Goal: Information Seeking & Learning: Find contact information

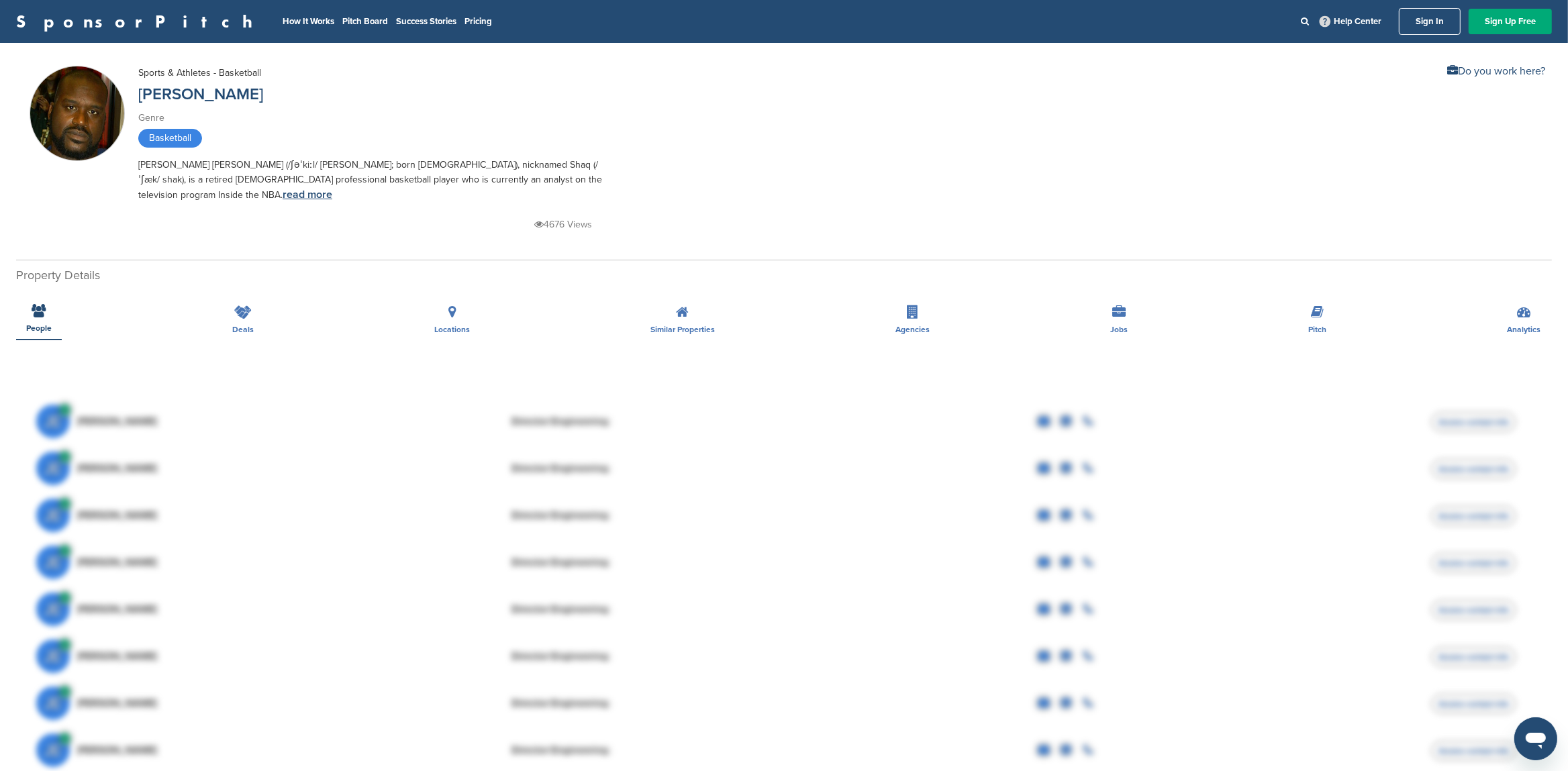
click at [283, 193] on link "read more" at bounding box center [307, 194] width 49 height 13
click at [1420, 22] on link "Sign In" at bounding box center [1430, 21] width 62 height 27
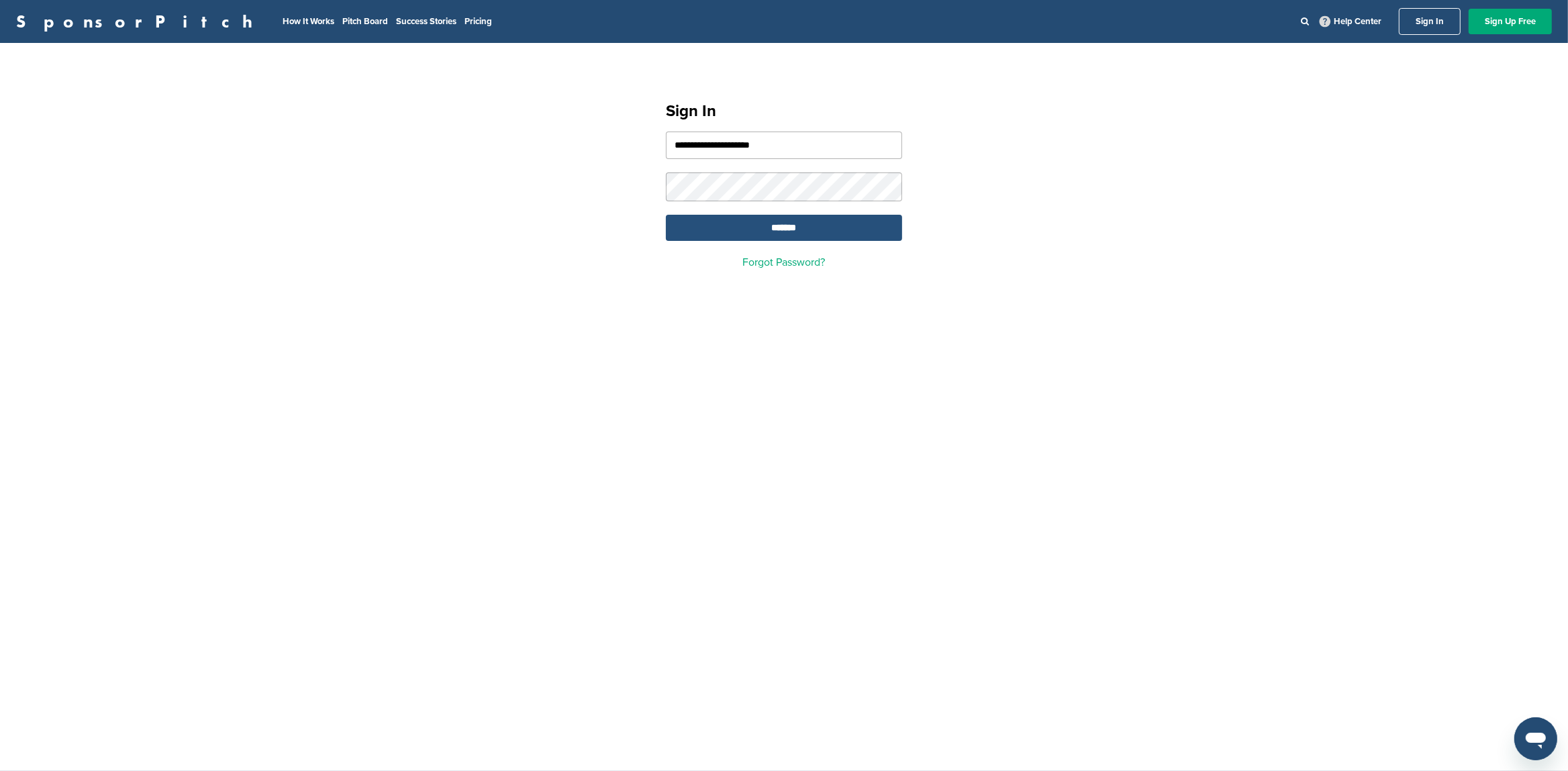
click at [770, 230] on input "*******" at bounding box center [784, 228] width 236 height 26
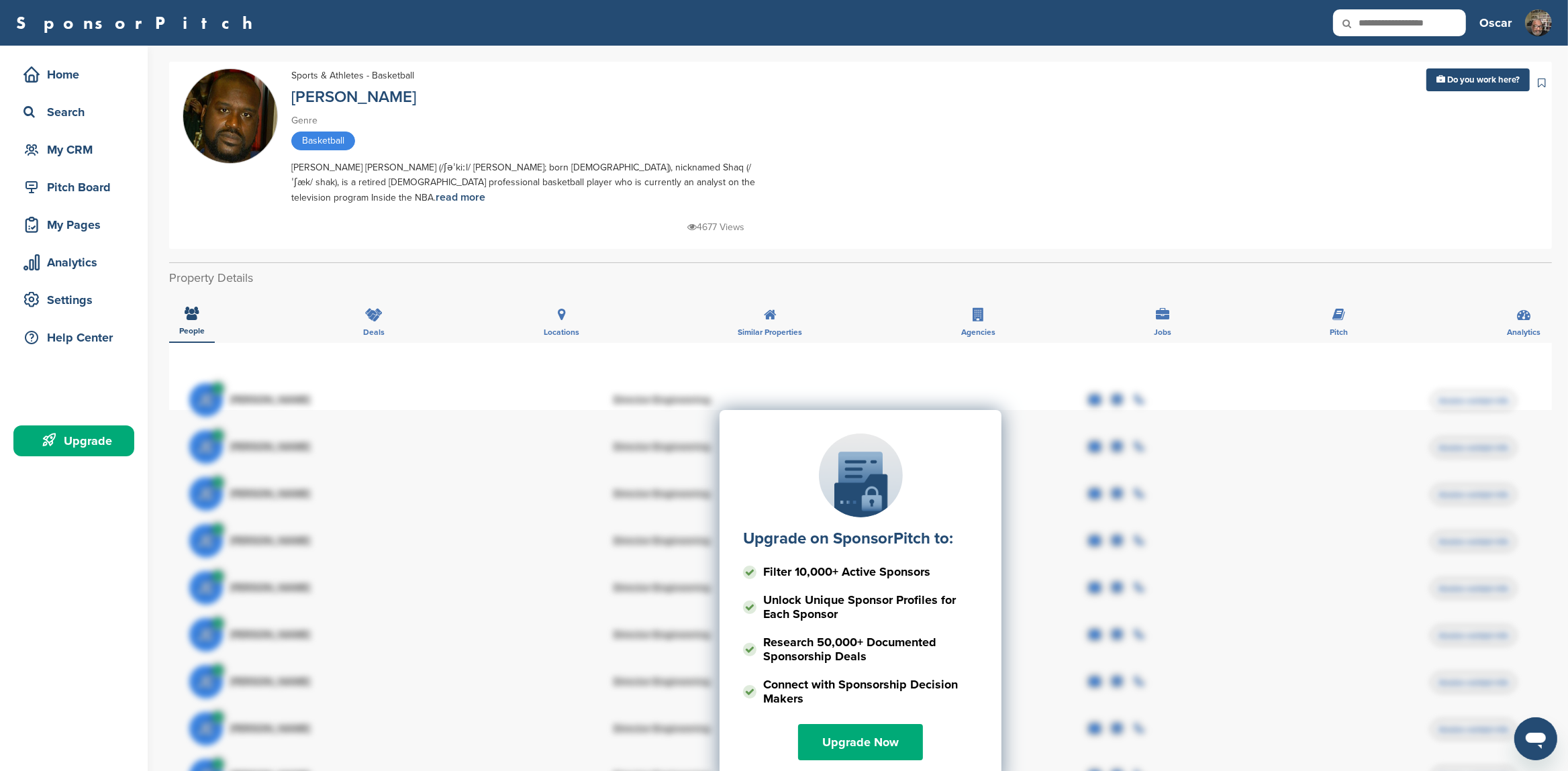
click at [1164, 382] on div "Upgrade on SponsorPitch to: Filter 10,000+ Active Sponsors Unlock Unique Sponso…" at bounding box center [861, 544] width 1343 height 335
click at [890, 356] on div "Upgrade on SponsorPitch to: Filter 10,000+ Active Sponsors Unlock Unique Sponso…" at bounding box center [860, 376] width 1383 height 67
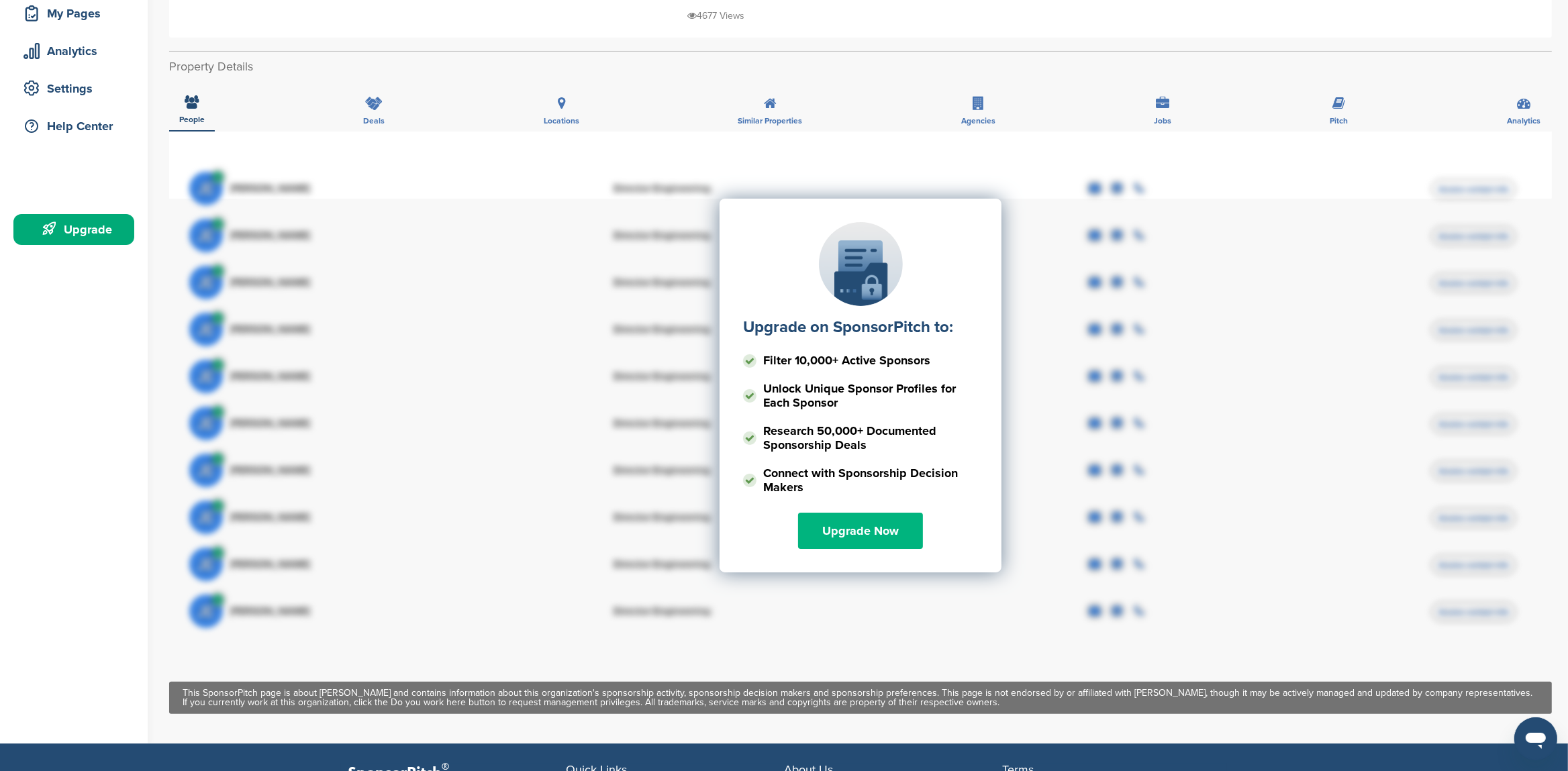
click at [859, 526] on link "Upgrade Now" at bounding box center [861, 531] width 125 height 36
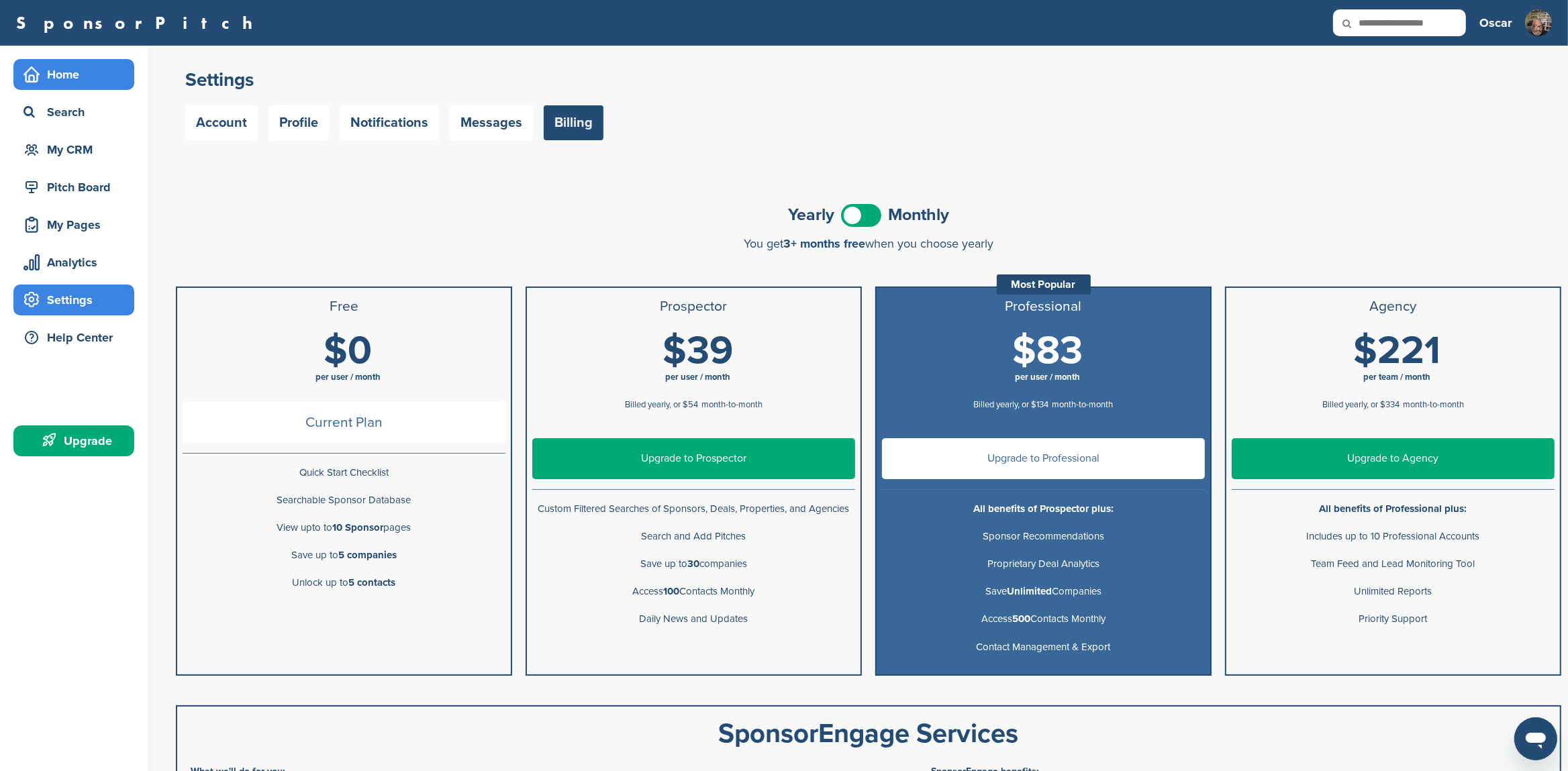
click at [69, 77] on div "Home" at bounding box center [77, 75] width 114 height 24
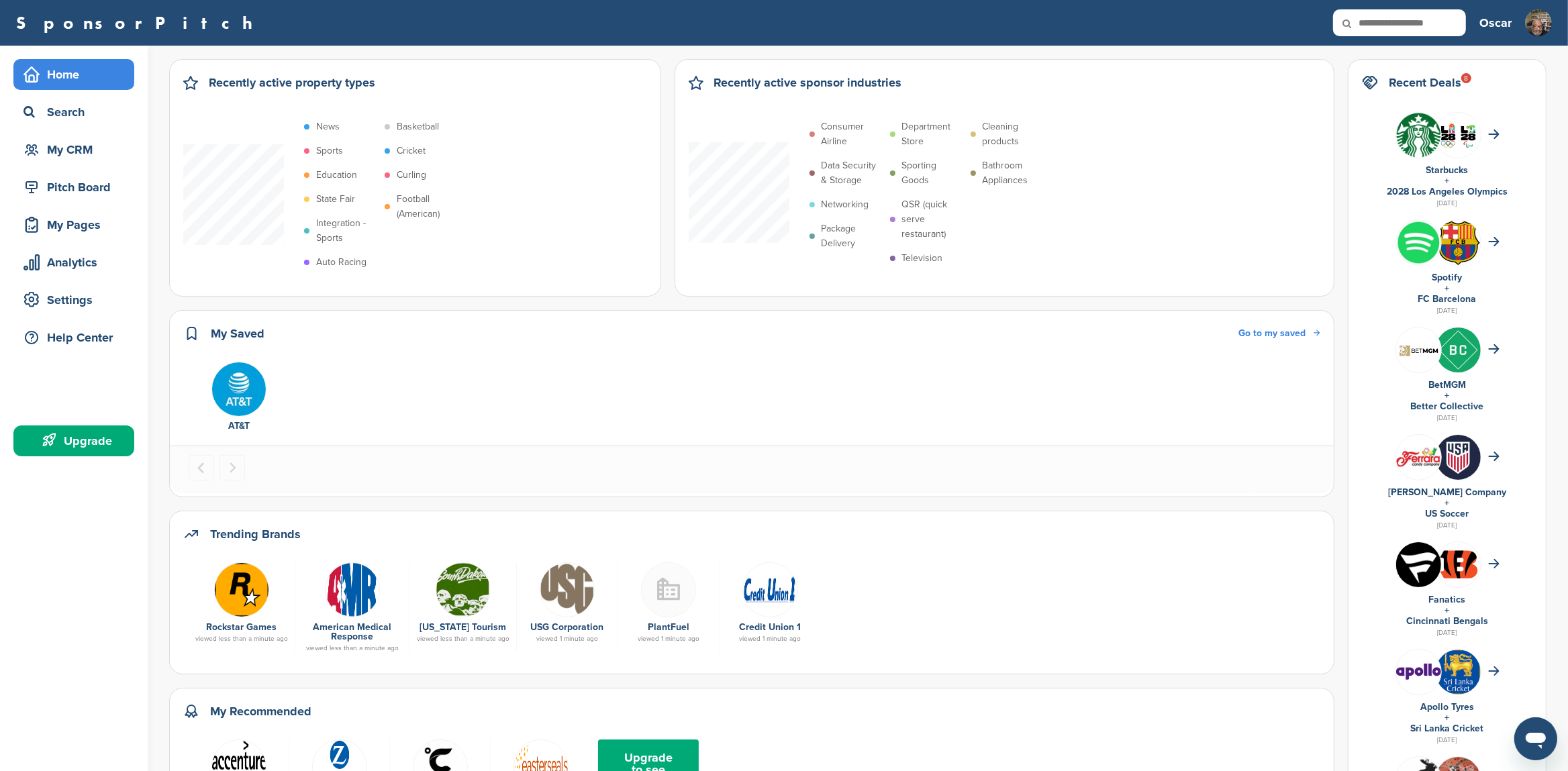
click at [857, 204] on p "Networking" at bounding box center [845, 204] width 48 height 15
click at [67, 114] on div "Search" at bounding box center [77, 111] width 114 height 24
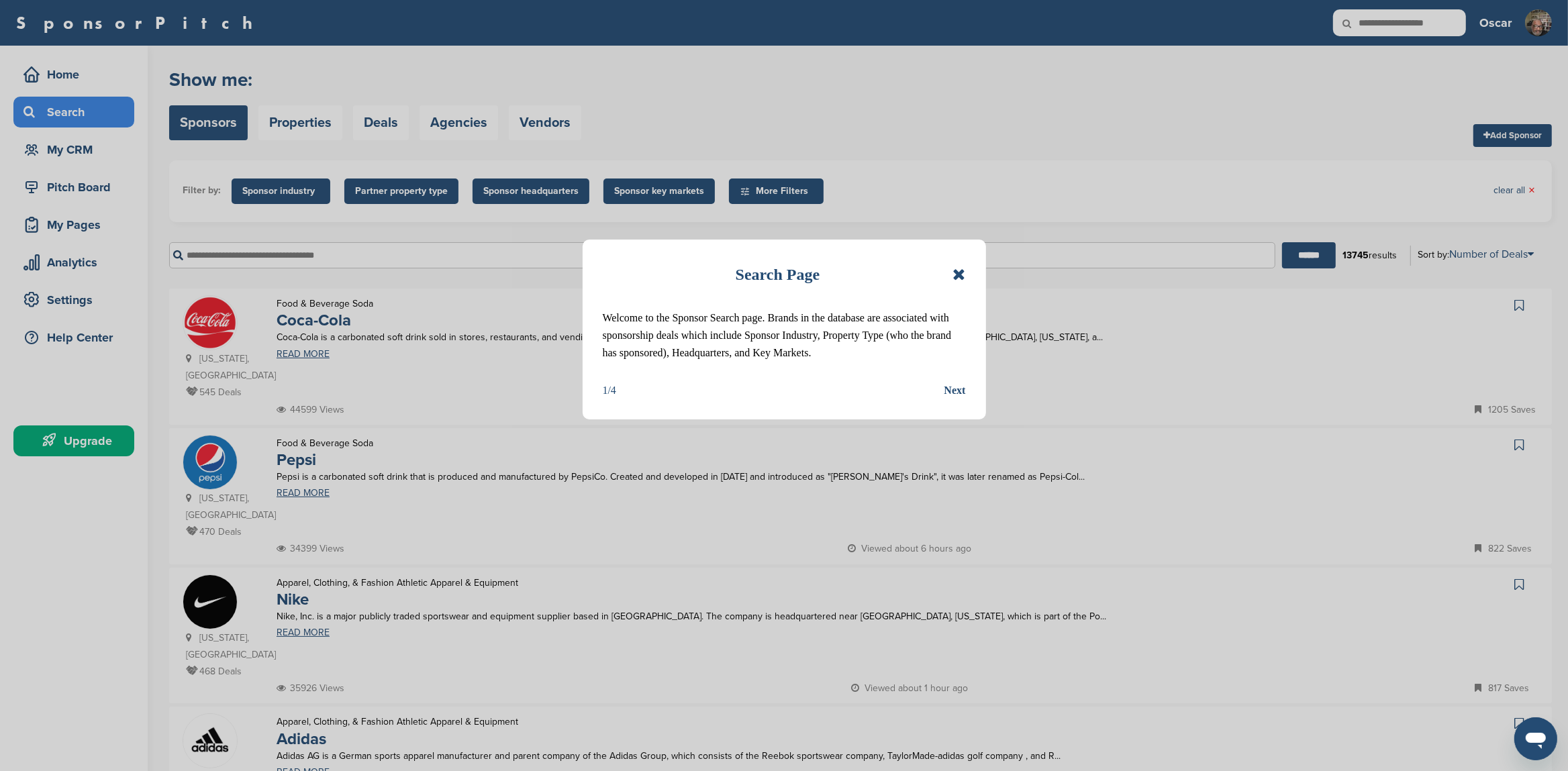
click at [959, 382] on div "Next" at bounding box center [955, 390] width 21 height 17
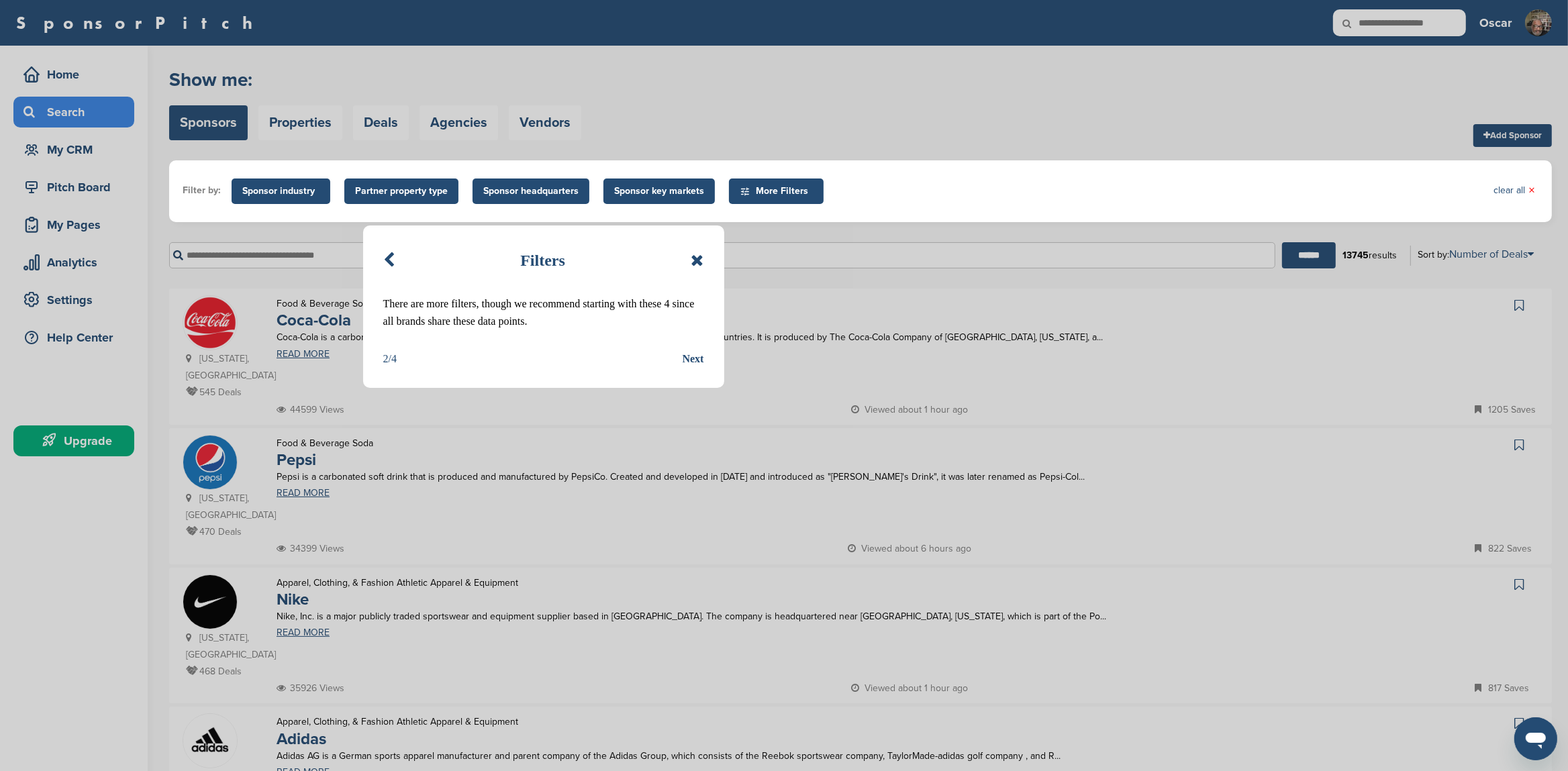
click at [698, 361] on div "Next" at bounding box center [693, 359] width 21 height 17
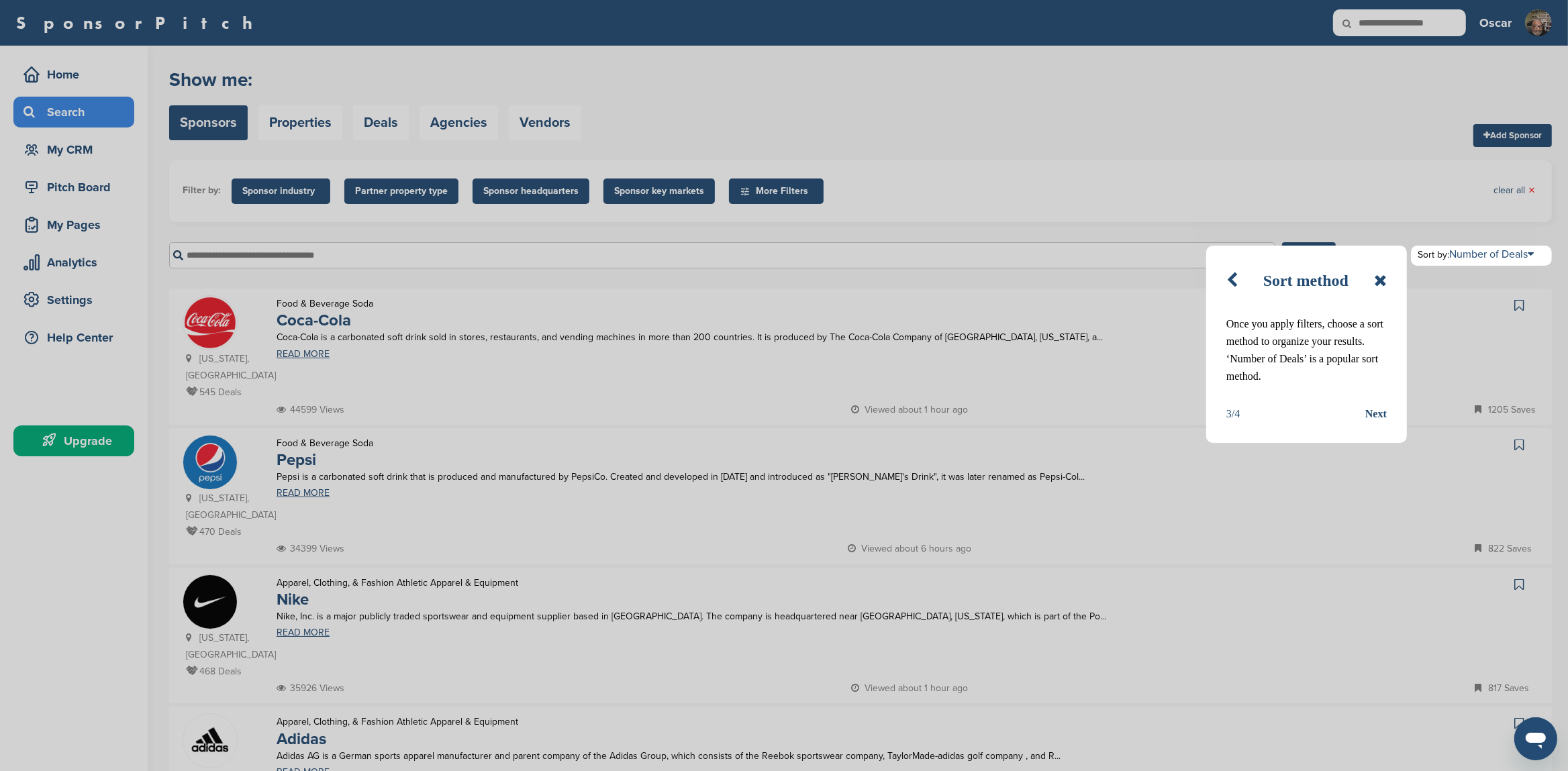
click at [1373, 417] on div "Next" at bounding box center [1376, 414] width 21 height 17
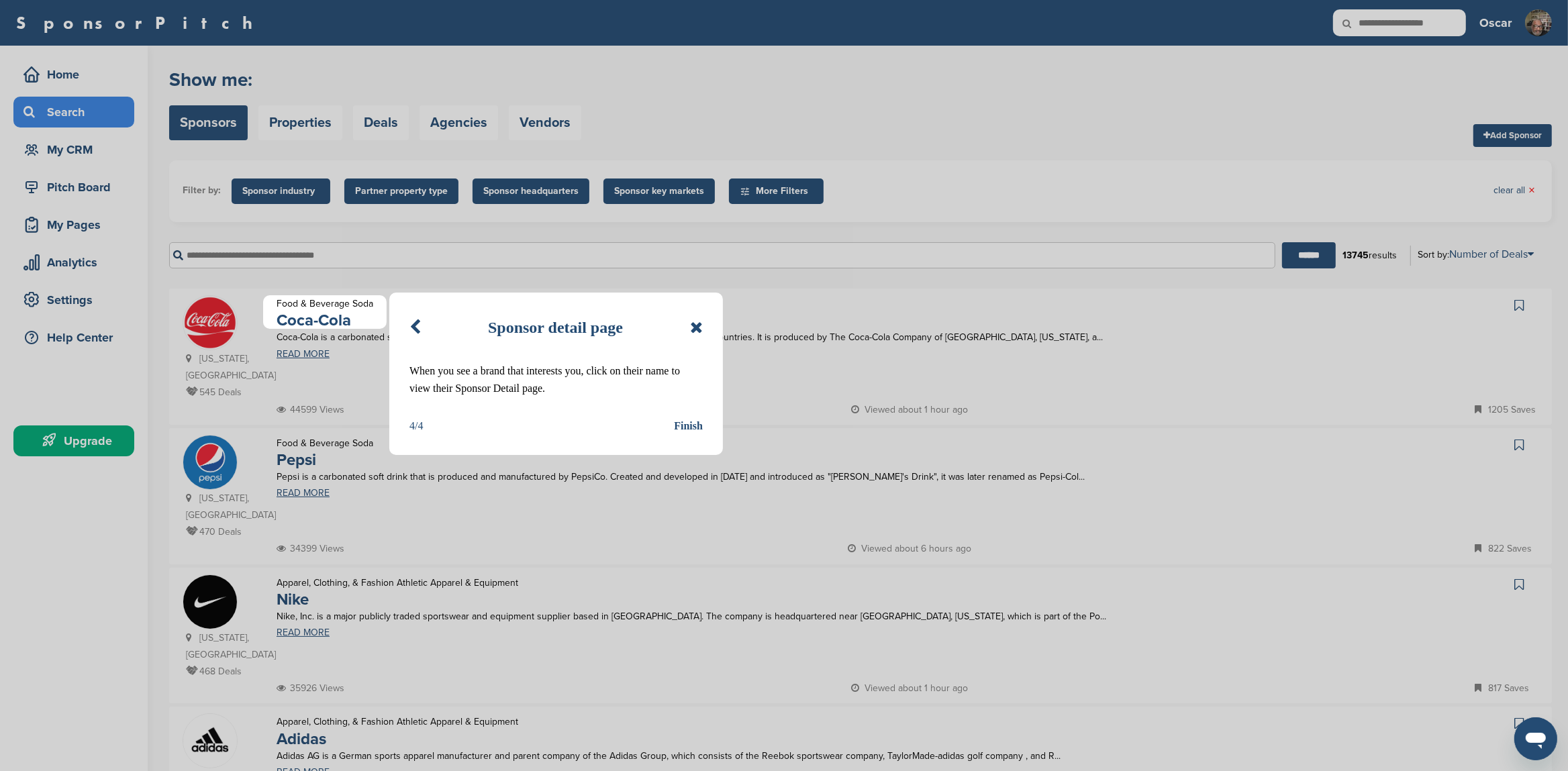
click at [683, 425] on div "Finish" at bounding box center [688, 426] width 29 height 17
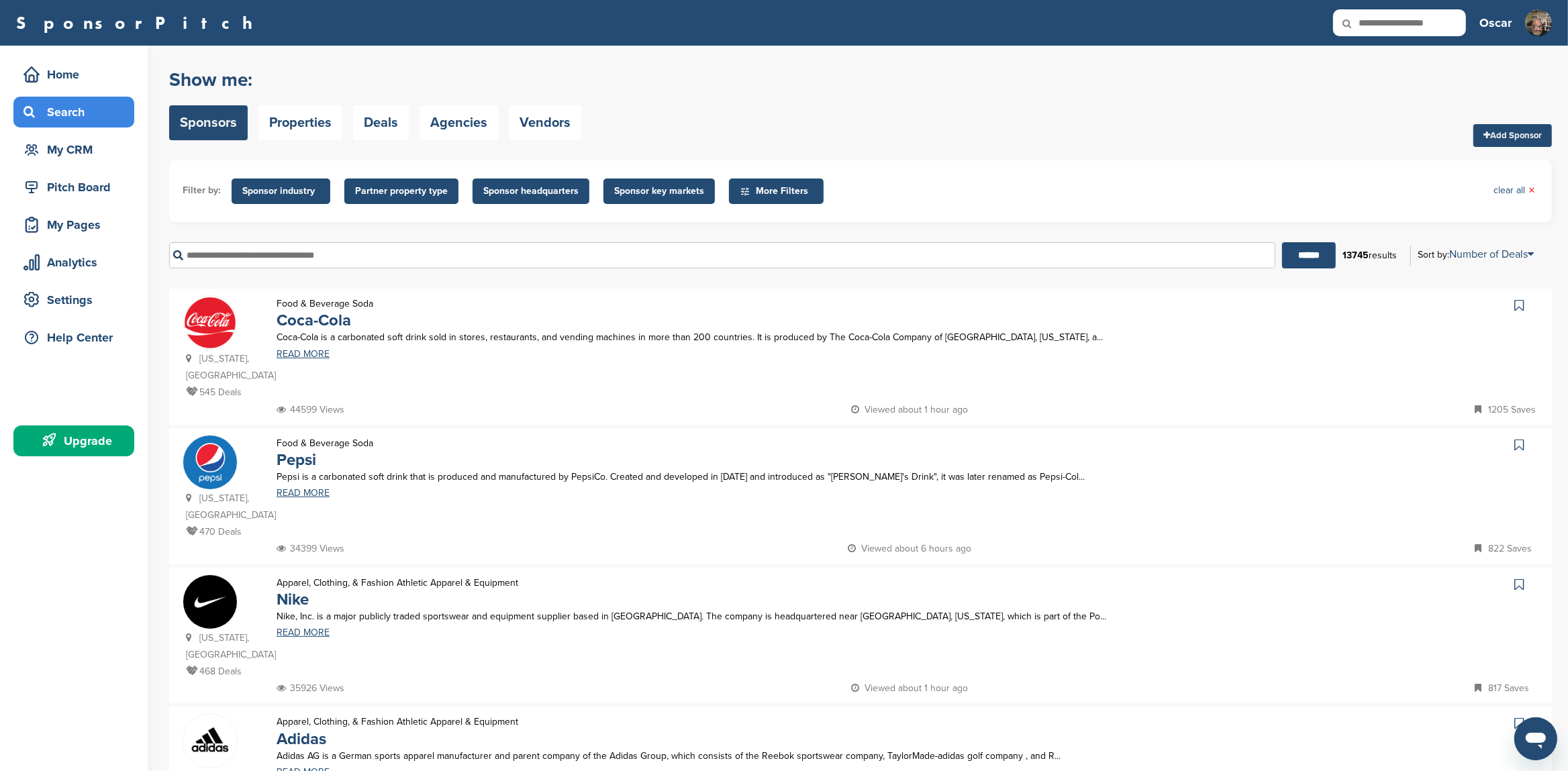
click at [372, 255] on input "text" at bounding box center [722, 255] width 1106 height 26
click at [239, 252] on input "**********" at bounding box center [722, 255] width 1106 height 26
click at [1282, 243] on input "******" at bounding box center [1309, 255] width 53 height 26
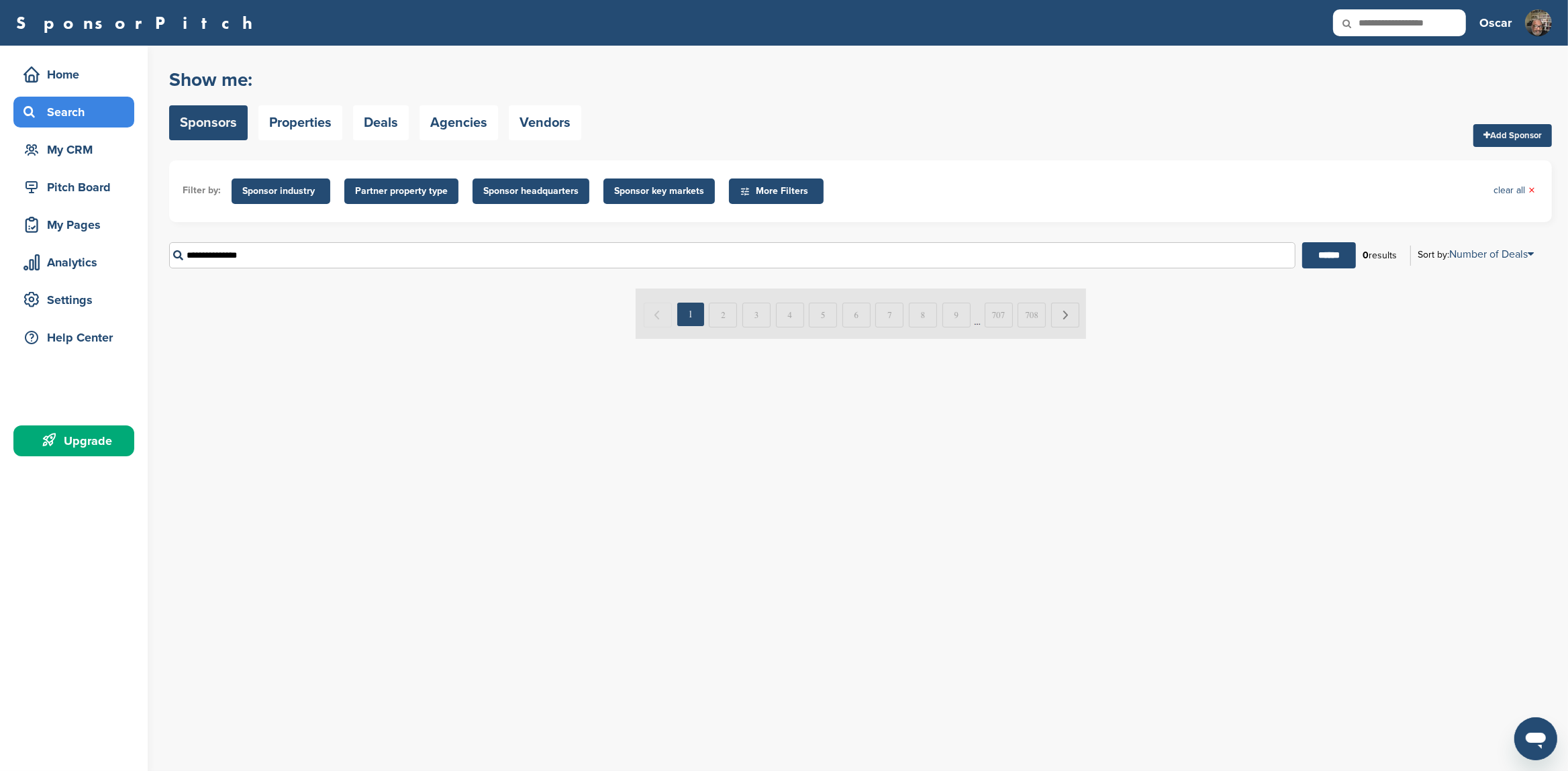
click at [1303, 243] on input "******" at bounding box center [1329, 255] width 53 height 26
type input "*********"
click at [1303, 243] on input "******" at bounding box center [1329, 255] width 53 height 26
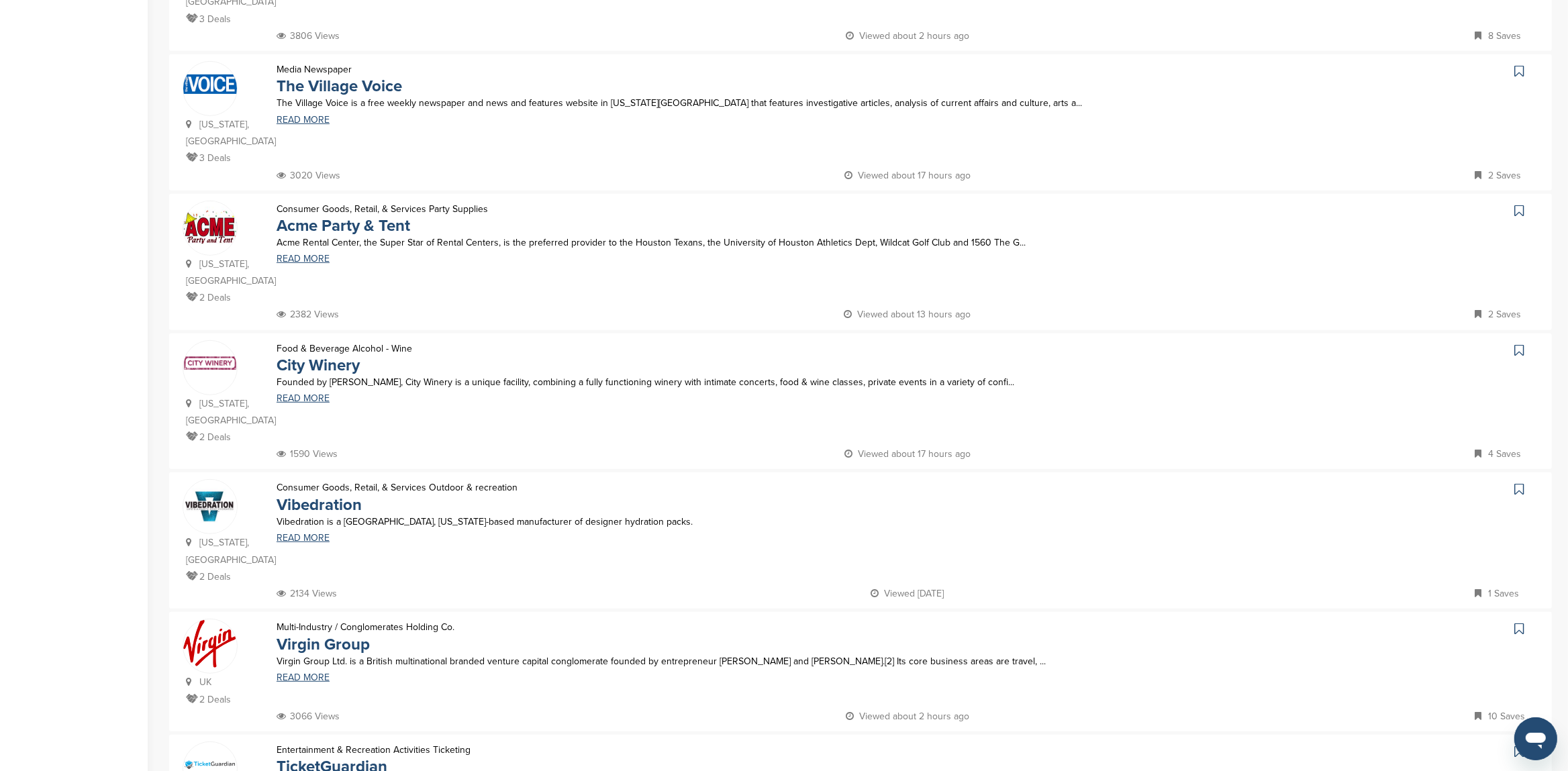
scroll to position [916, 0]
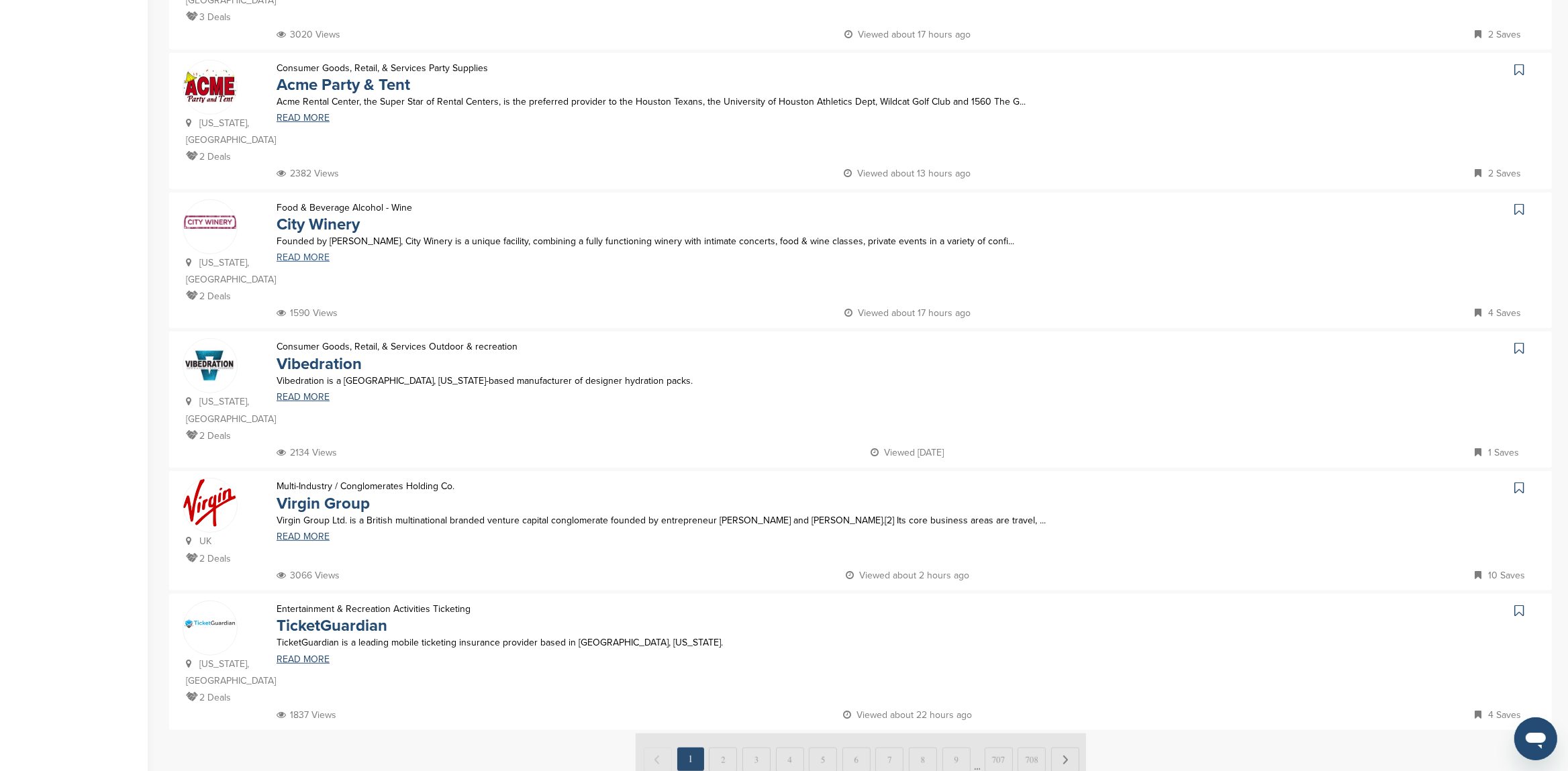
click at [298, 253] on link "READ MORE" at bounding box center [741, 258] width 930 height 9
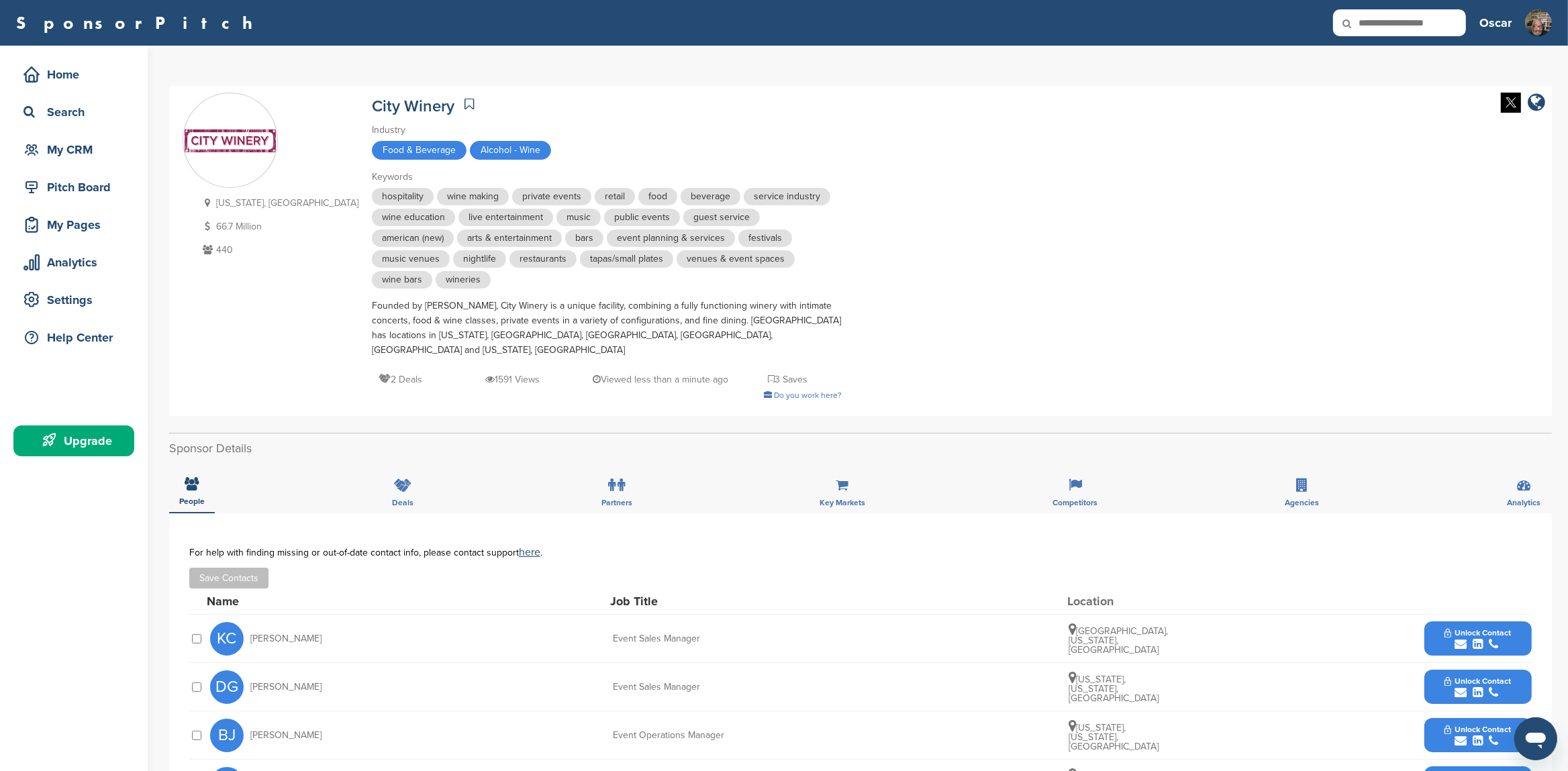
click at [459, 219] on span "live entertainment" at bounding box center [506, 217] width 95 height 17
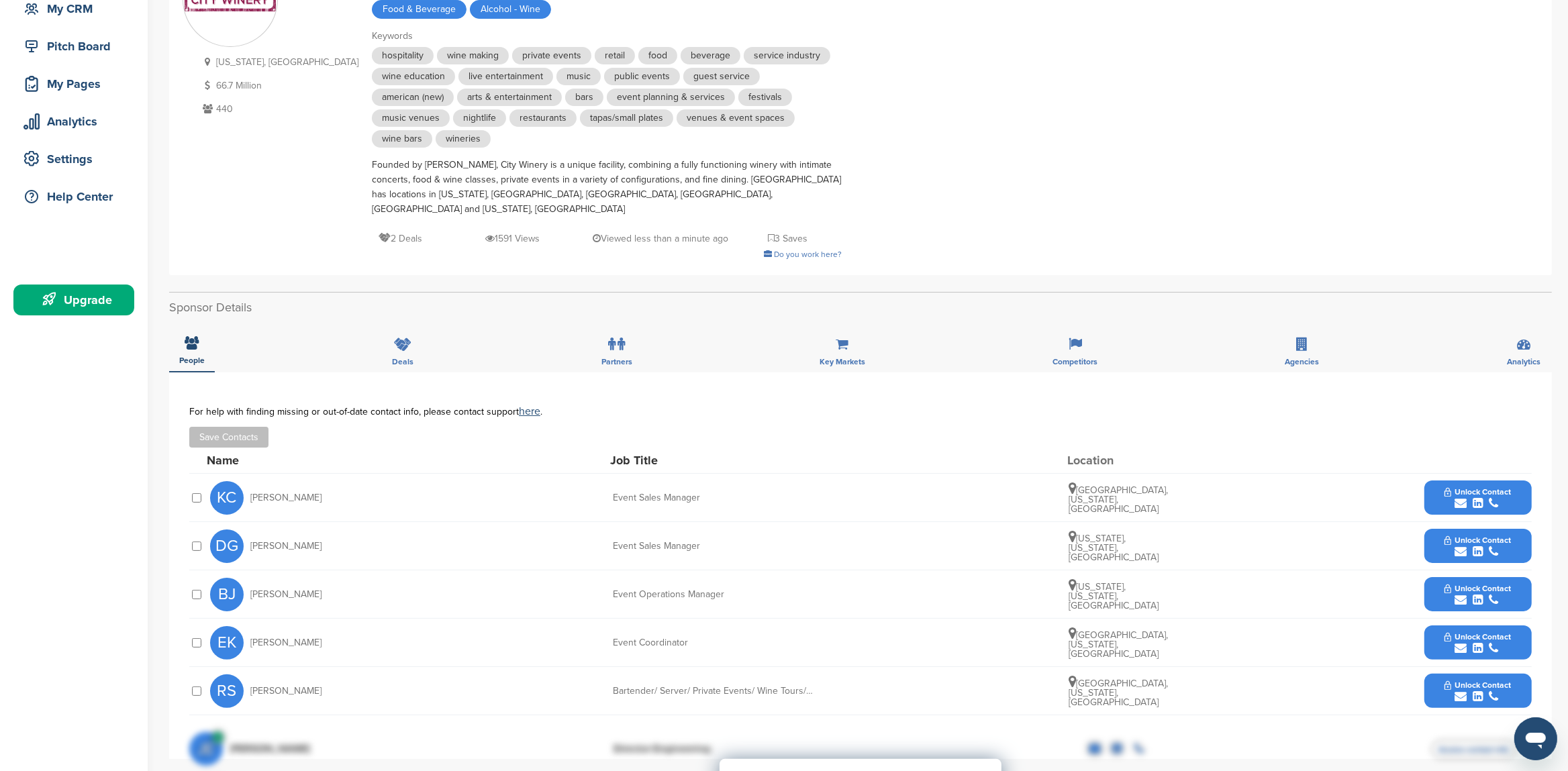
click at [1487, 488] on span "Unlock Contact" at bounding box center [1478, 492] width 67 height 9
click at [1483, 488] on span "View Contact" at bounding box center [1478, 492] width 59 height 9
click at [1446, 576] on link "[URL][DOMAIN_NAME][PERSON_NAME]" at bounding box center [1472, 582] width 164 height 12
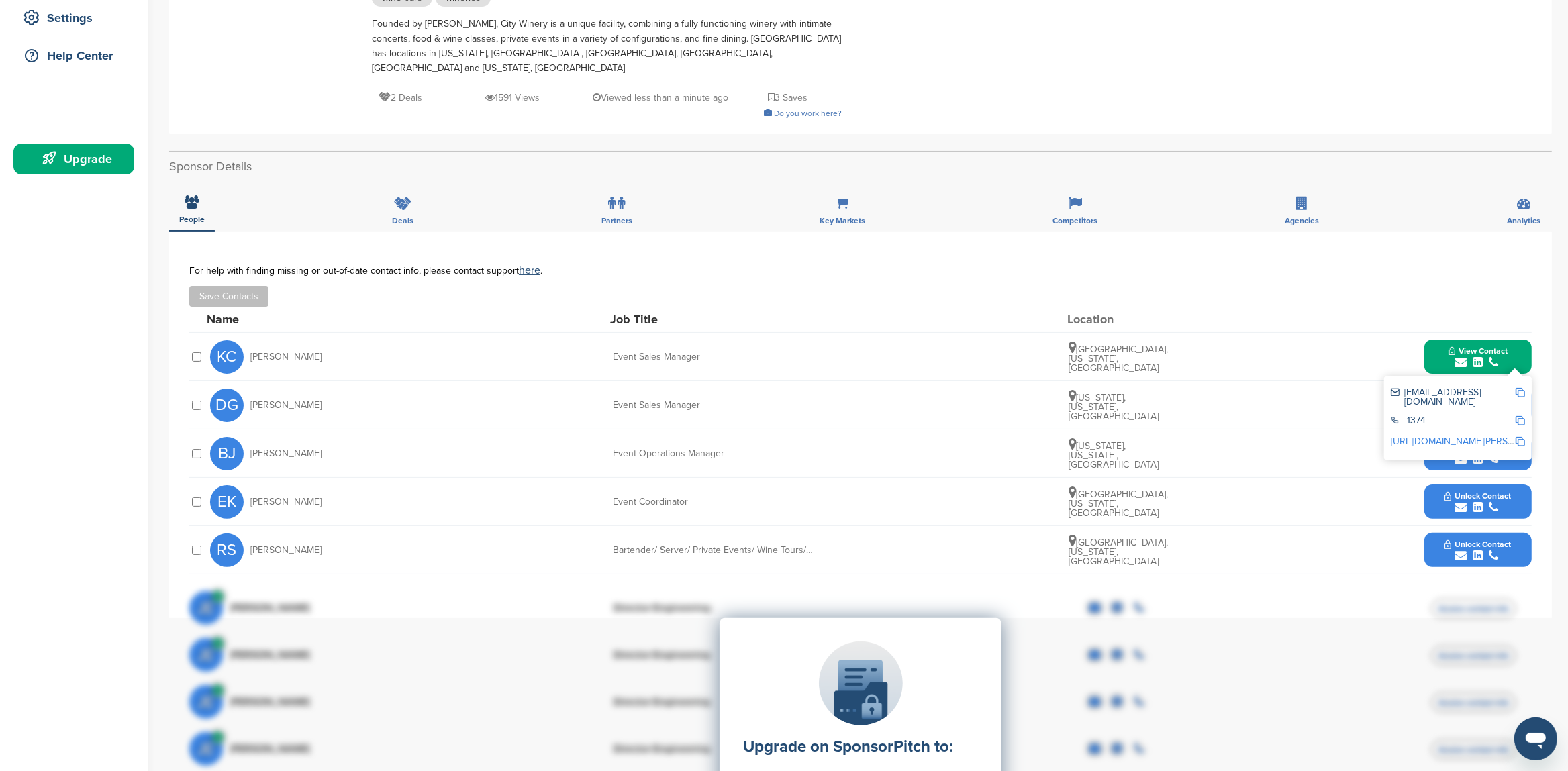
click at [1491, 453] on icon "submit" at bounding box center [1493, 459] width 9 height 12
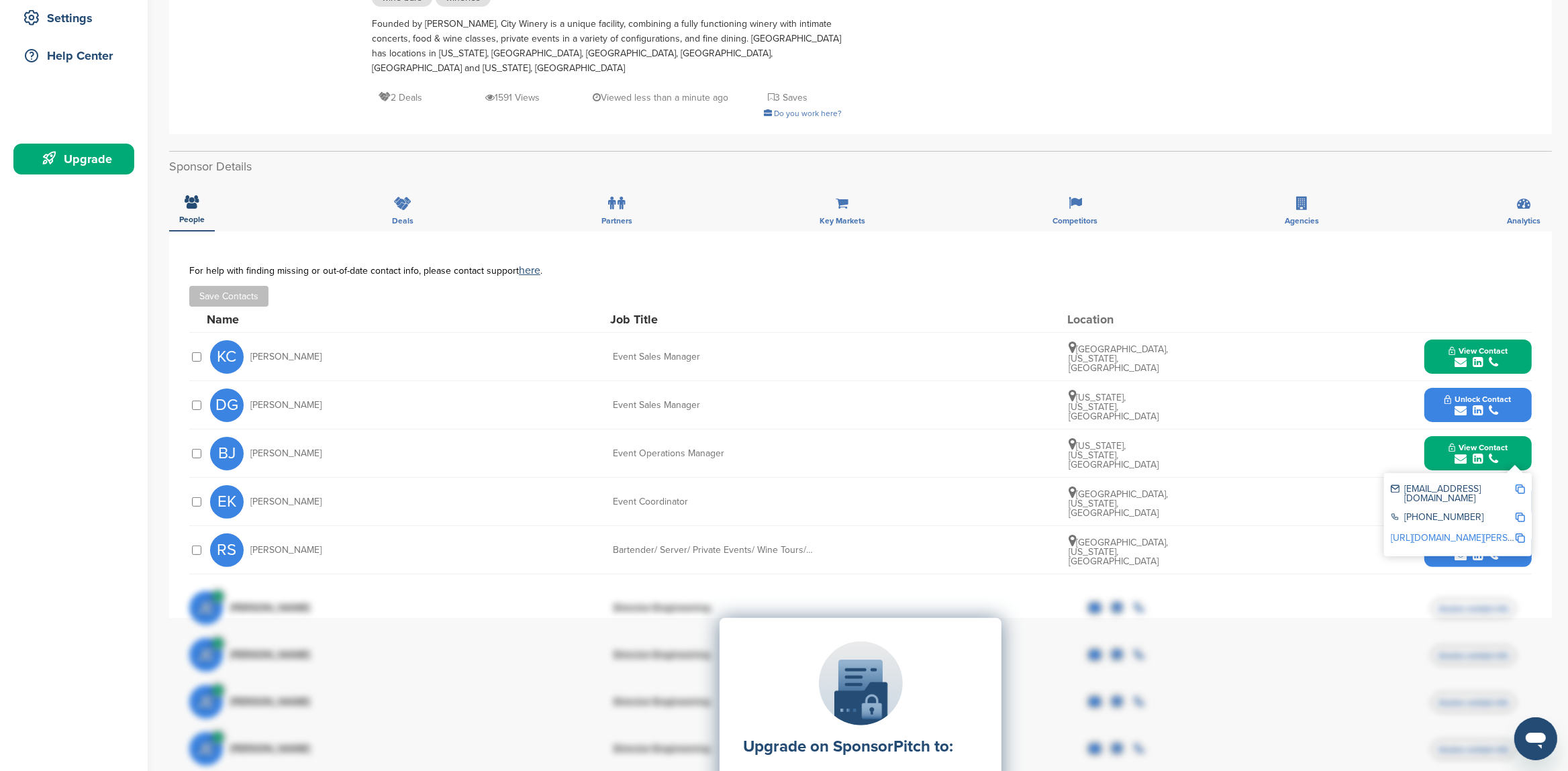
click at [1436, 532] on link "[URL][DOMAIN_NAME][PERSON_NAME]" at bounding box center [1472, 538] width 164 height 12
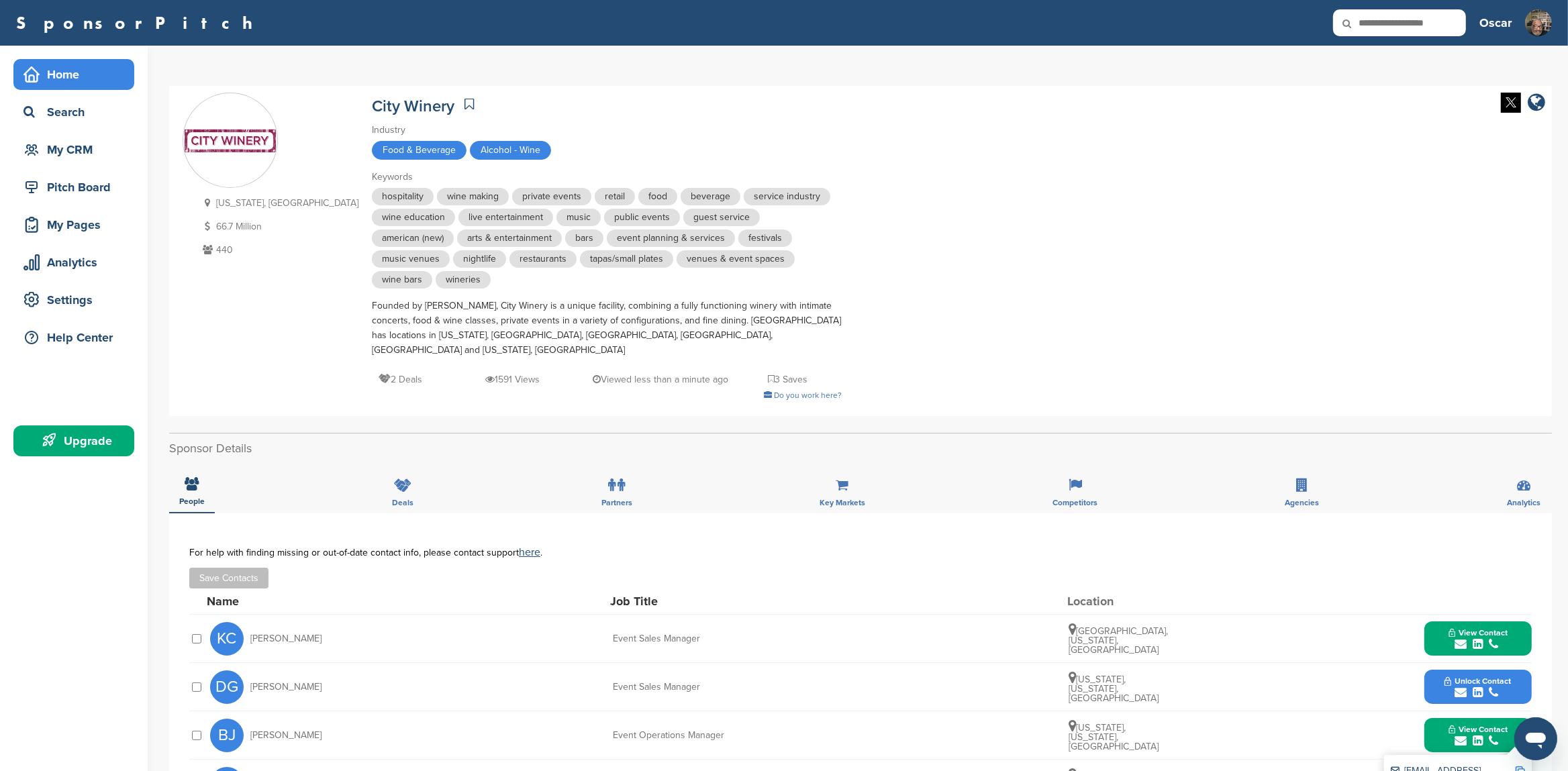
click at [76, 77] on div "Home" at bounding box center [77, 75] width 114 height 24
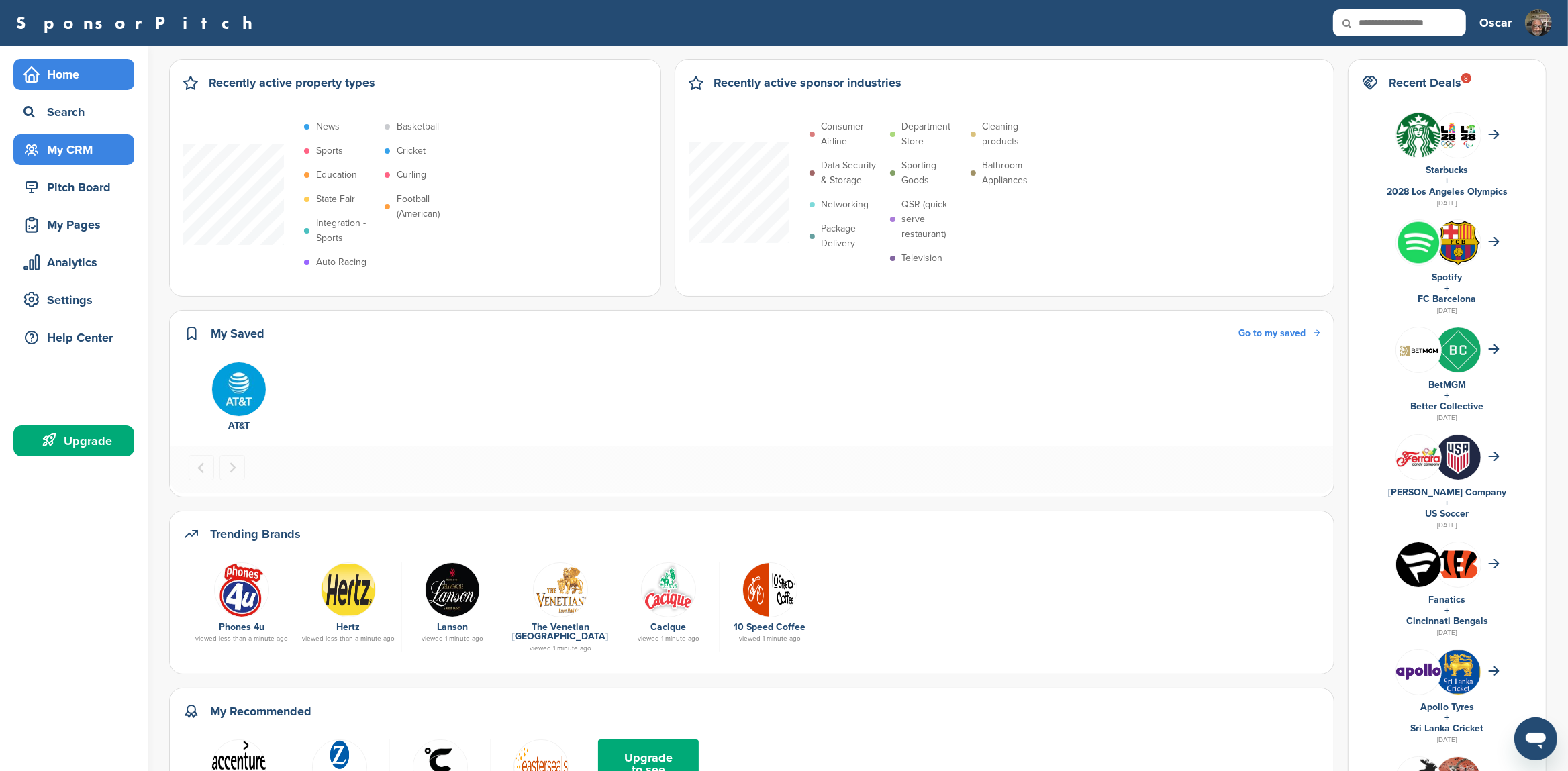
click at [60, 141] on div "My CRM" at bounding box center [77, 149] width 114 height 24
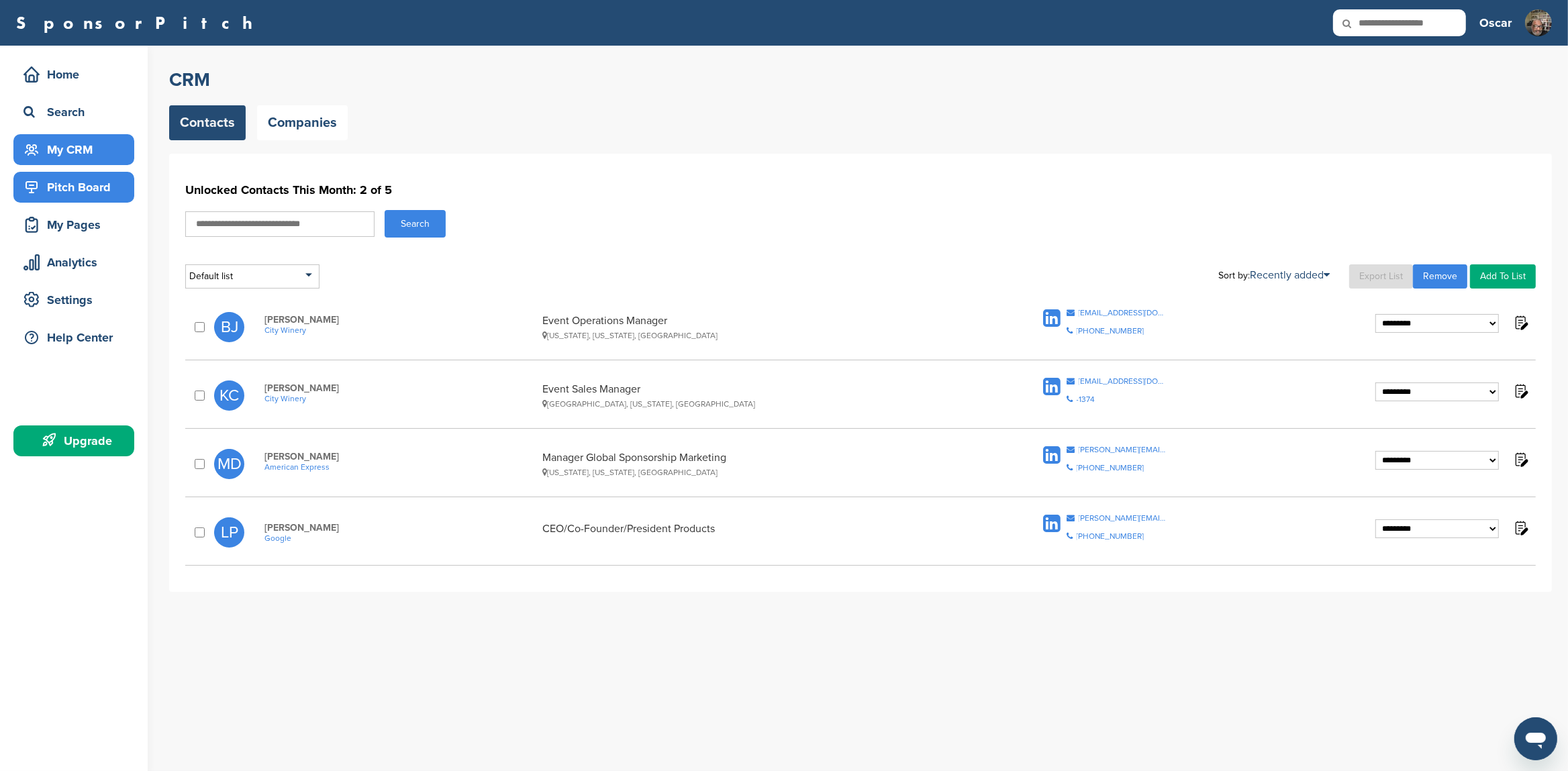
click at [58, 192] on div "Pitch Board" at bounding box center [77, 187] width 114 height 24
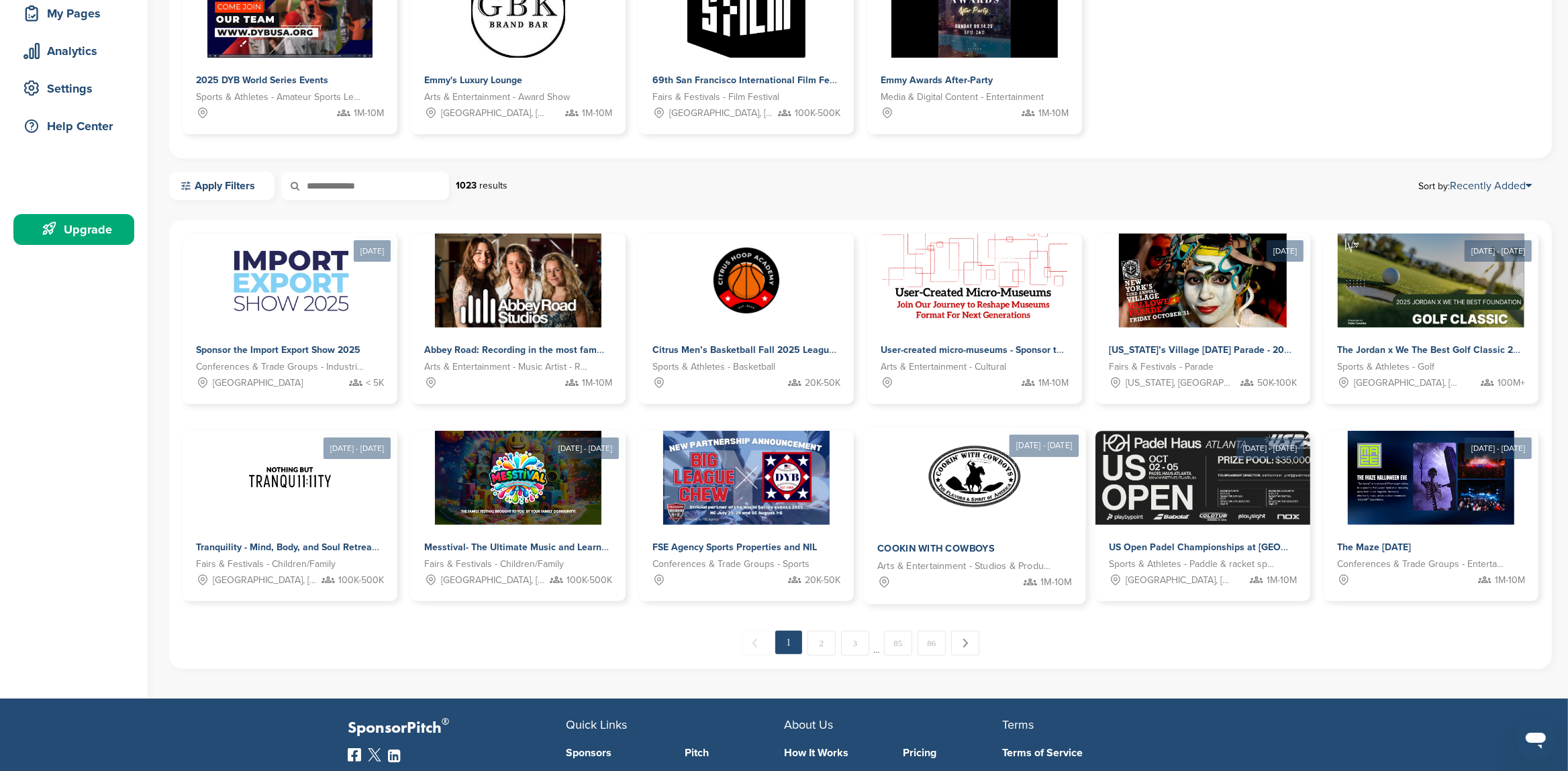
scroll to position [353, 0]
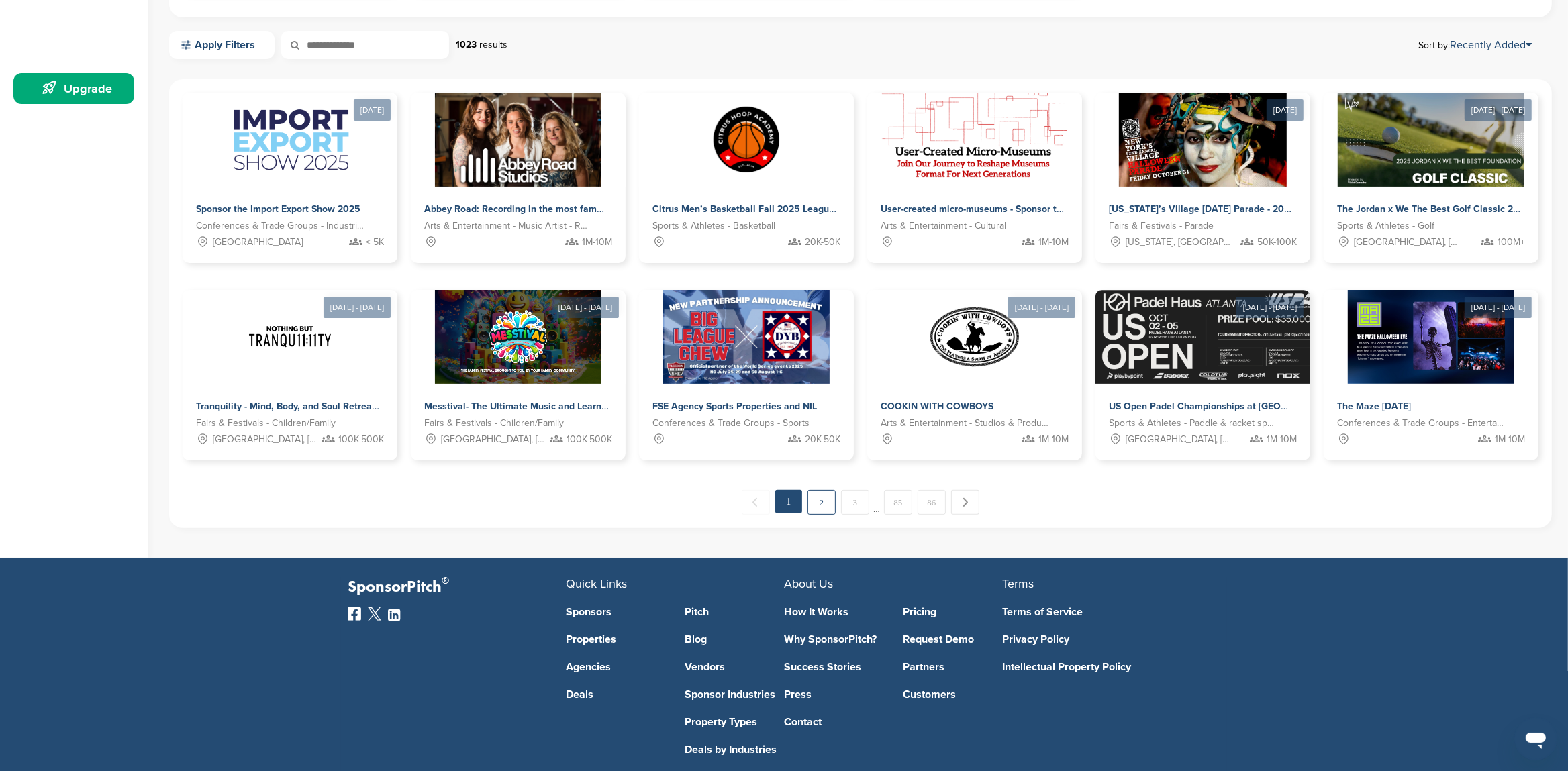
click at [826, 503] on link "2" at bounding box center [821, 502] width 28 height 25
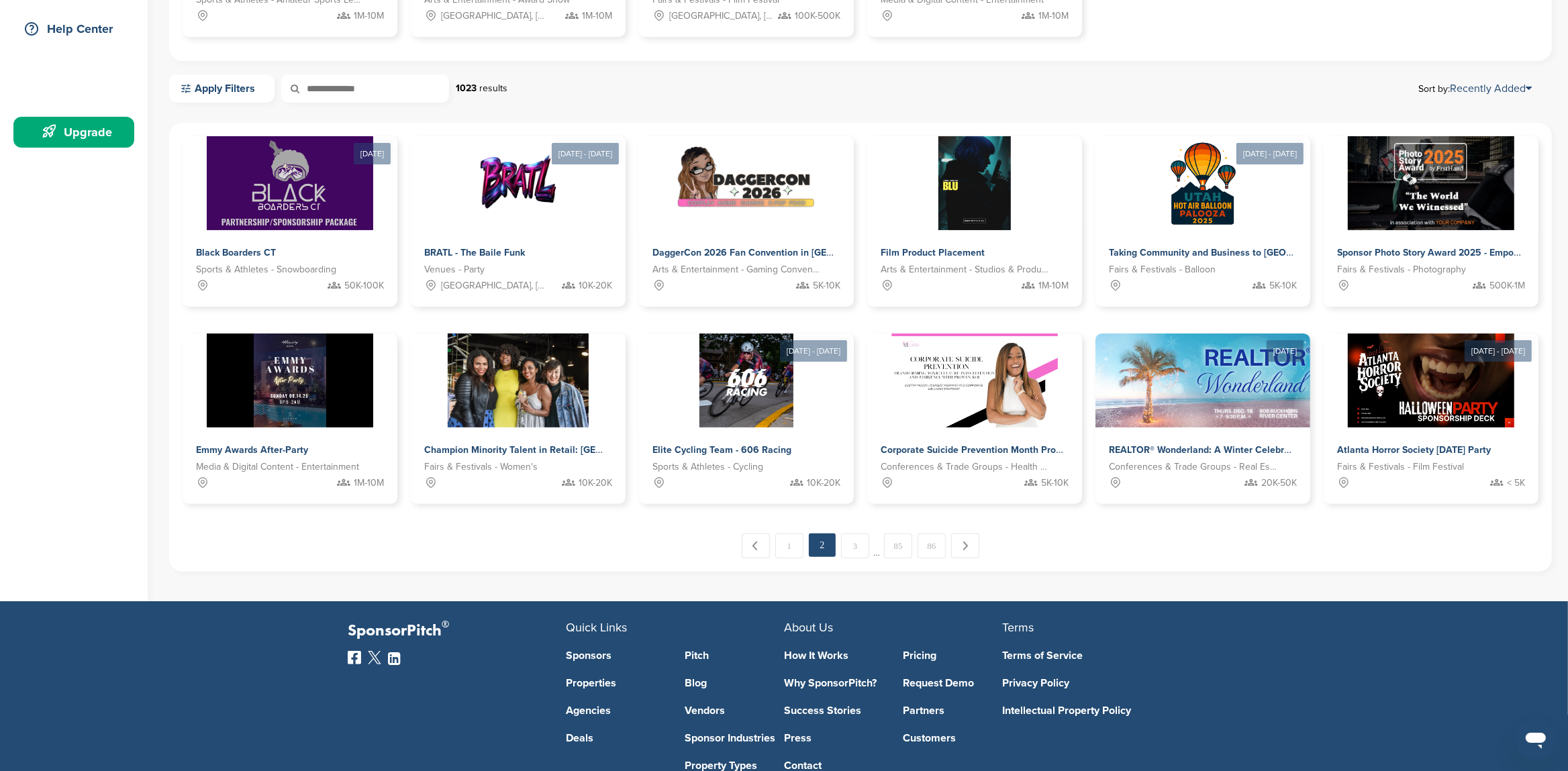
scroll to position [448, 0]
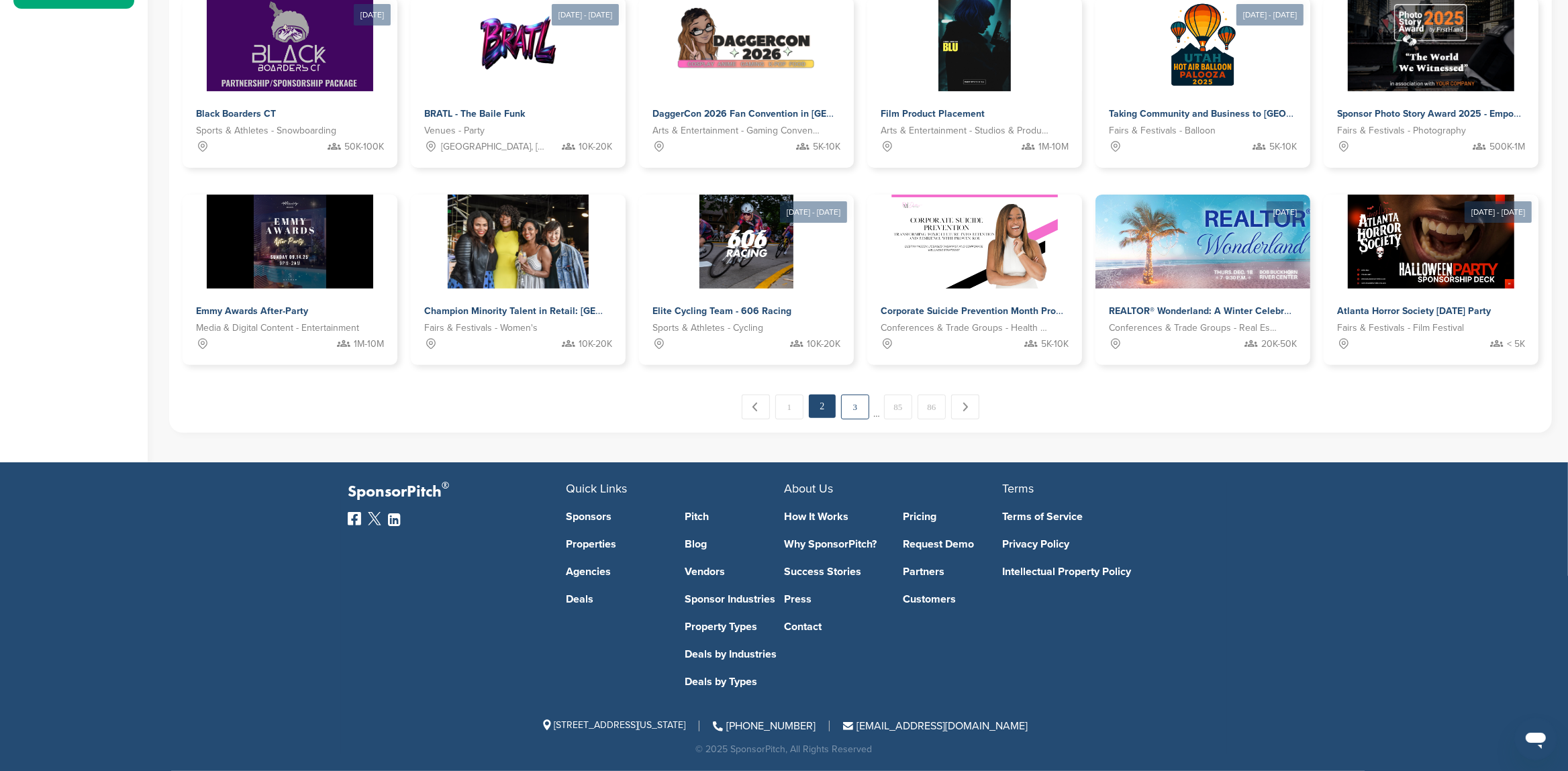
click at [854, 410] on link "3" at bounding box center [855, 407] width 28 height 25
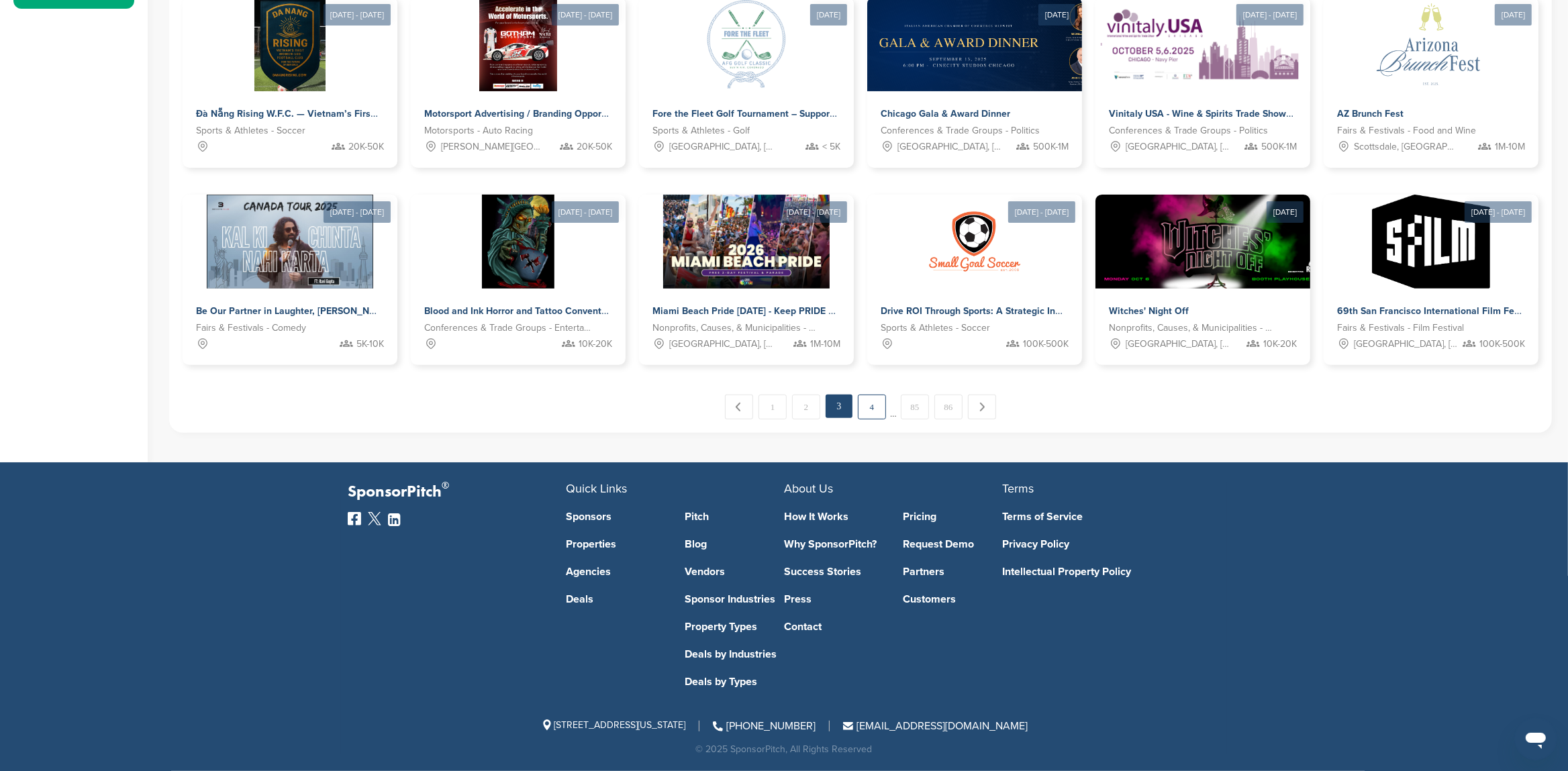
click at [873, 414] on link "4" at bounding box center [872, 407] width 28 height 25
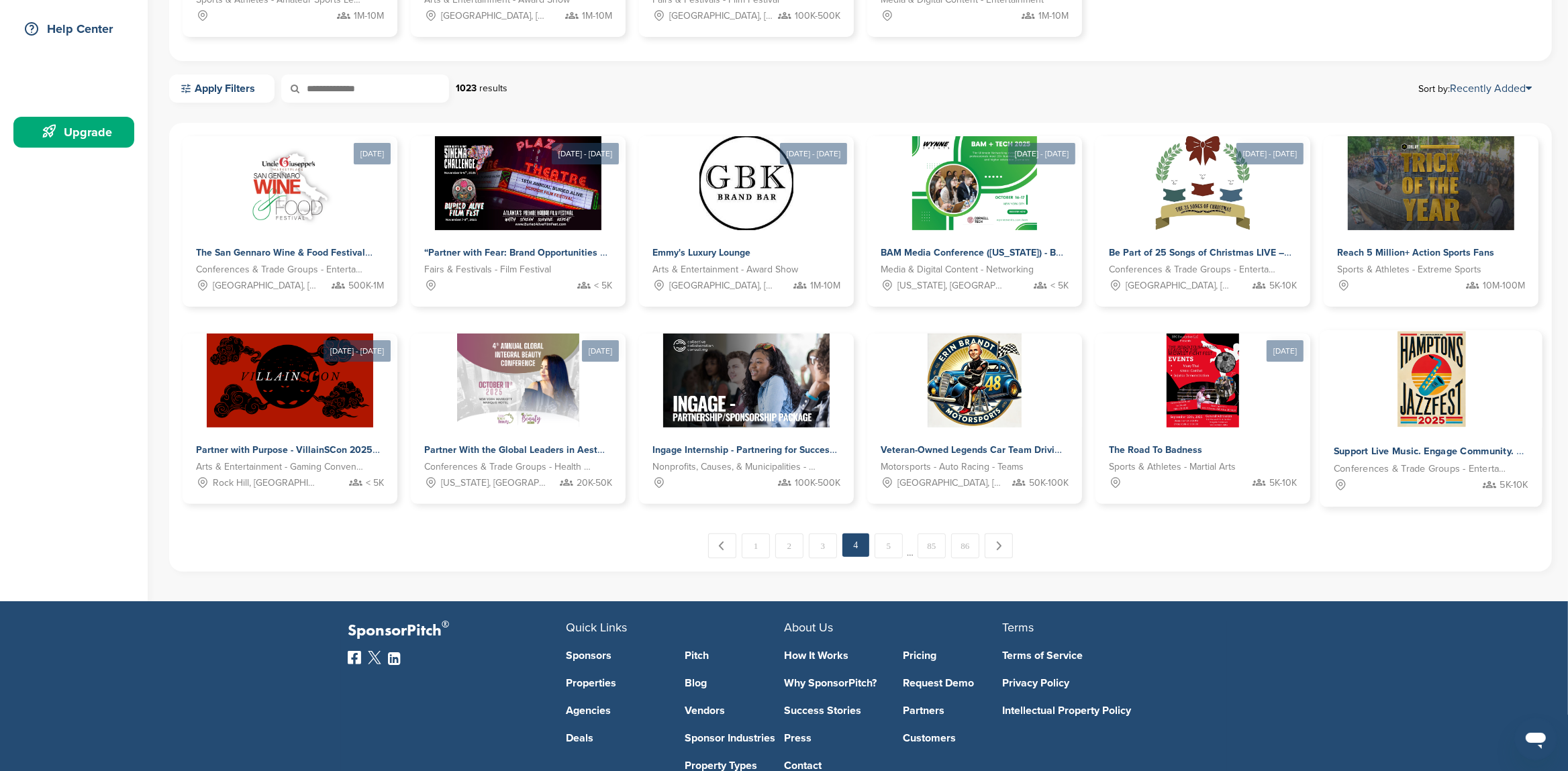
click at [1457, 393] on img at bounding box center [1431, 379] width 73 height 97
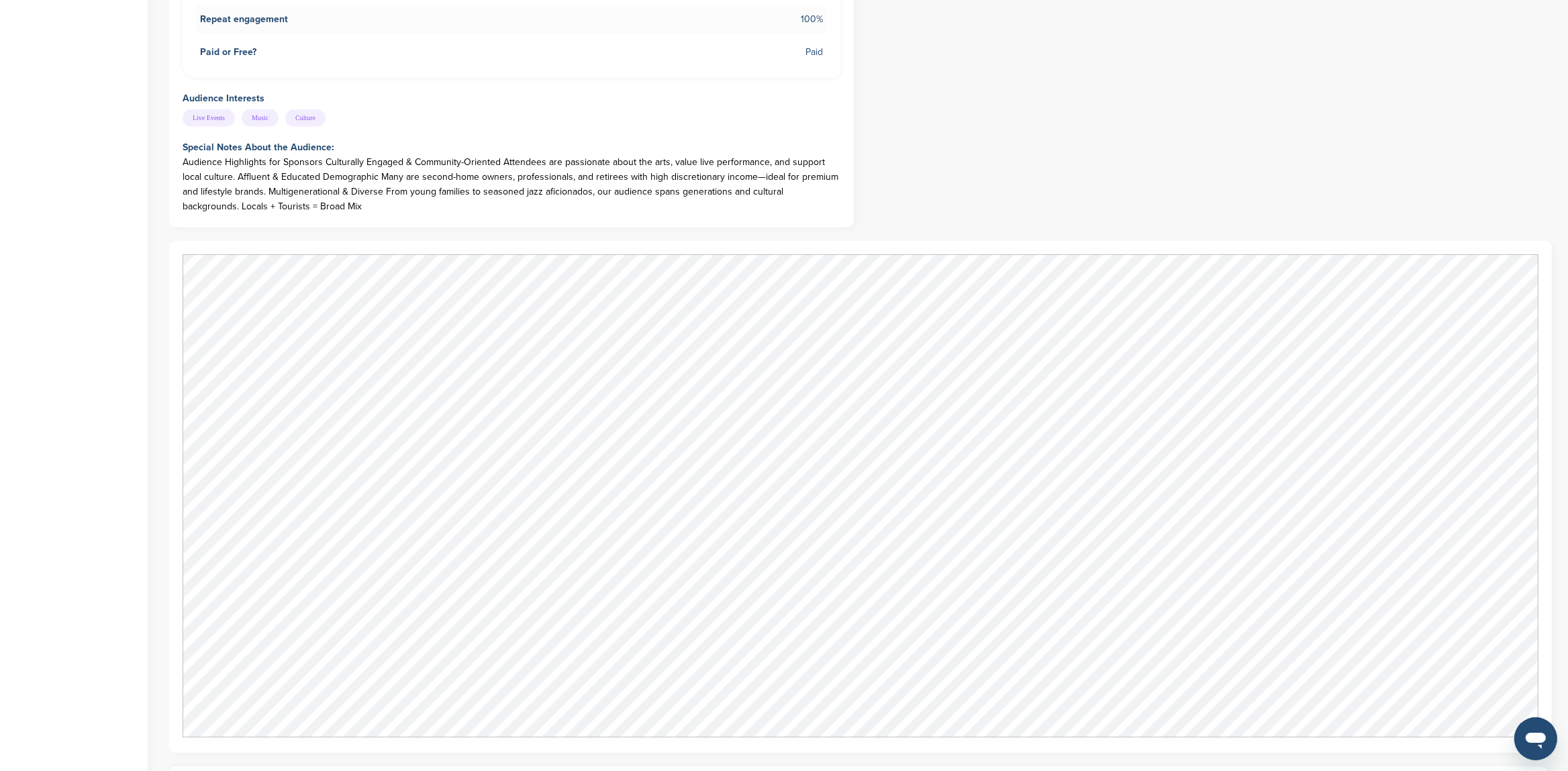
scroll to position [705, 0]
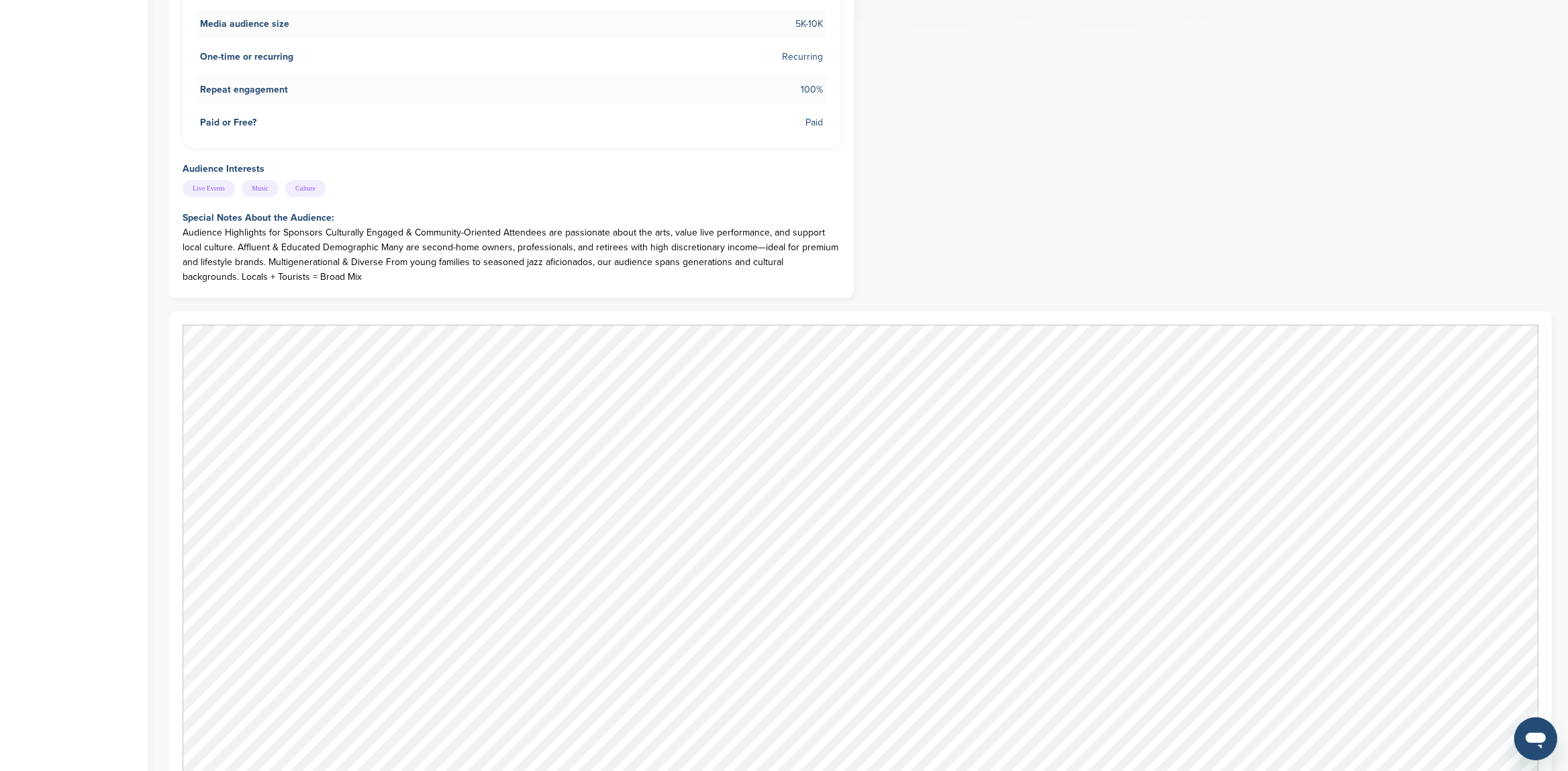
click at [1025, 155] on div "Share this opportunity Share on LinkedIn Share on Facebook Share on X / Twitter…" at bounding box center [860, 386] width 1383 height 1928
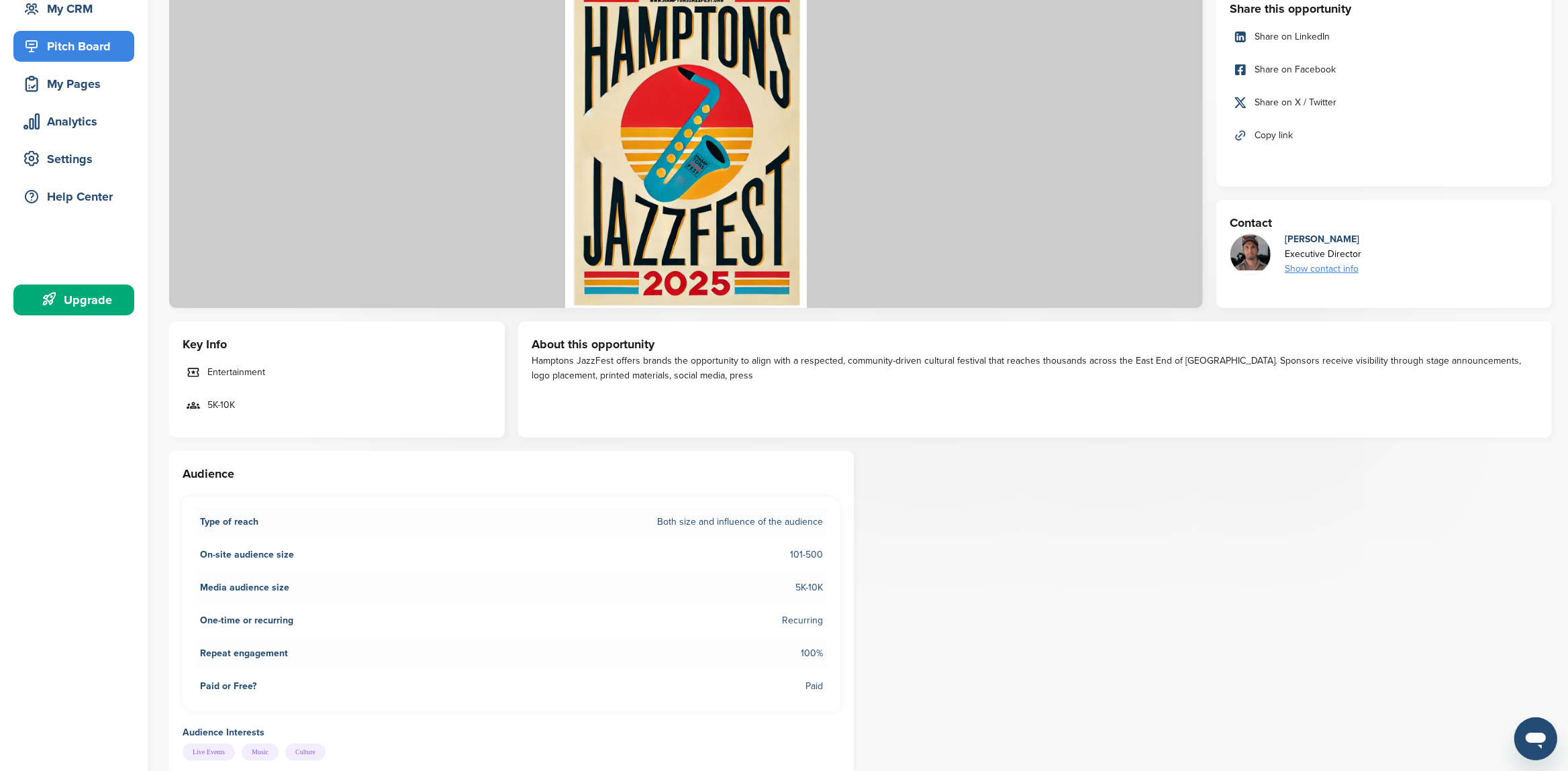
scroll to position [0, 0]
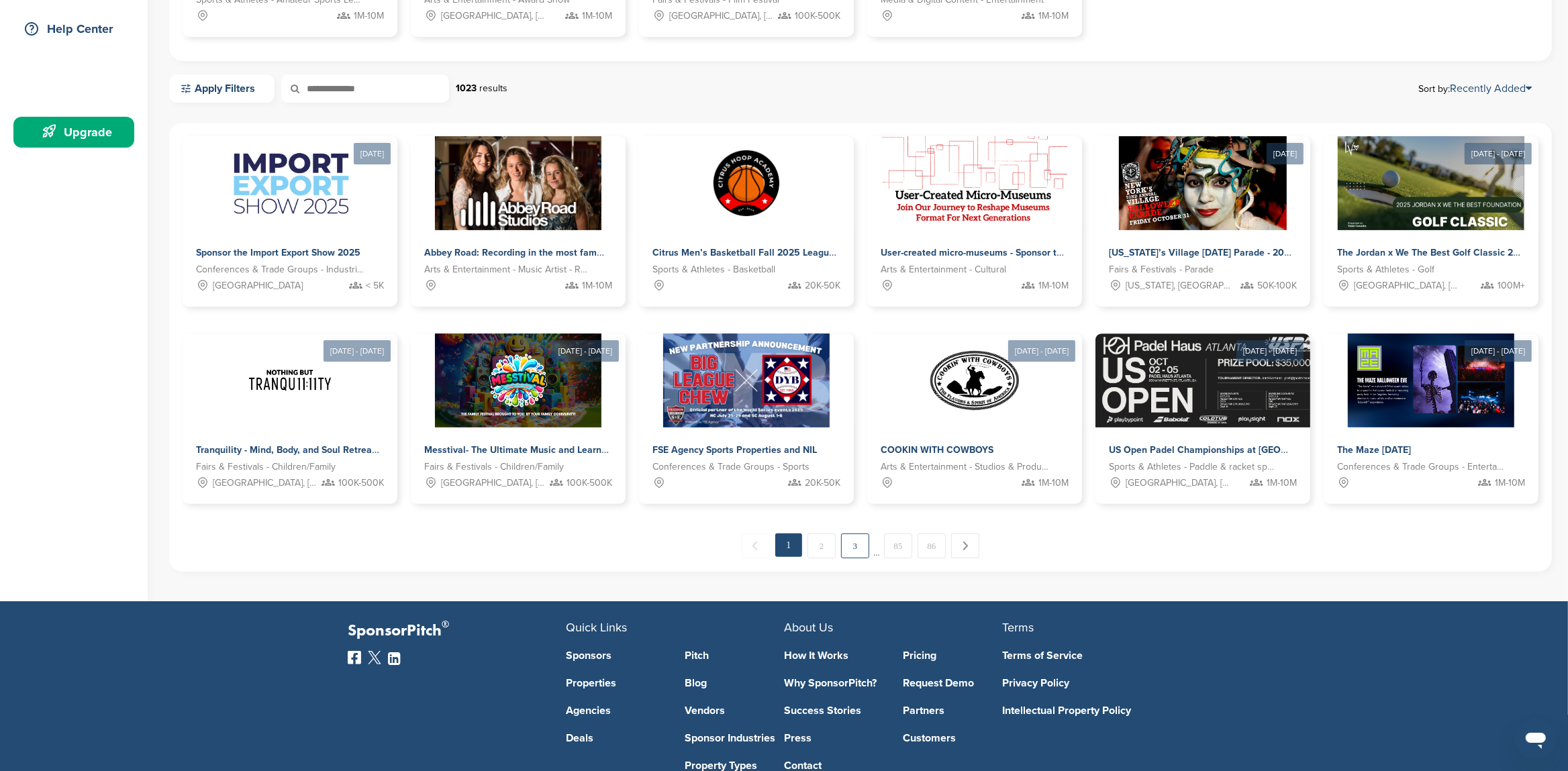
click at [854, 548] on link "3" at bounding box center [855, 546] width 28 height 25
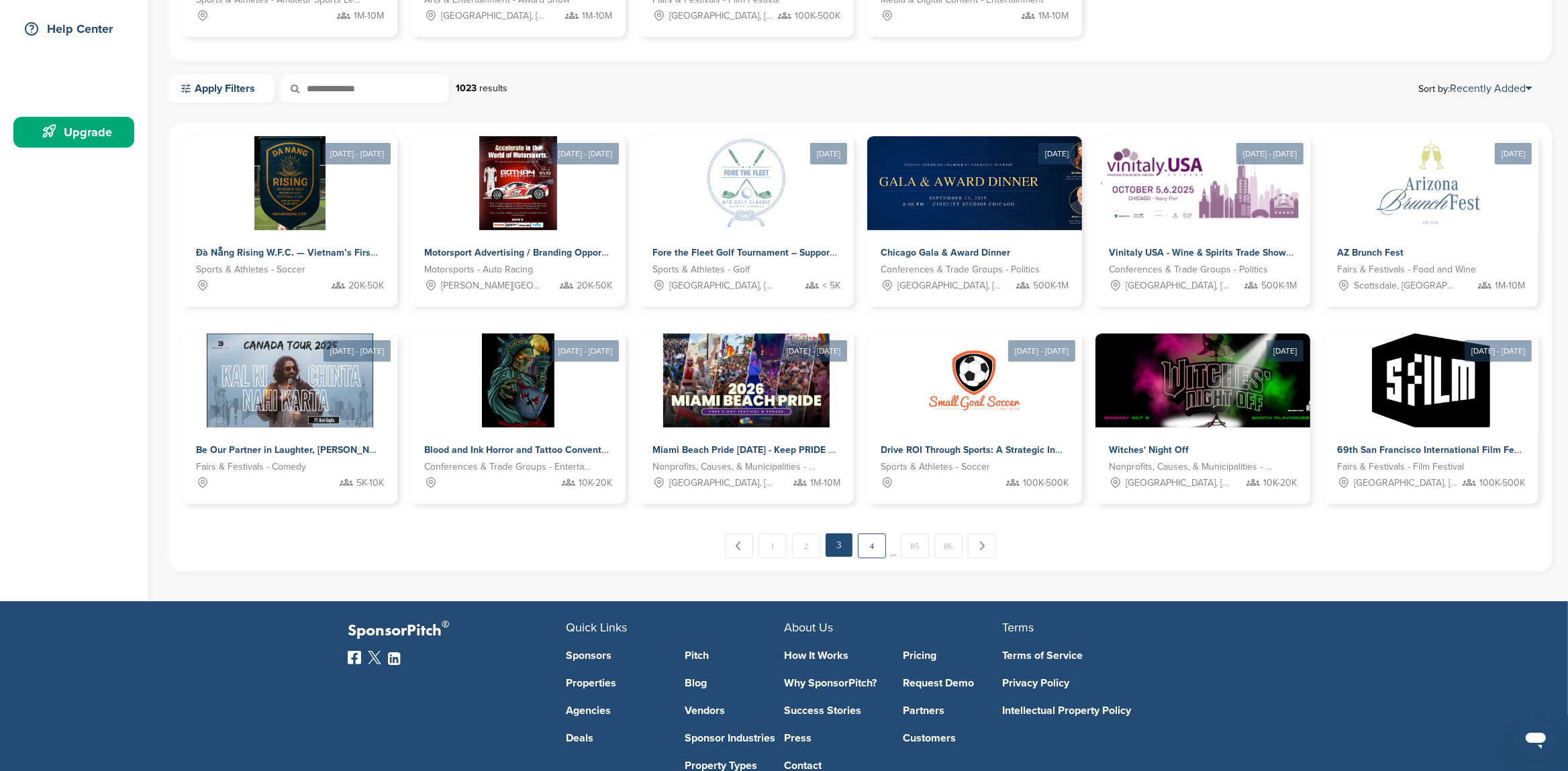
click at [872, 547] on link "4" at bounding box center [872, 546] width 28 height 25
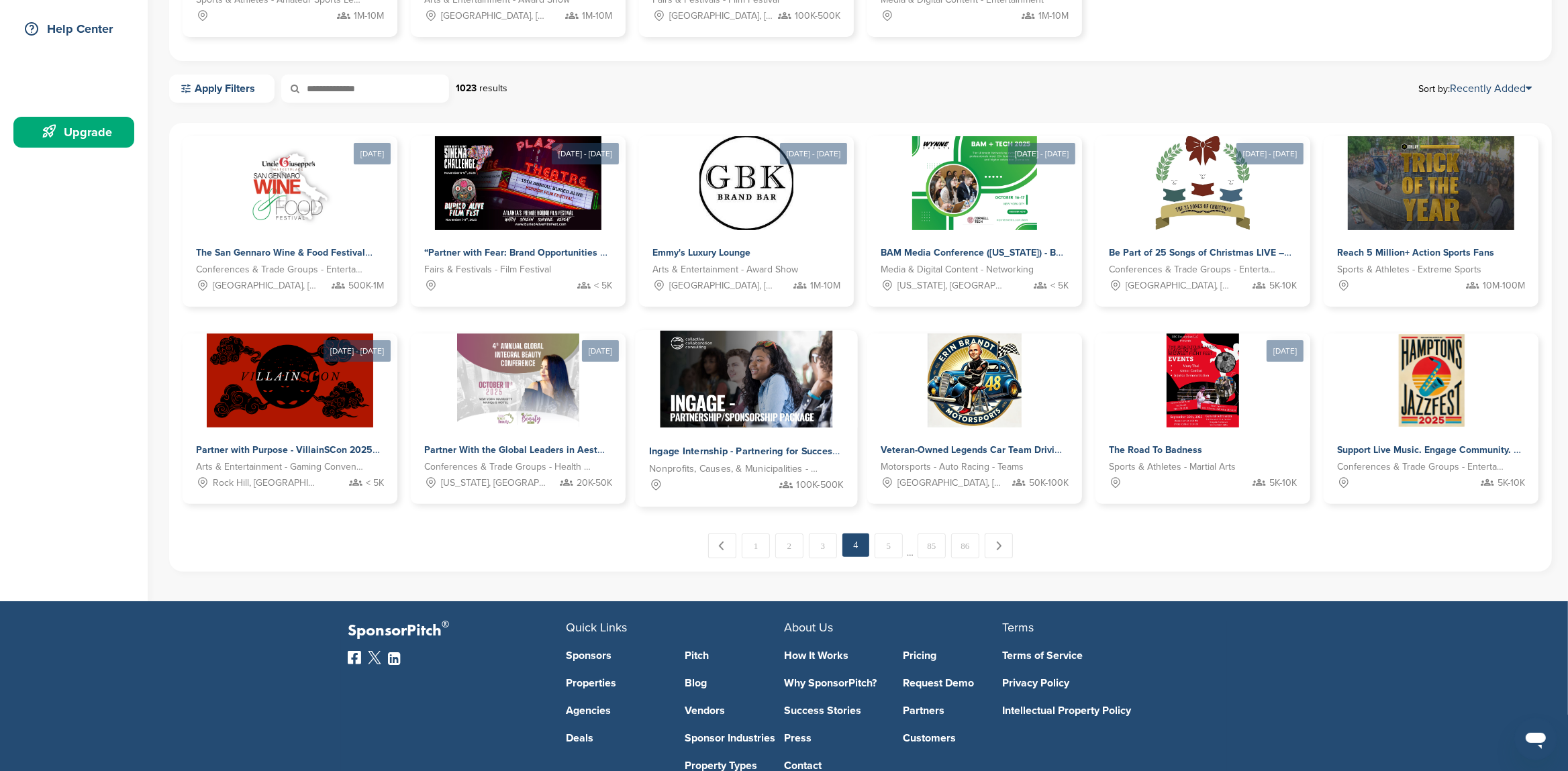
click at [761, 396] on img at bounding box center [746, 379] width 174 height 97
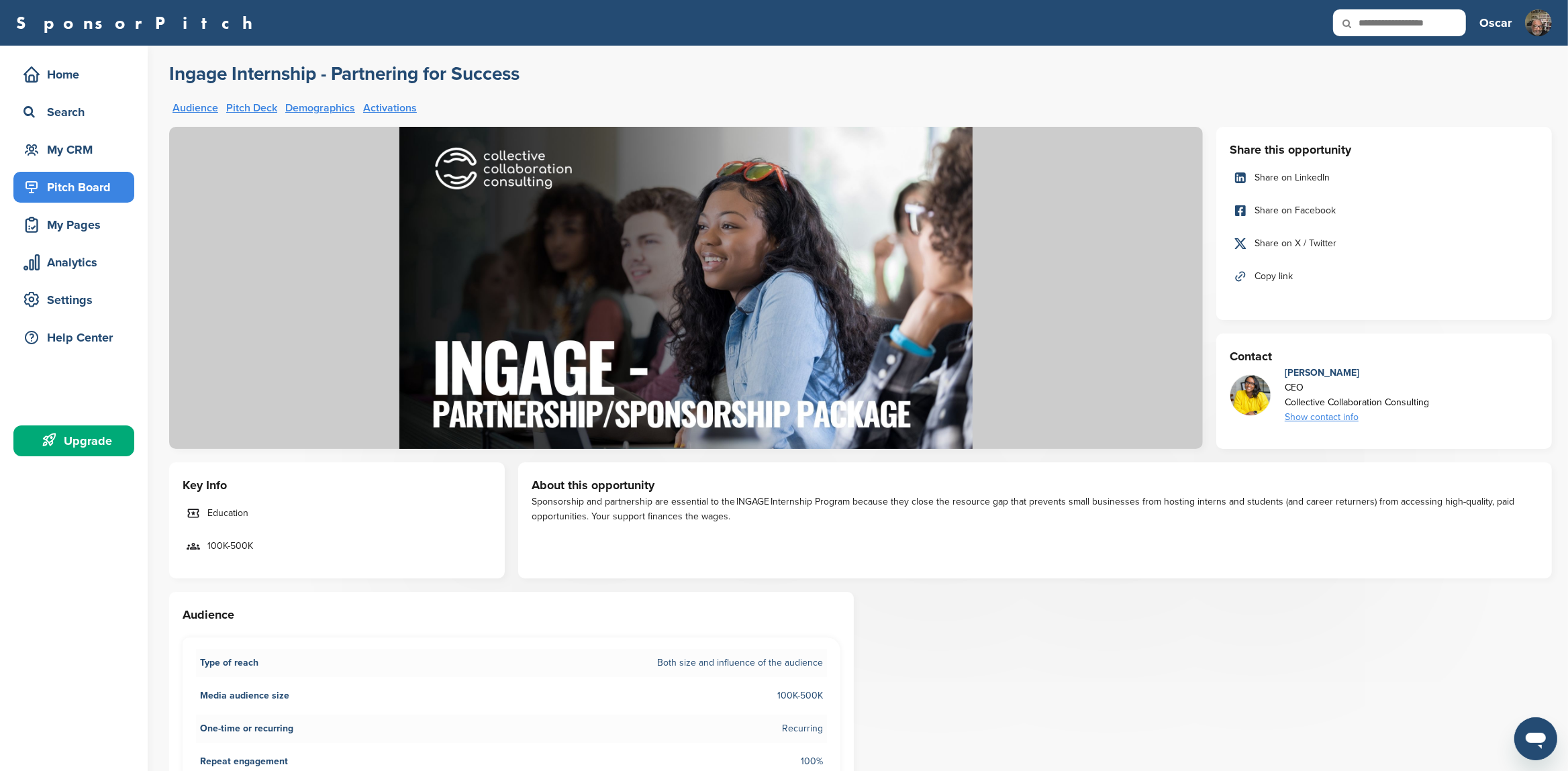
scroll to position [141, 0]
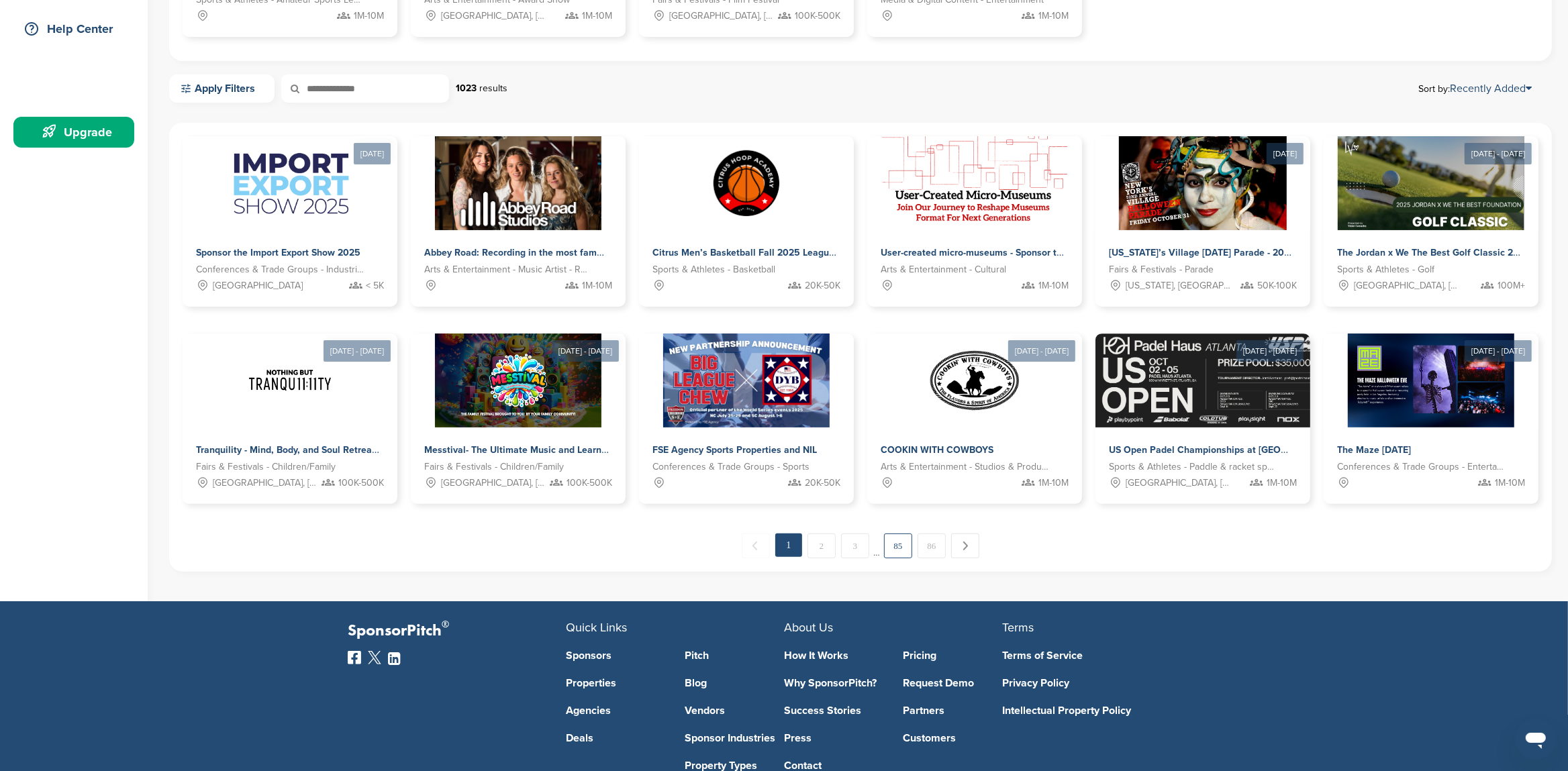
click at [895, 548] on link "85" at bounding box center [898, 546] width 28 height 25
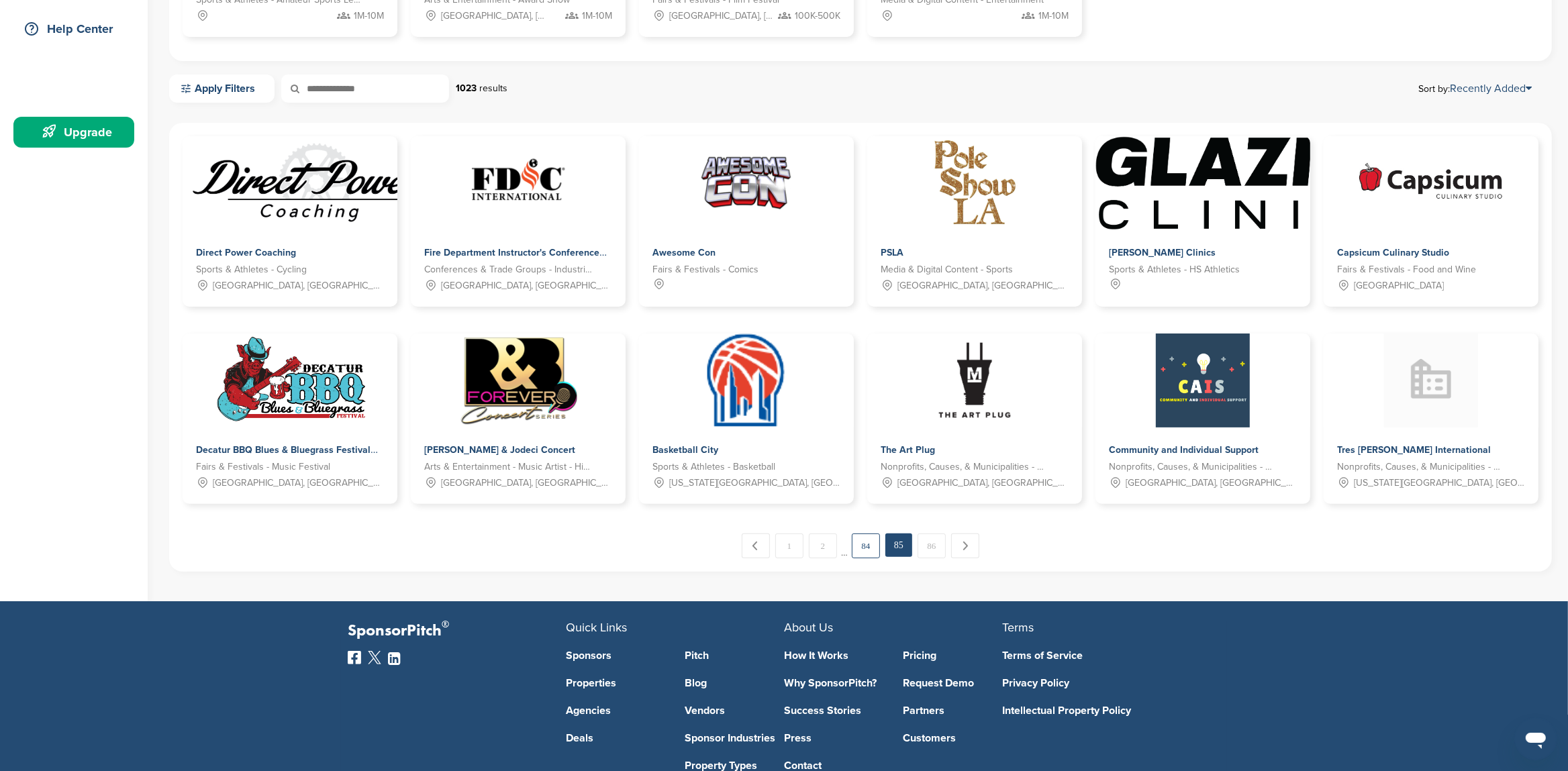
click at [868, 549] on link "84" at bounding box center [866, 546] width 28 height 25
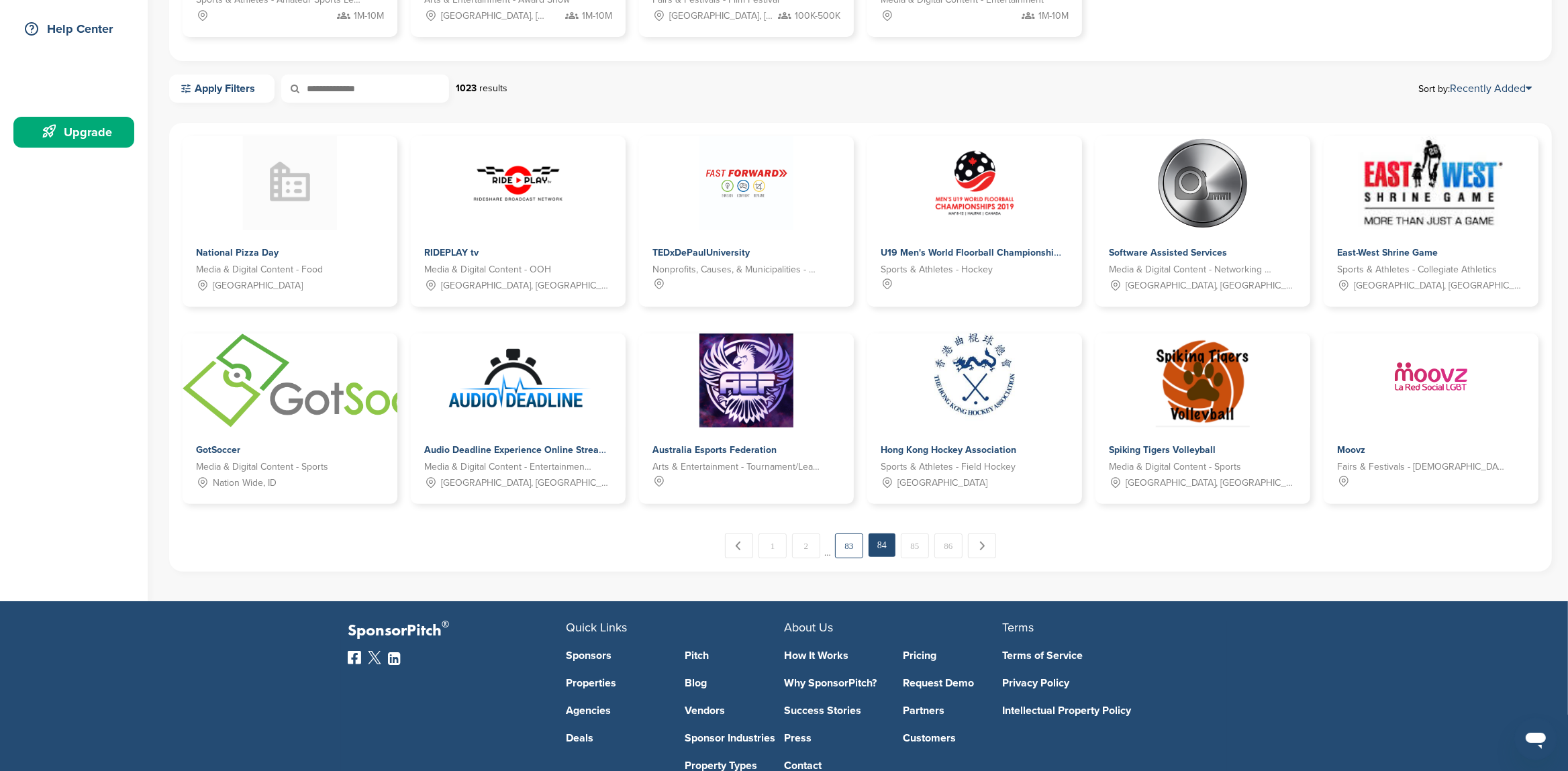
click at [849, 546] on link "83" at bounding box center [850, 546] width 28 height 25
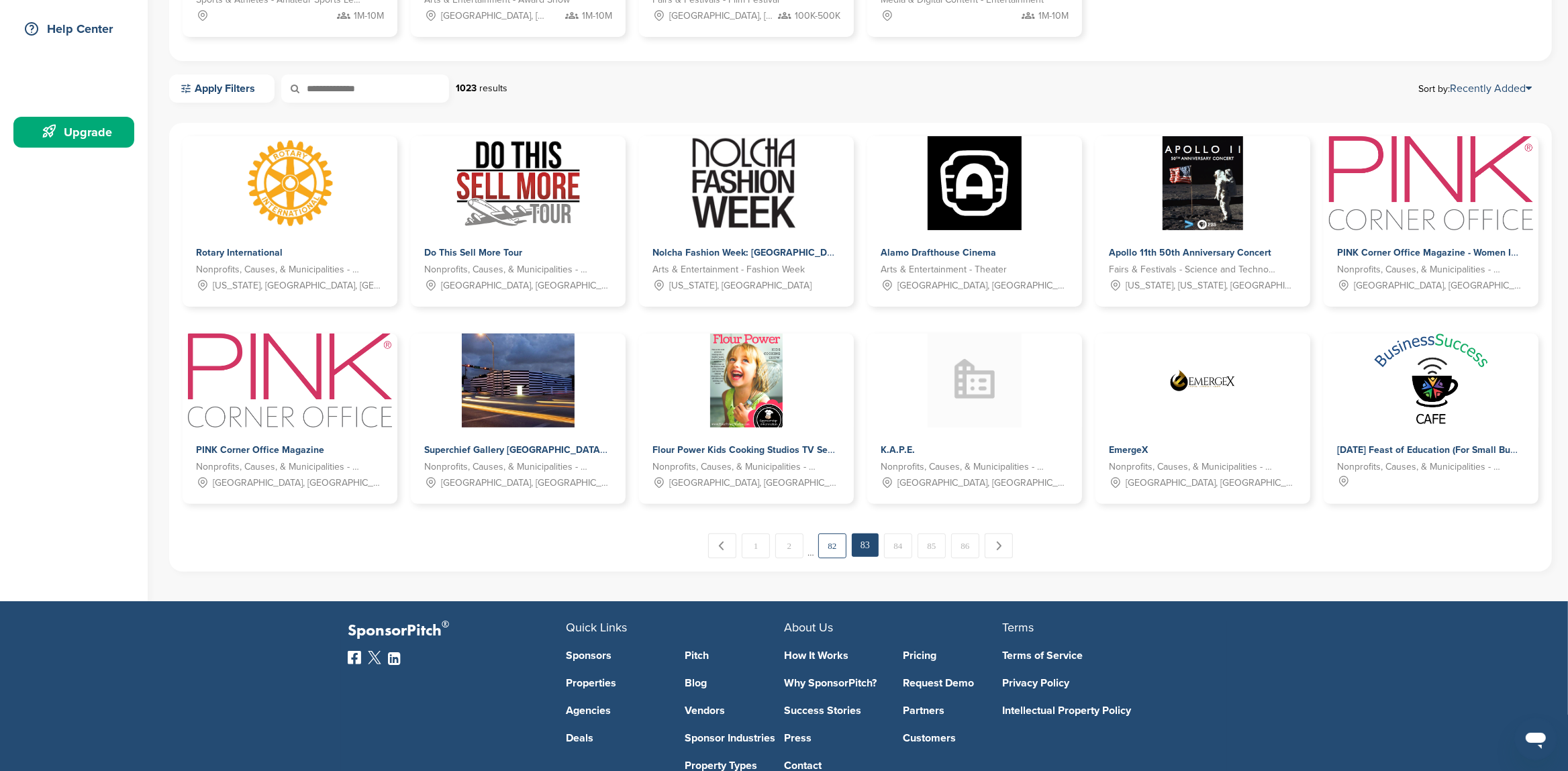
click at [836, 550] on link "82" at bounding box center [832, 546] width 28 height 25
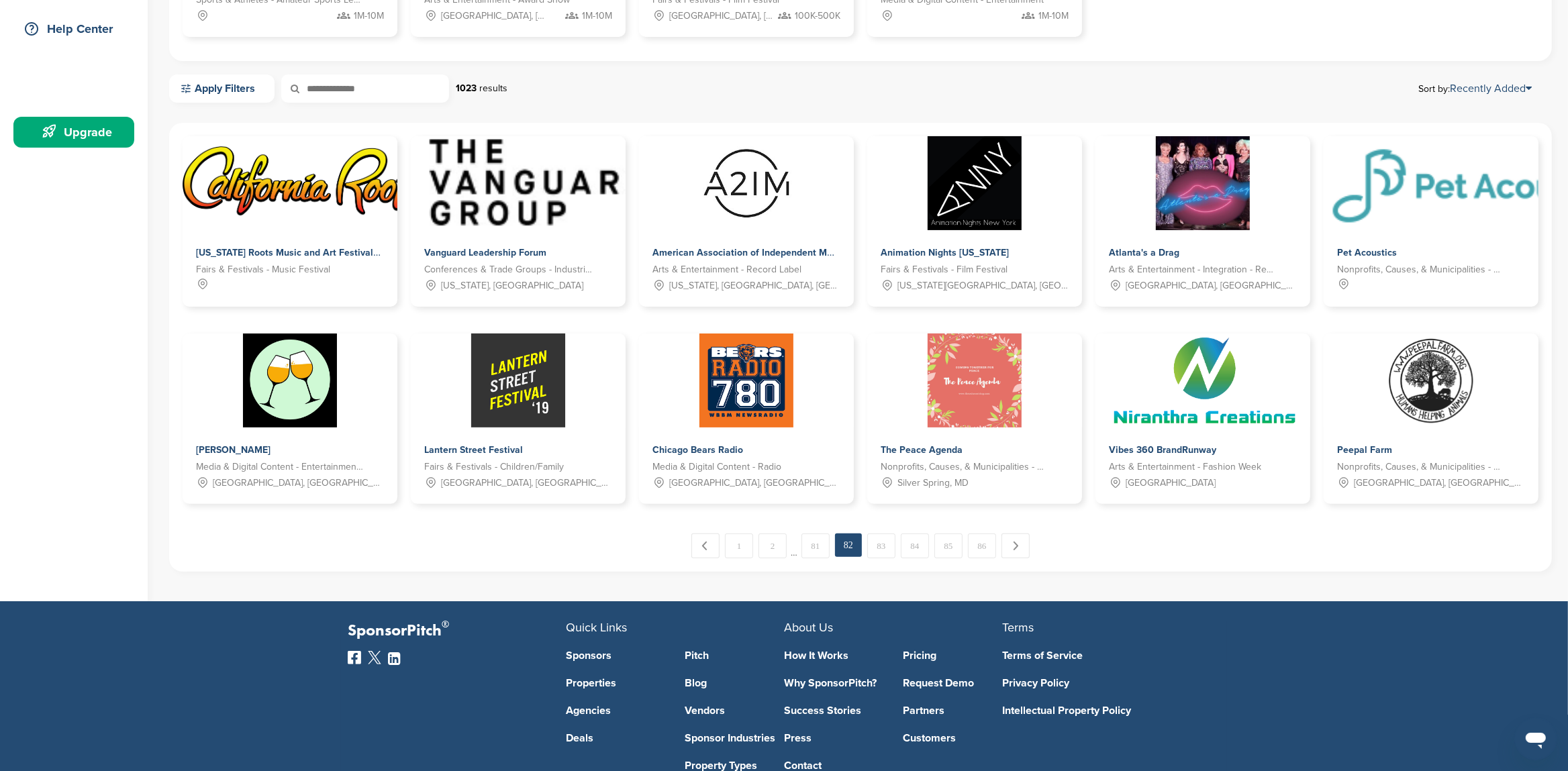
scroll to position [448, 0]
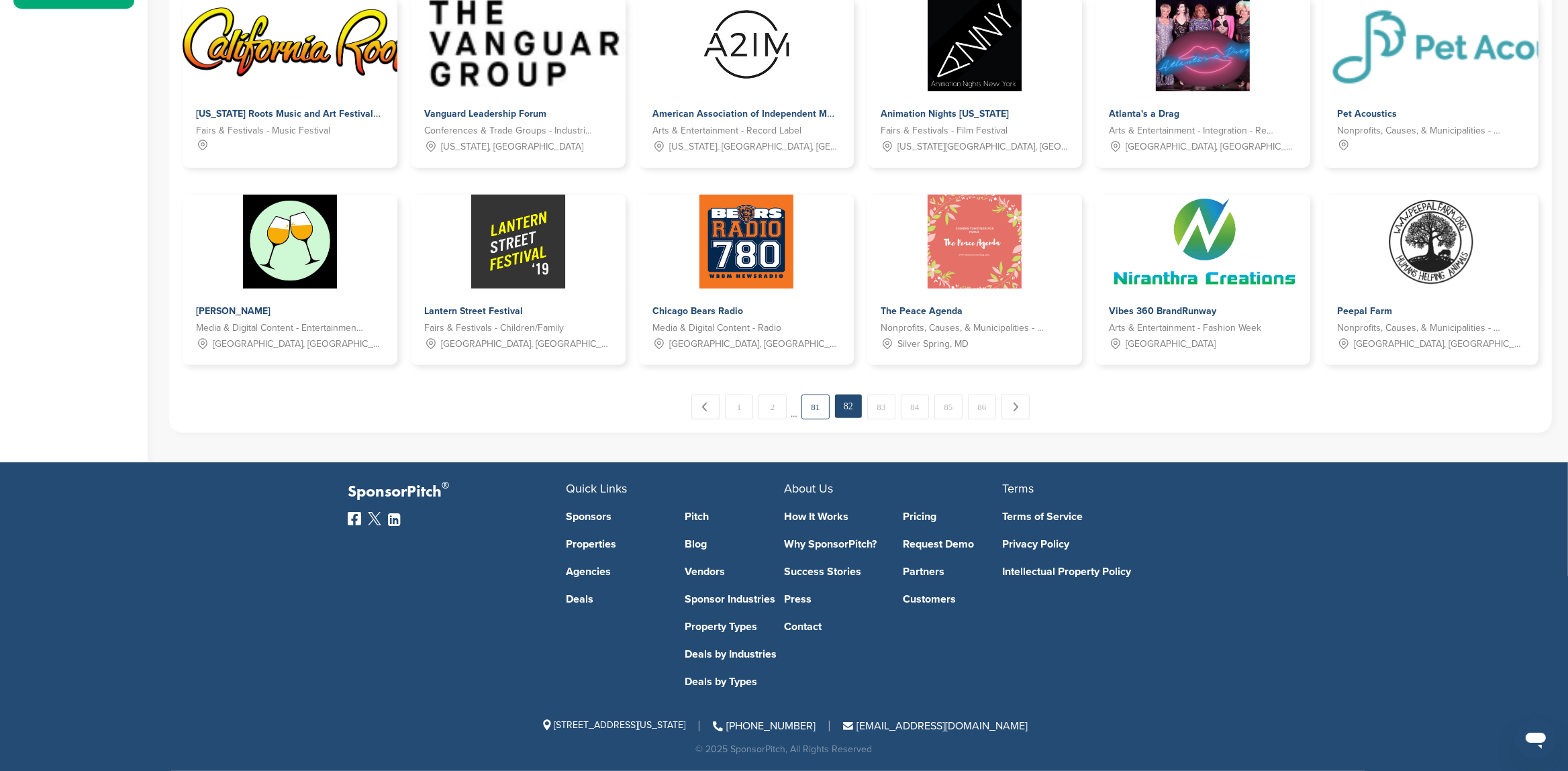
click at [809, 415] on link "81" at bounding box center [816, 407] width 28 height 25
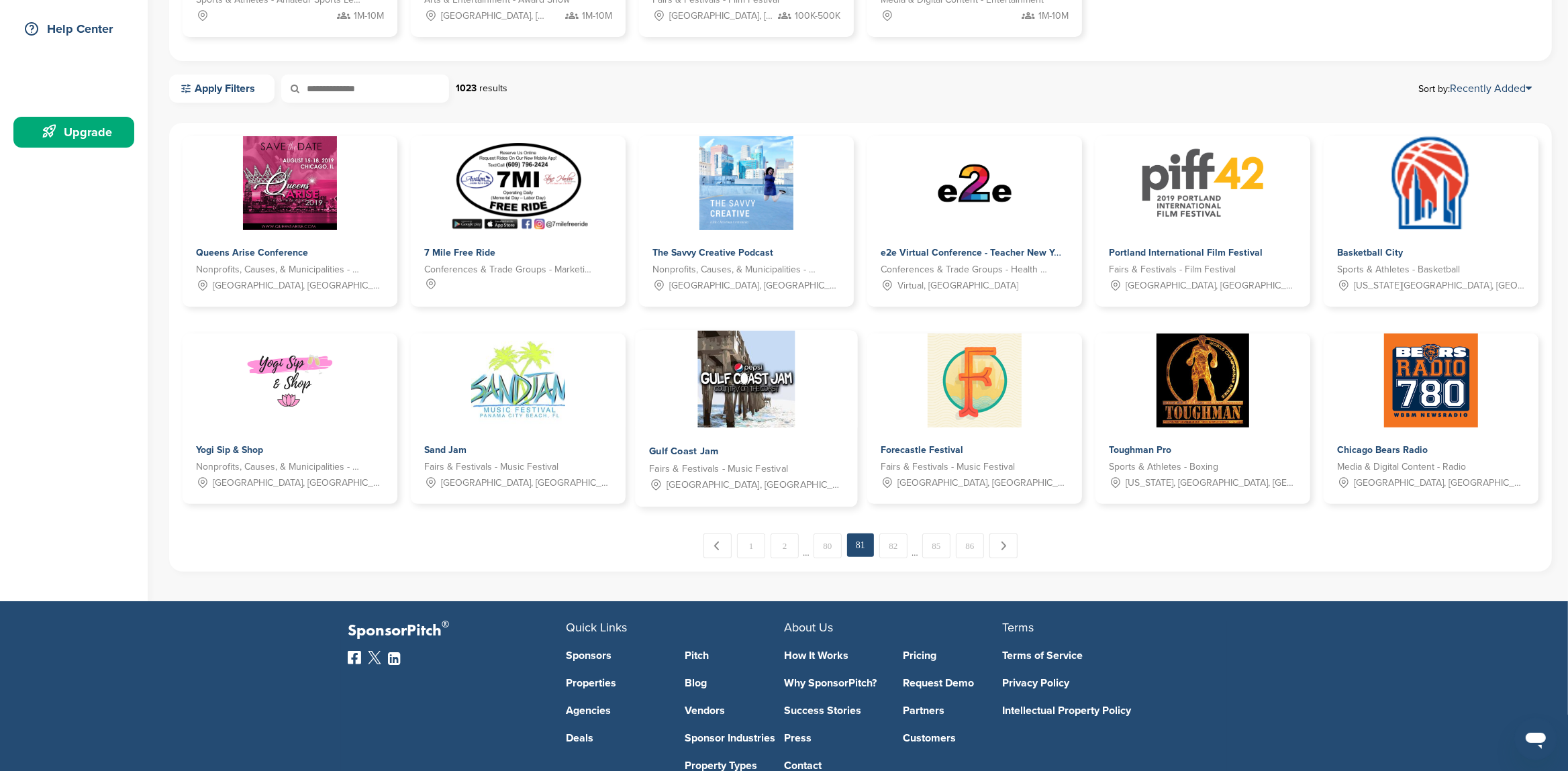
click at [733, 385] on img at bounding box center [747, 379] width 97 height 97
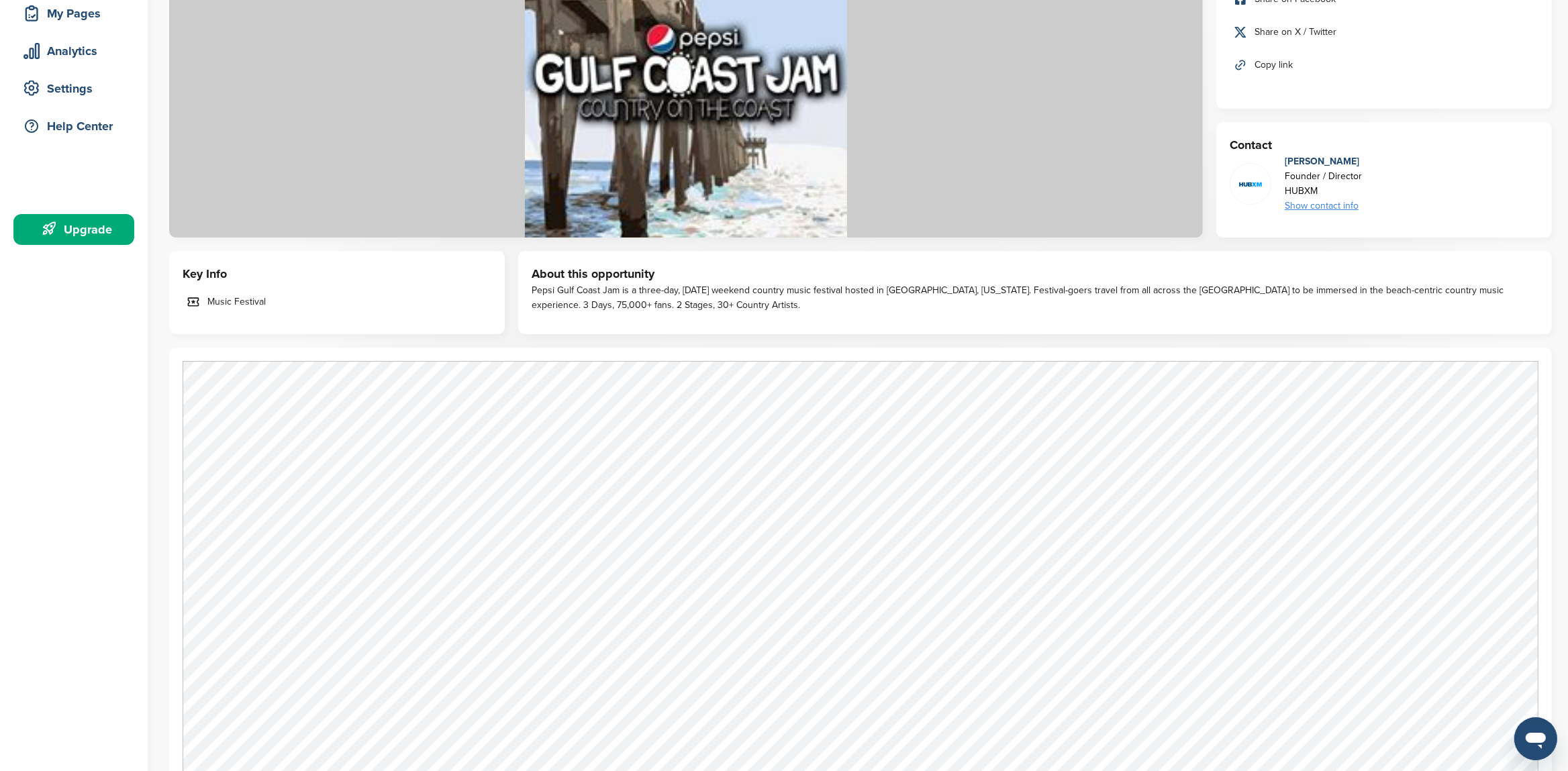
scroll to position [282, 0]
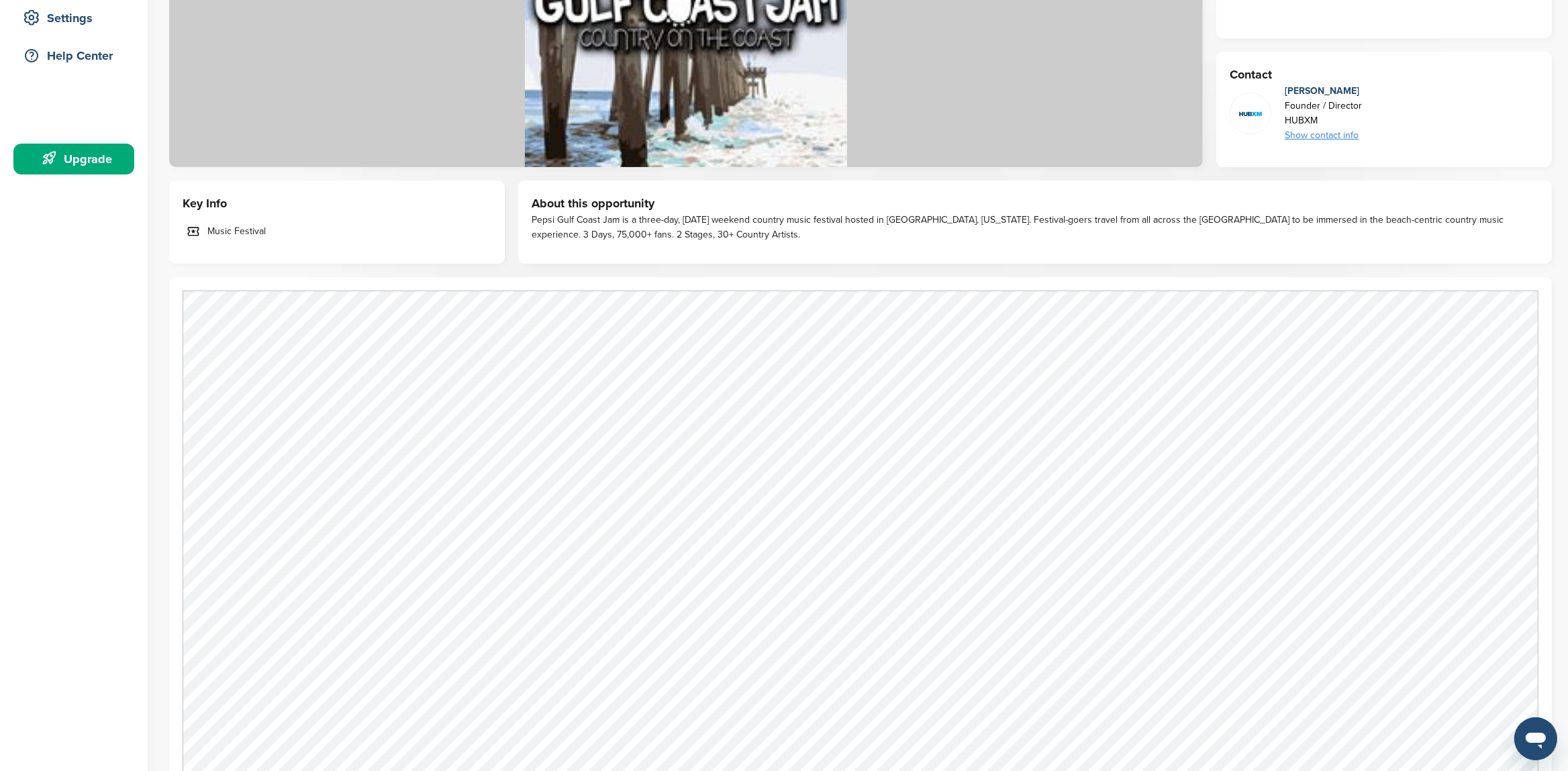
click at [1299, 137] on div "Show contact info" at bounding box center [1323, 135] width 77 height 15
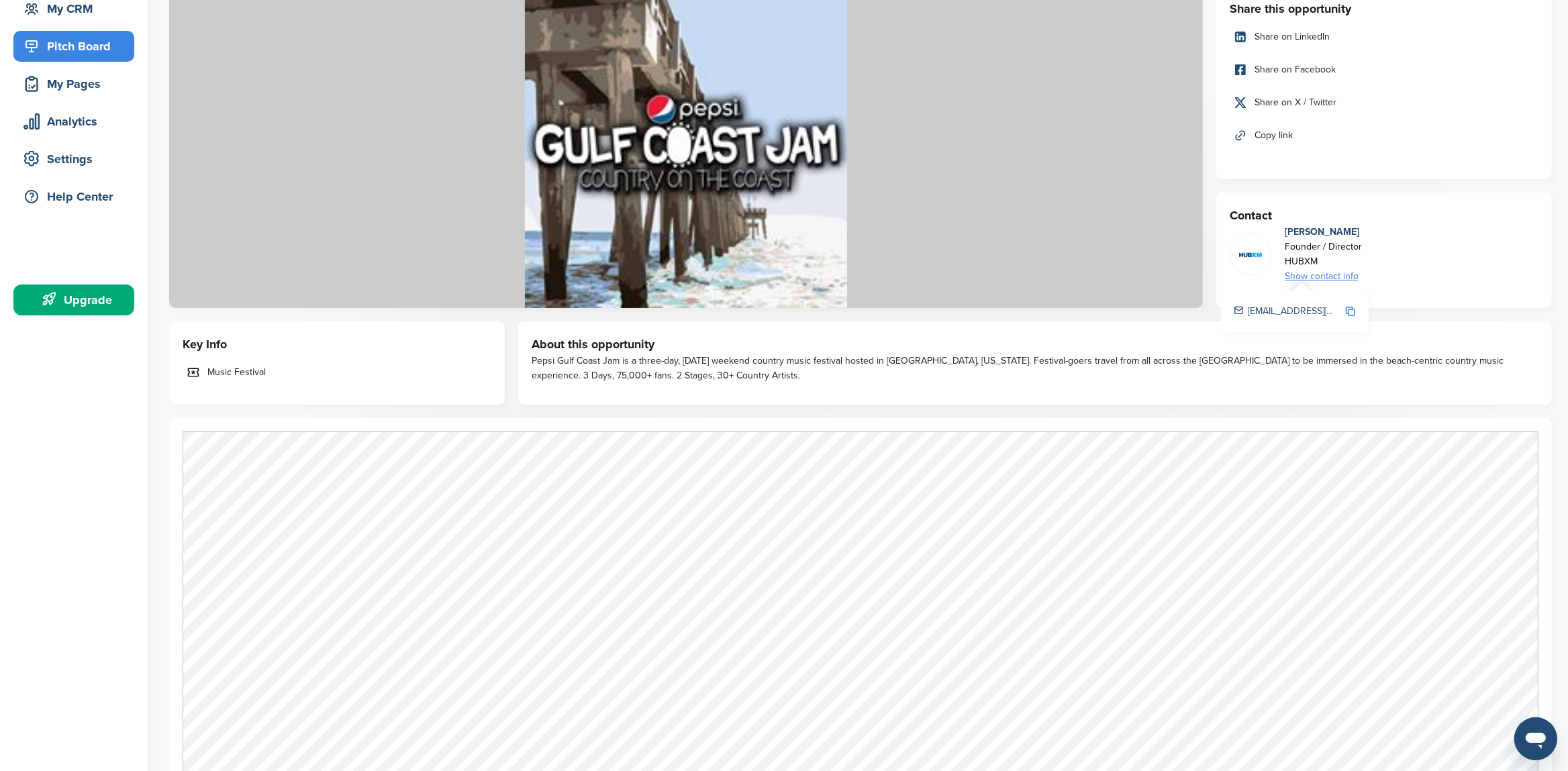
scroll to position [211, 0]
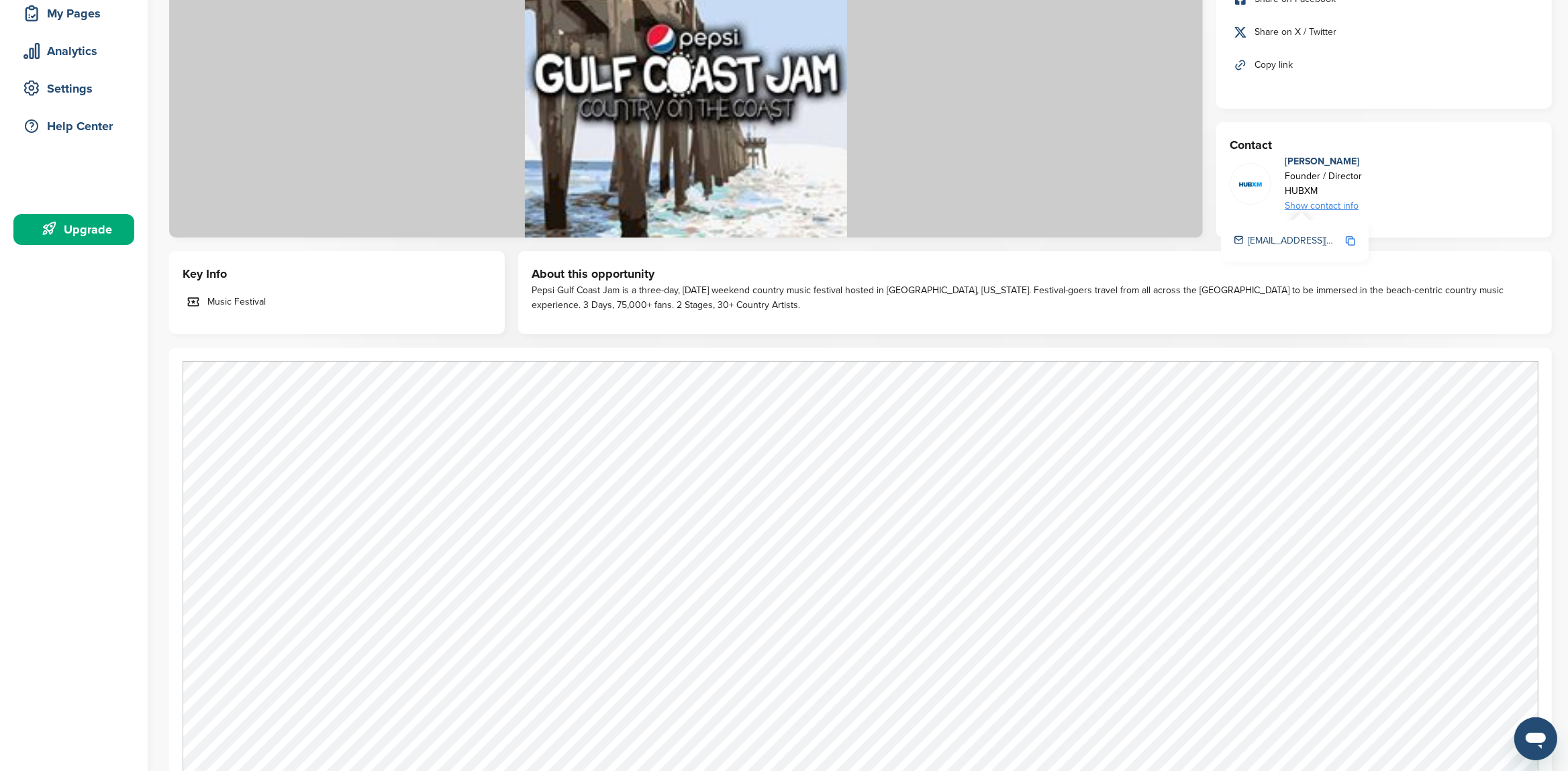
click at [1315, 210] on div "Show contact info" at bounding box center [1323, 206] width 77 height 15
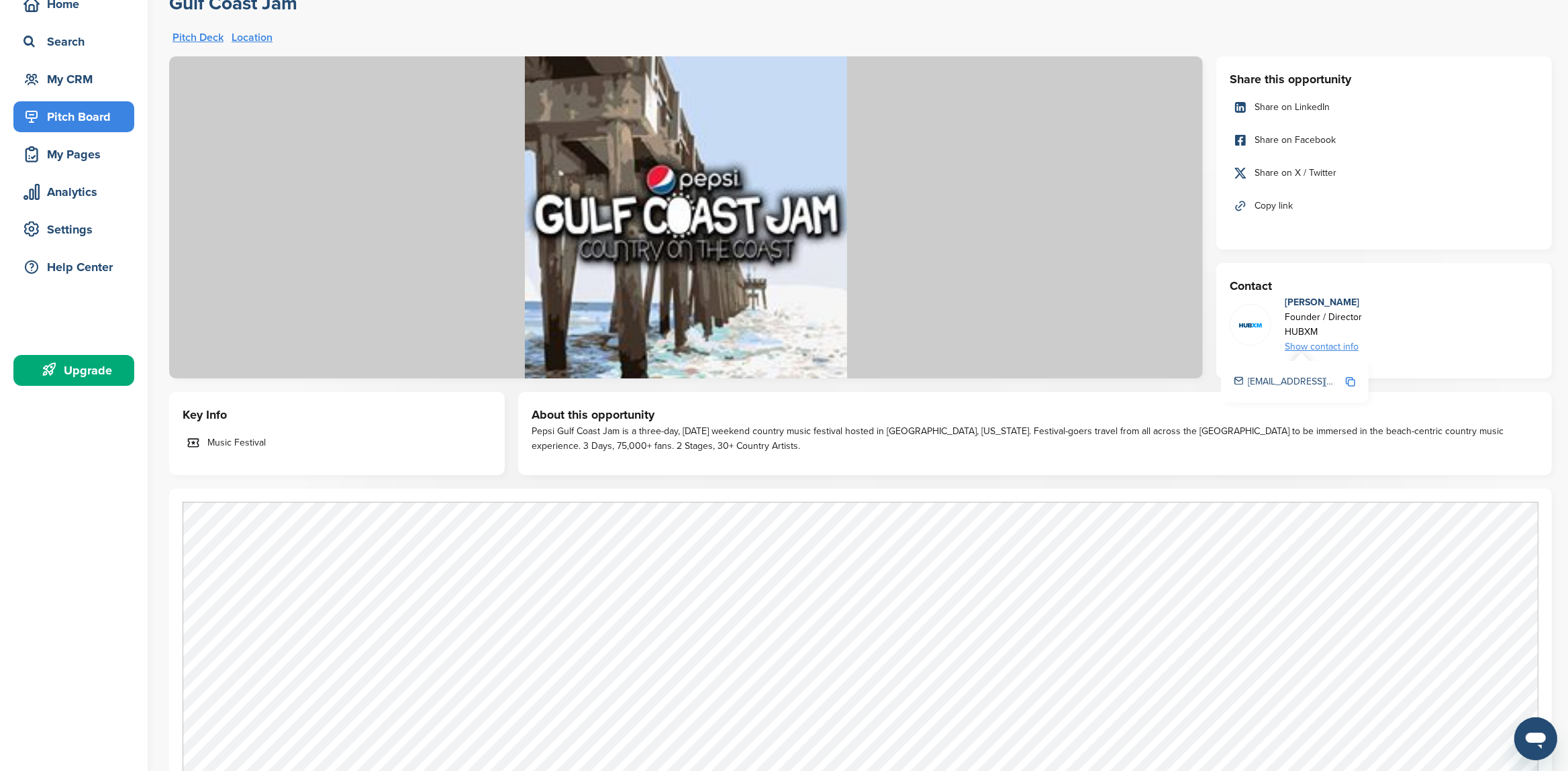
scroll to position [0, 0]
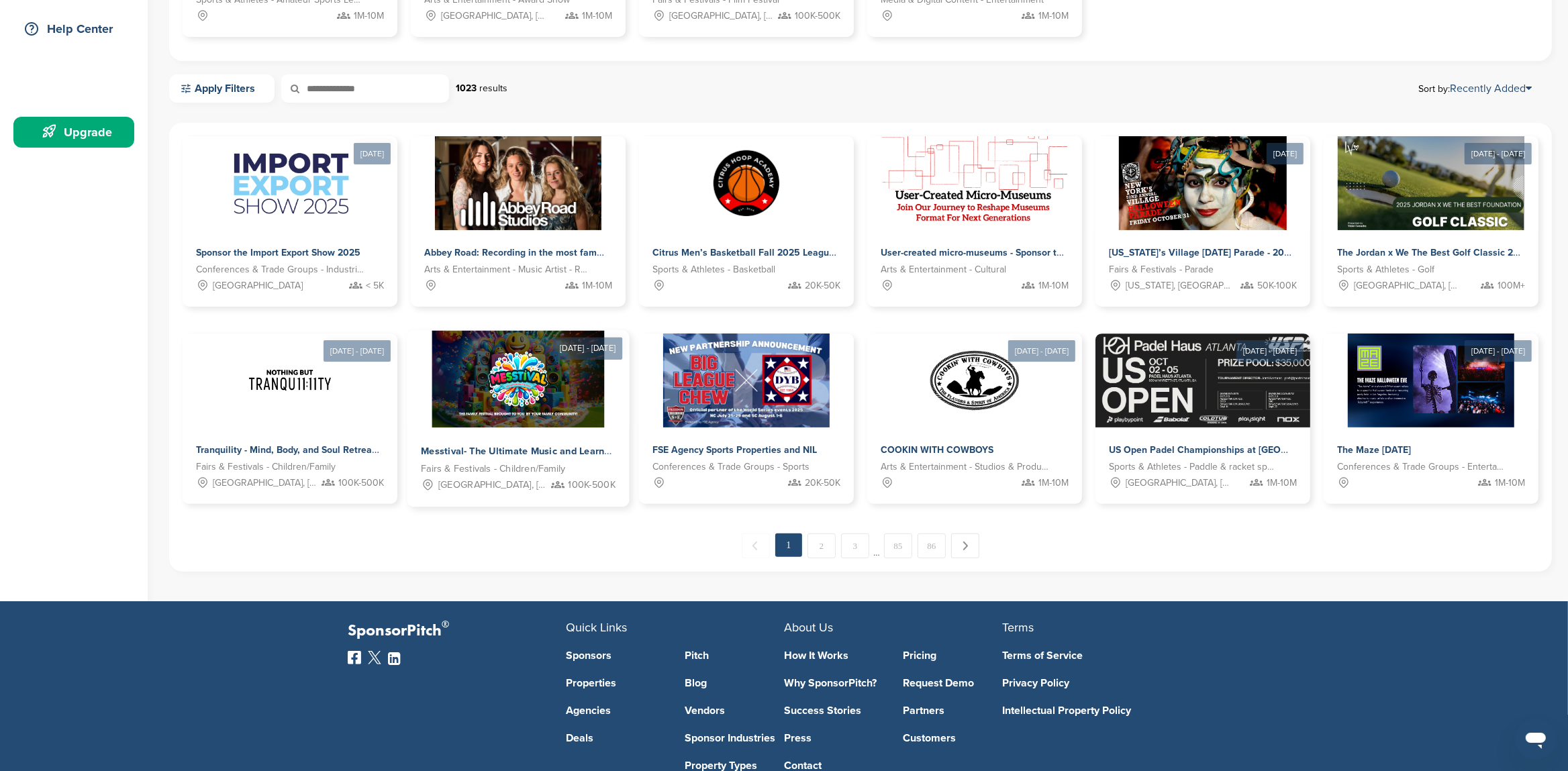
click at [521, 388] on img at bounding box center [518, 379] width 174 height 97
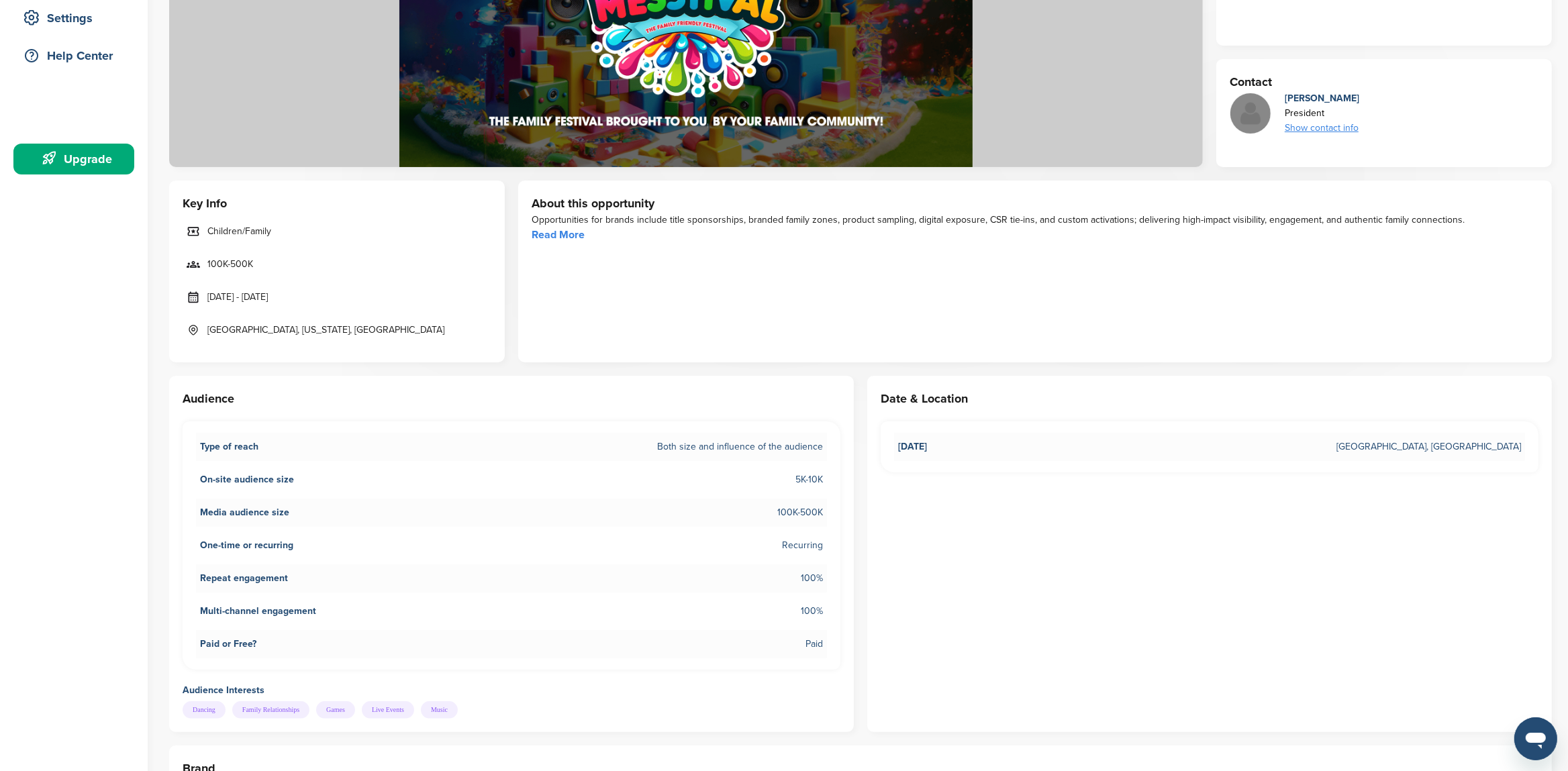
scroll to position [71, 0]
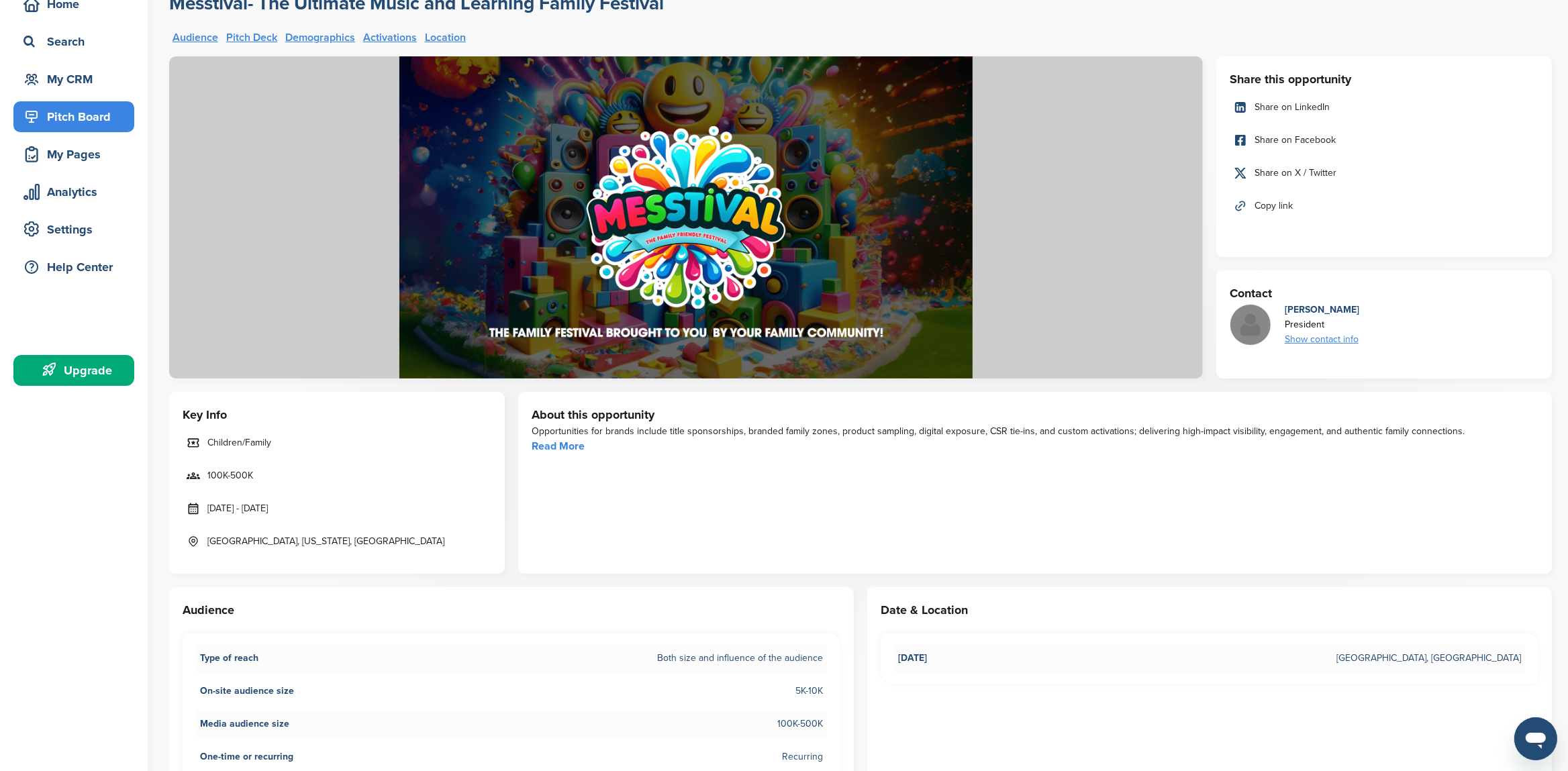
click at [1318, 342] on div "Show contact info" at bounding box center [1321, 339] width 75 height 15
click at [1347, 375] on img at bounding box center [1351, 375] width 9 height 9
click at [1349, 376] on img at bounding box center [1351, 375] width 9 height 9
click at [1349, 376] on span "Copied!" at bounding box center [1361, 376] width 30 height 13
click at [1349, 376] on img at bounding box center [1351, 375] width 9 height 9
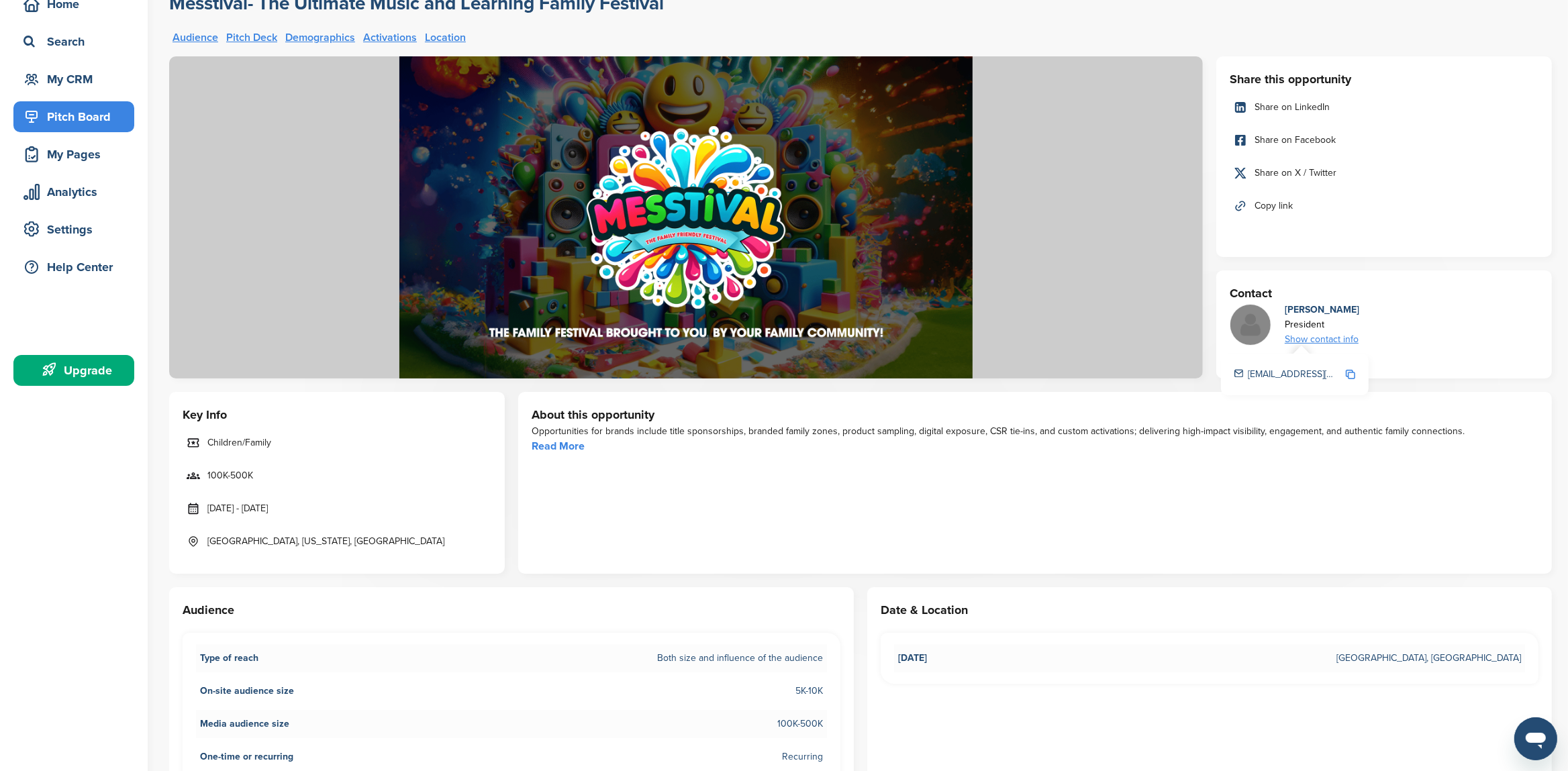
click at [1318, 340] on div "Show contact info" at bounding box center [1321, 339] width 75 height 15
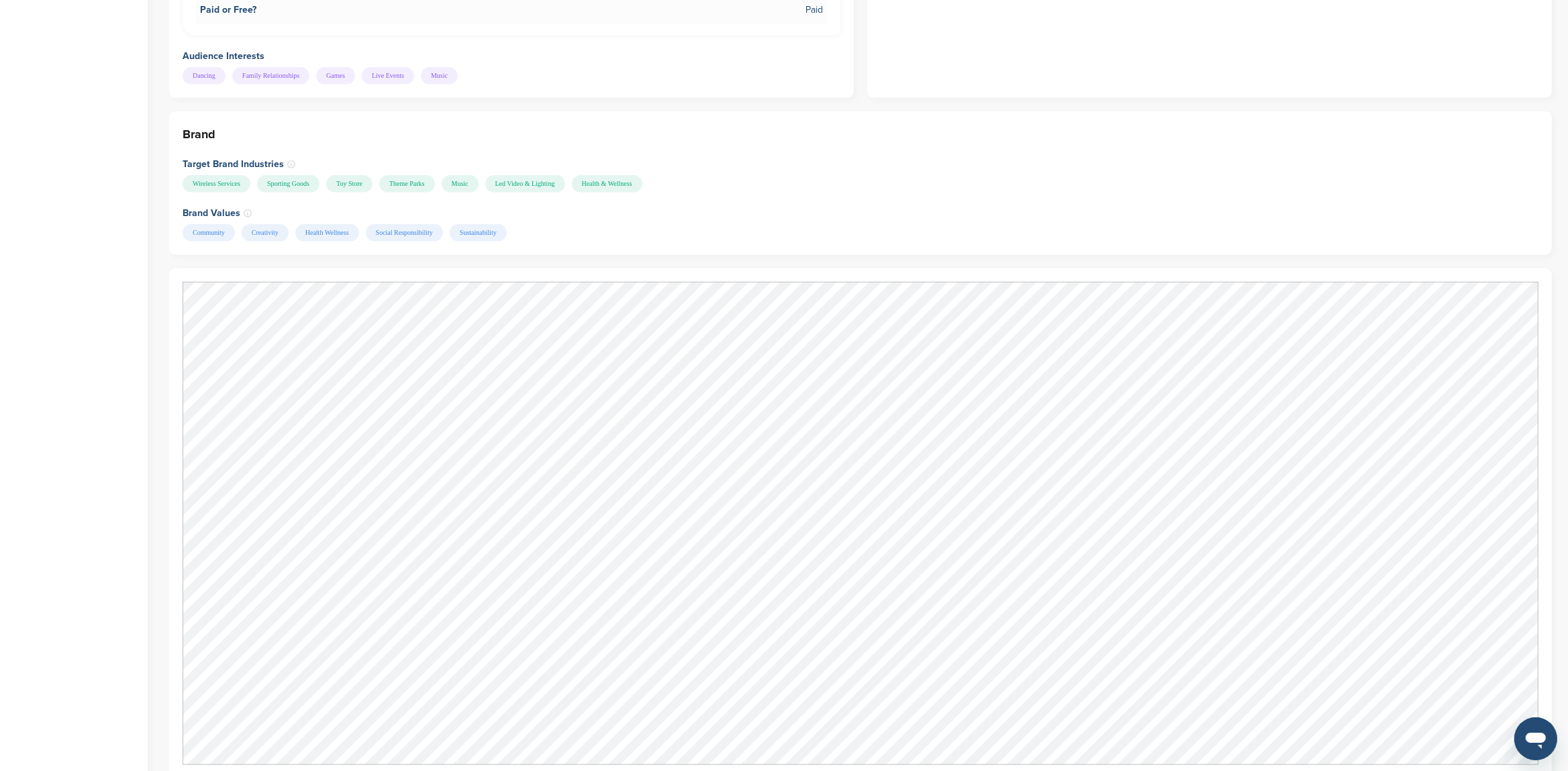
scroll to position [634, 0]
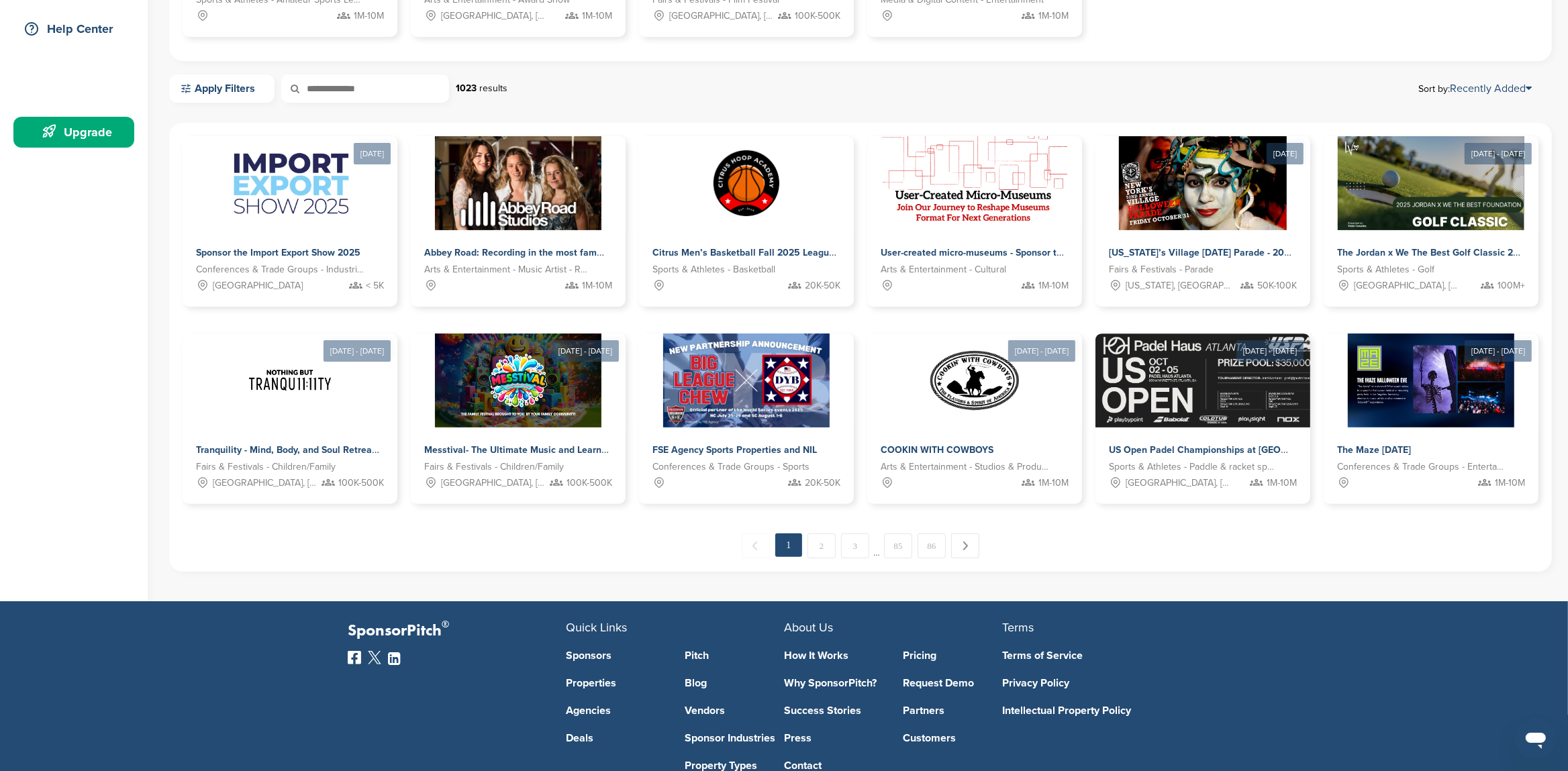
scroll to position [448, 0]
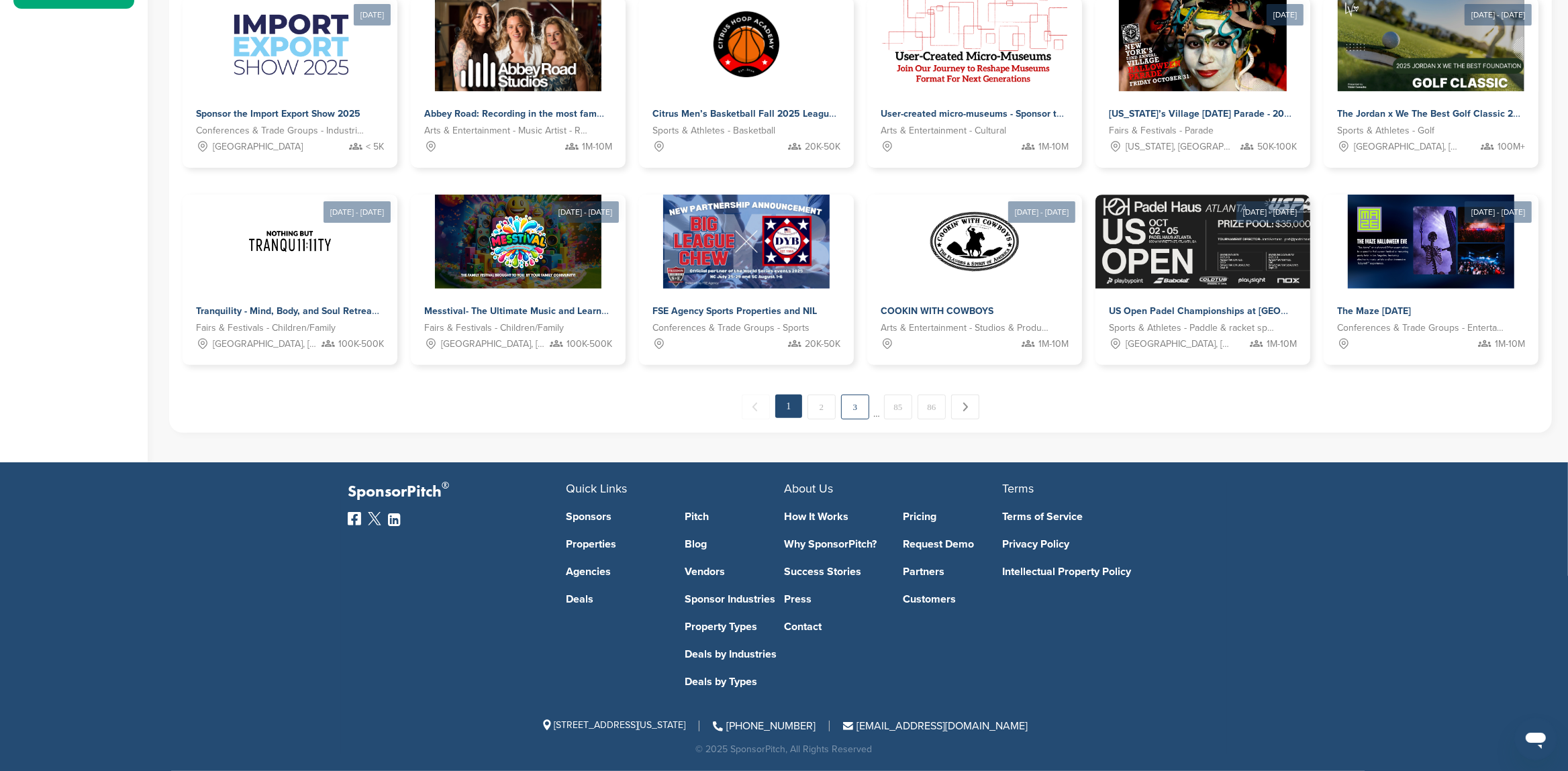
click at [862, 410] on link "3" at bounding box center [855, 407] width 28 height 25
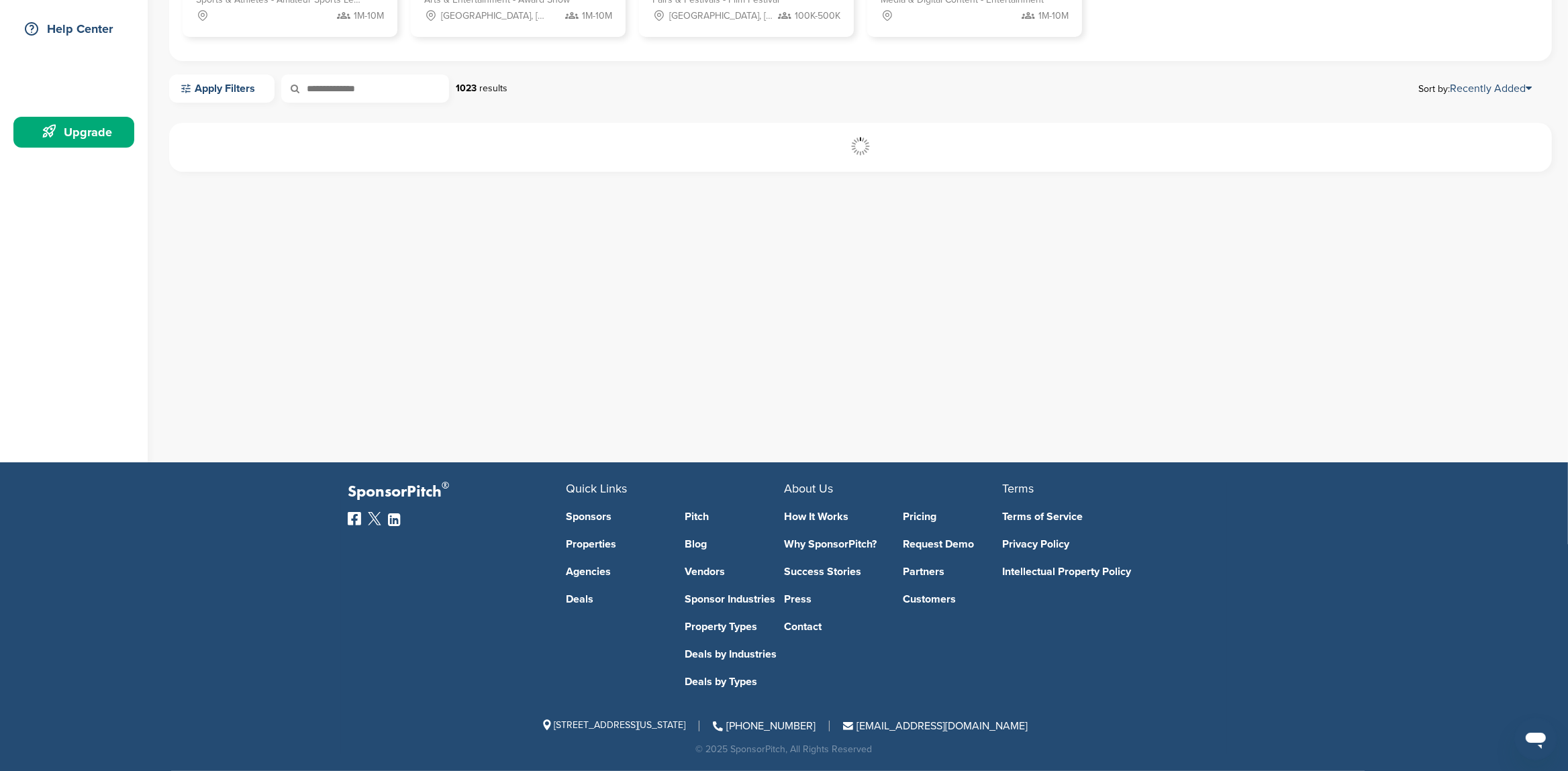
scroll to position [309, 0]
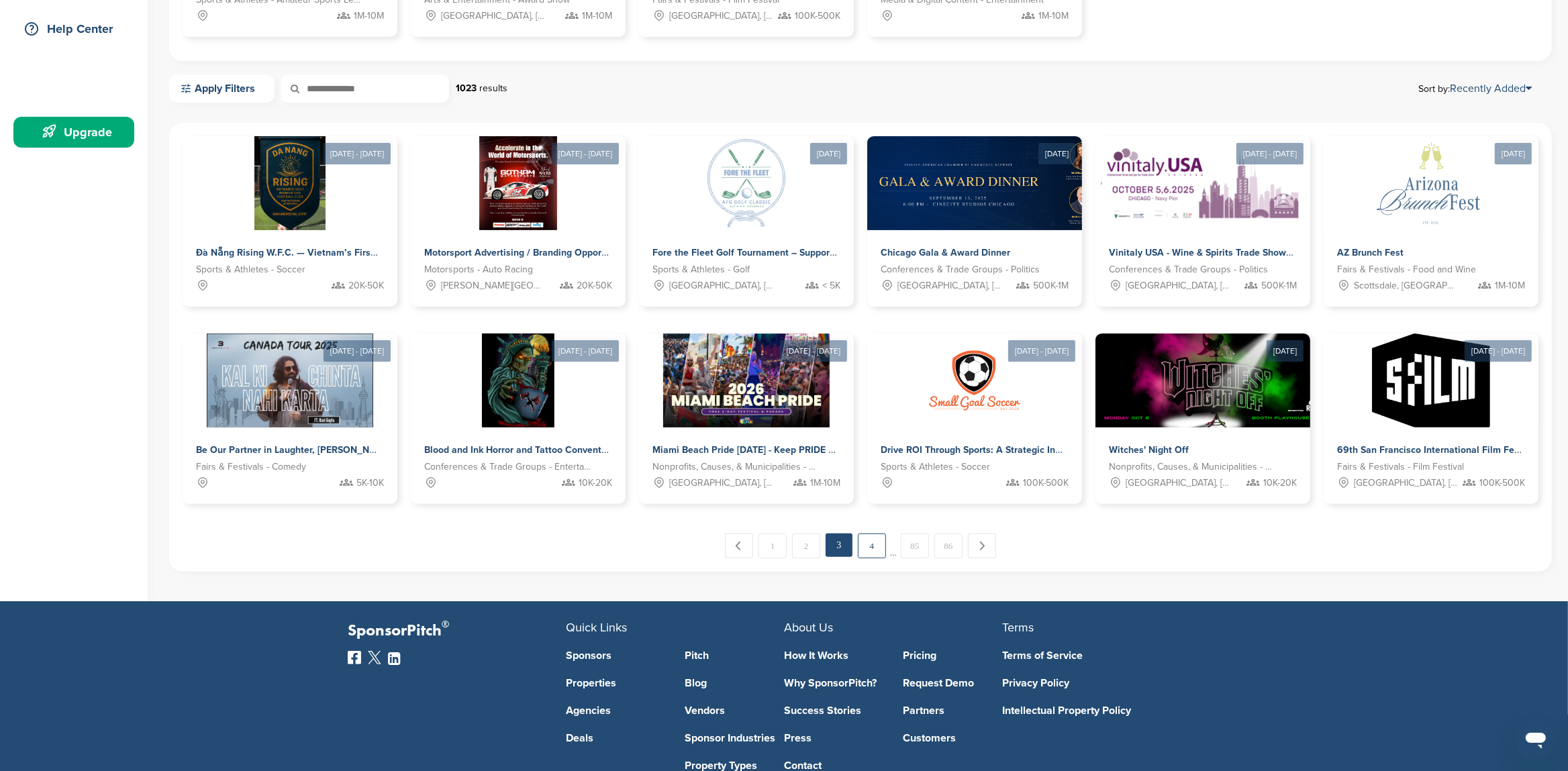
click at [872, 546] on link "4" at bounding box center [872, 546] width 28 height 25
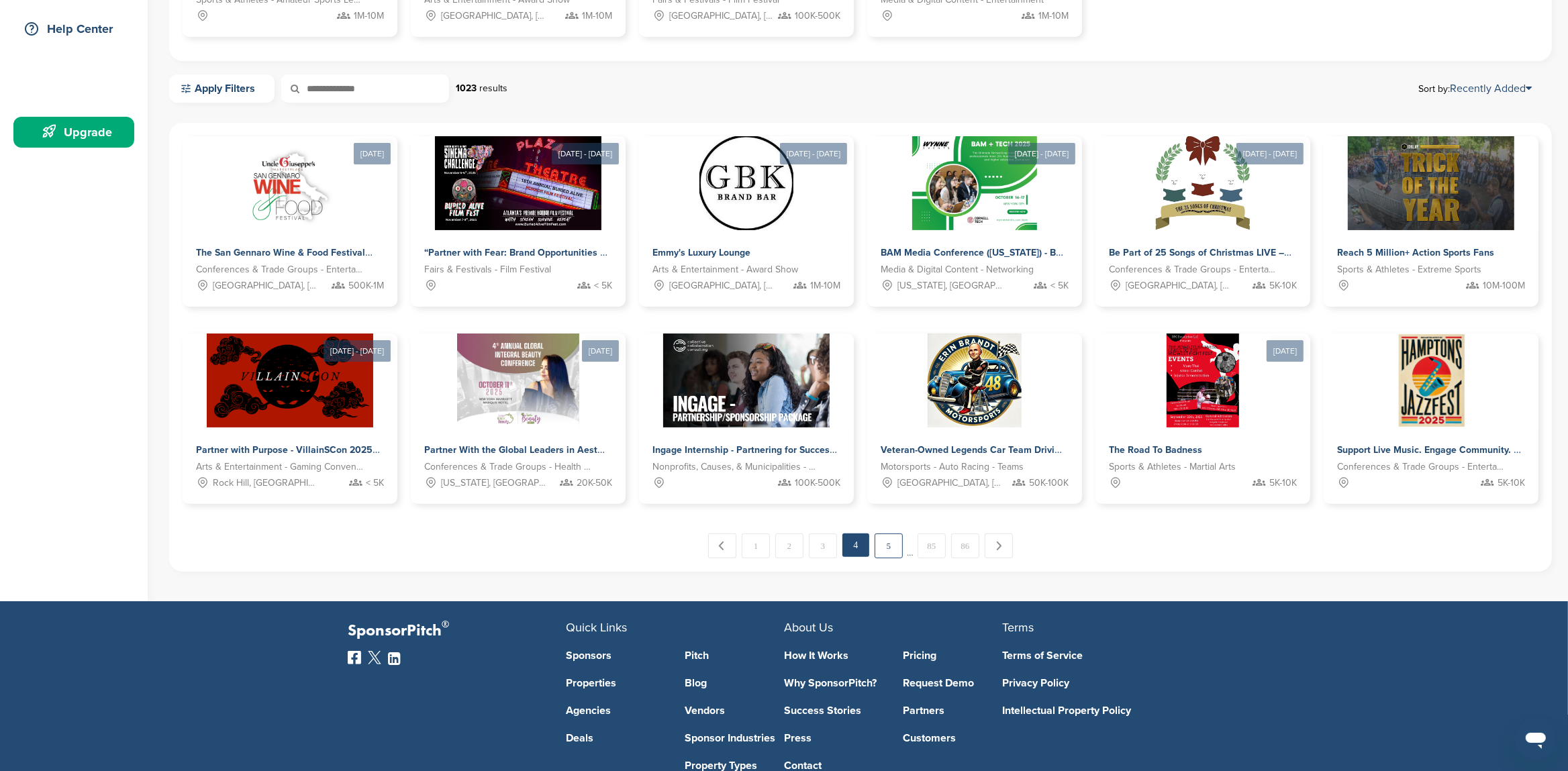
click at [886, 548] on link "5" at bounding box center [889, 546] width 28 height 25
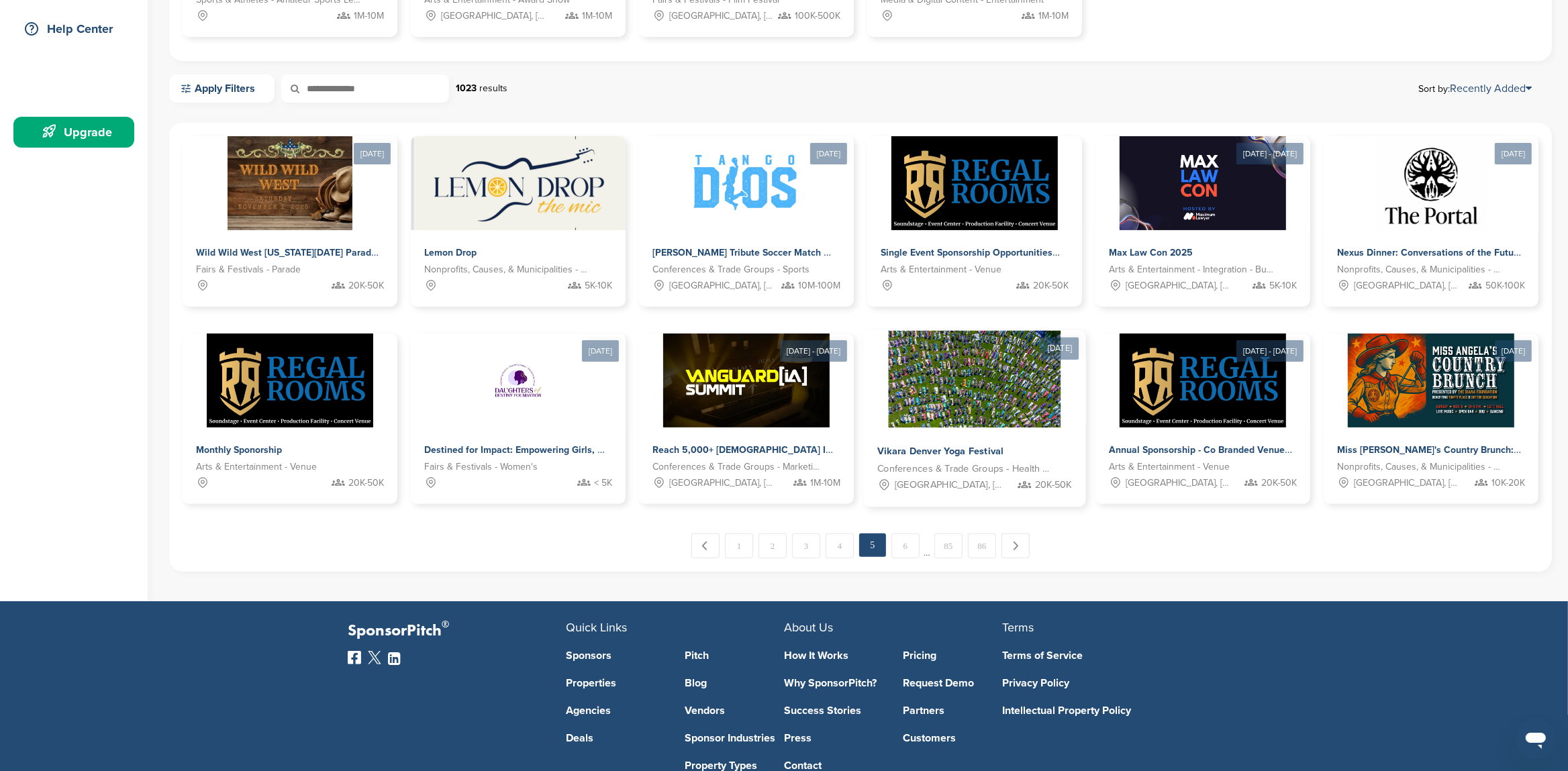
click at [974, 395] on img at bounding box center [974, 379] width 174 height 97
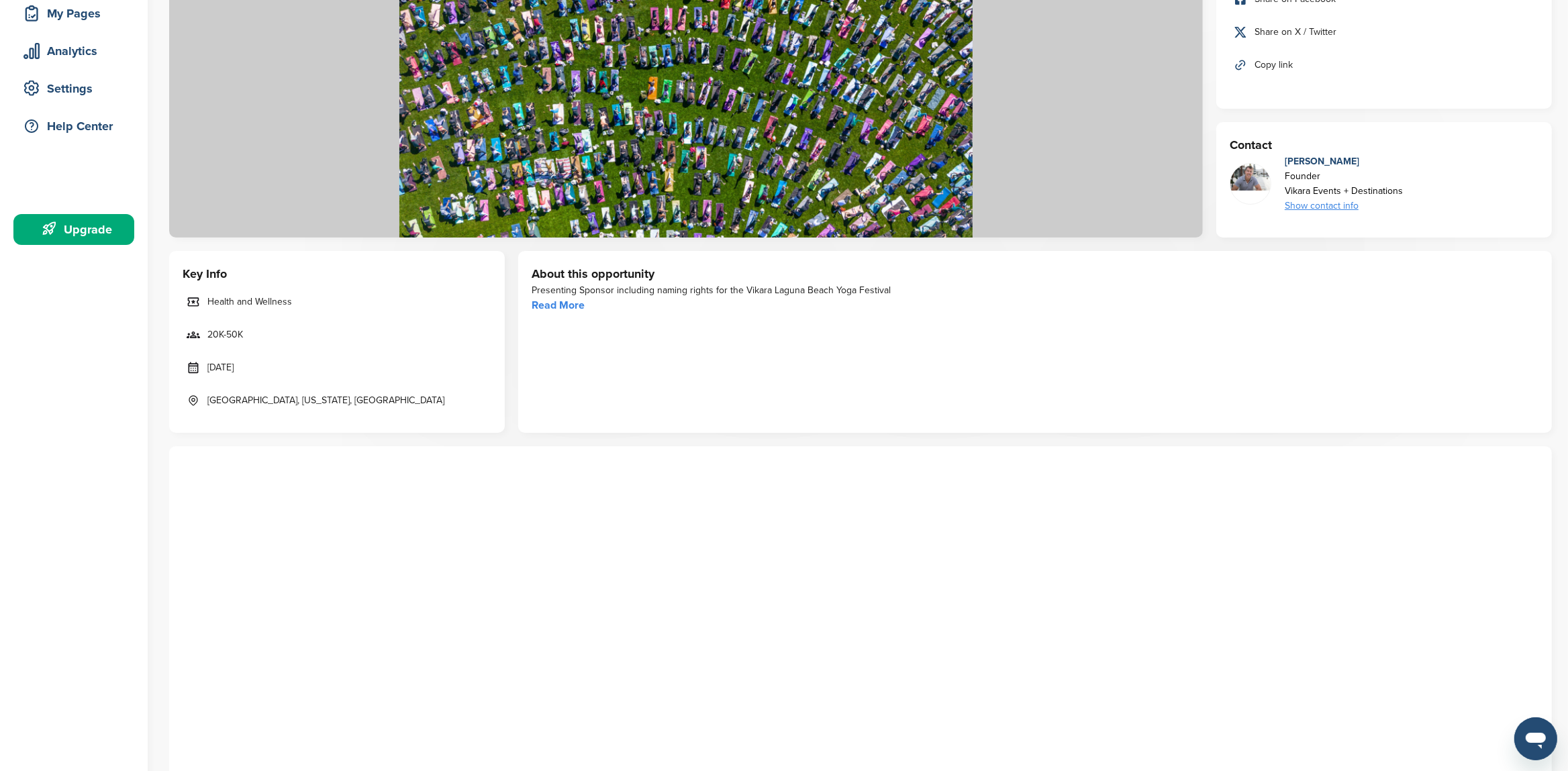
scroll to position [71, 0]
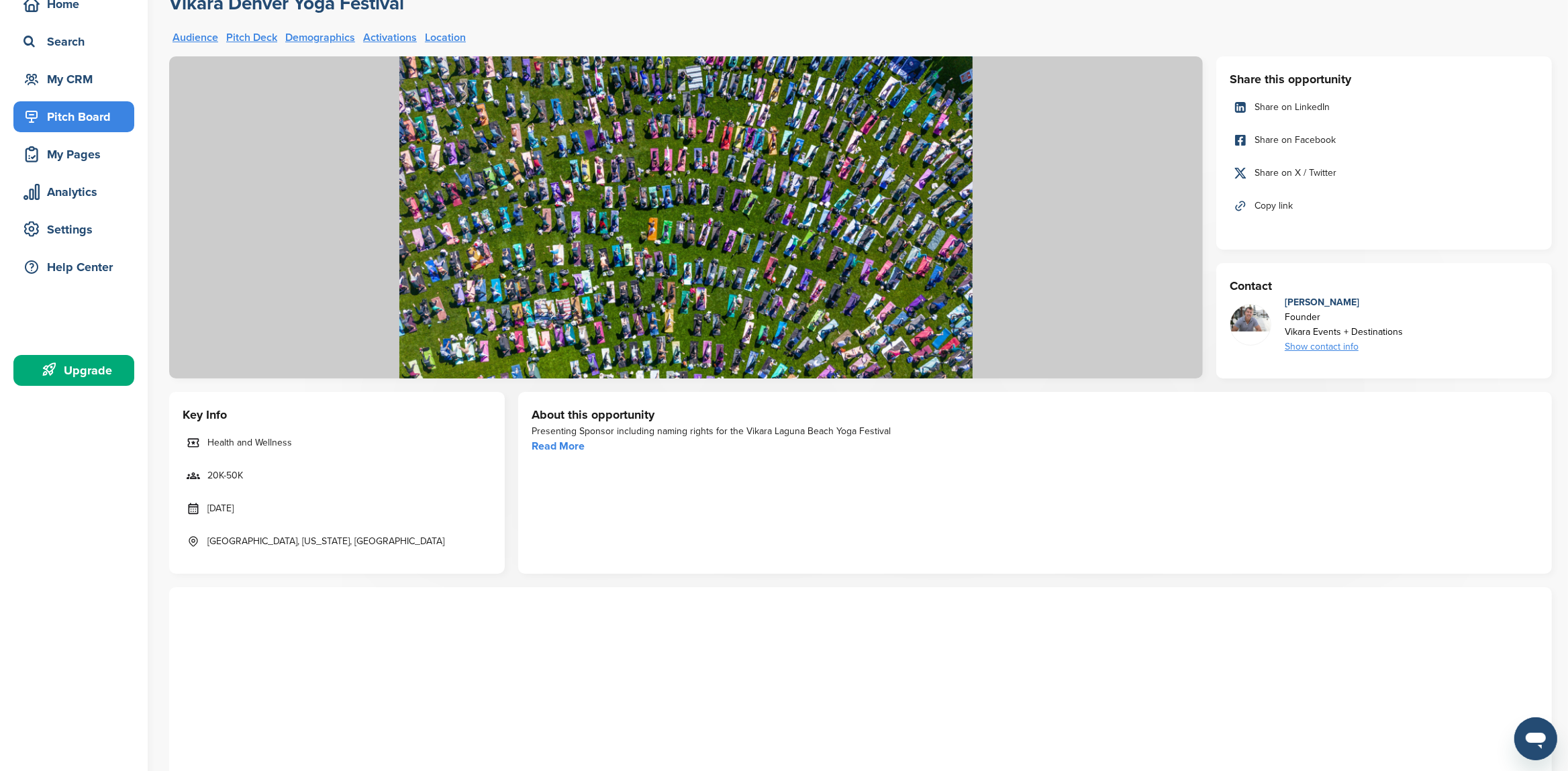
click at [1322, 349] on div "Show contact info" at bounding box center [1343, 347] width 118 height 15
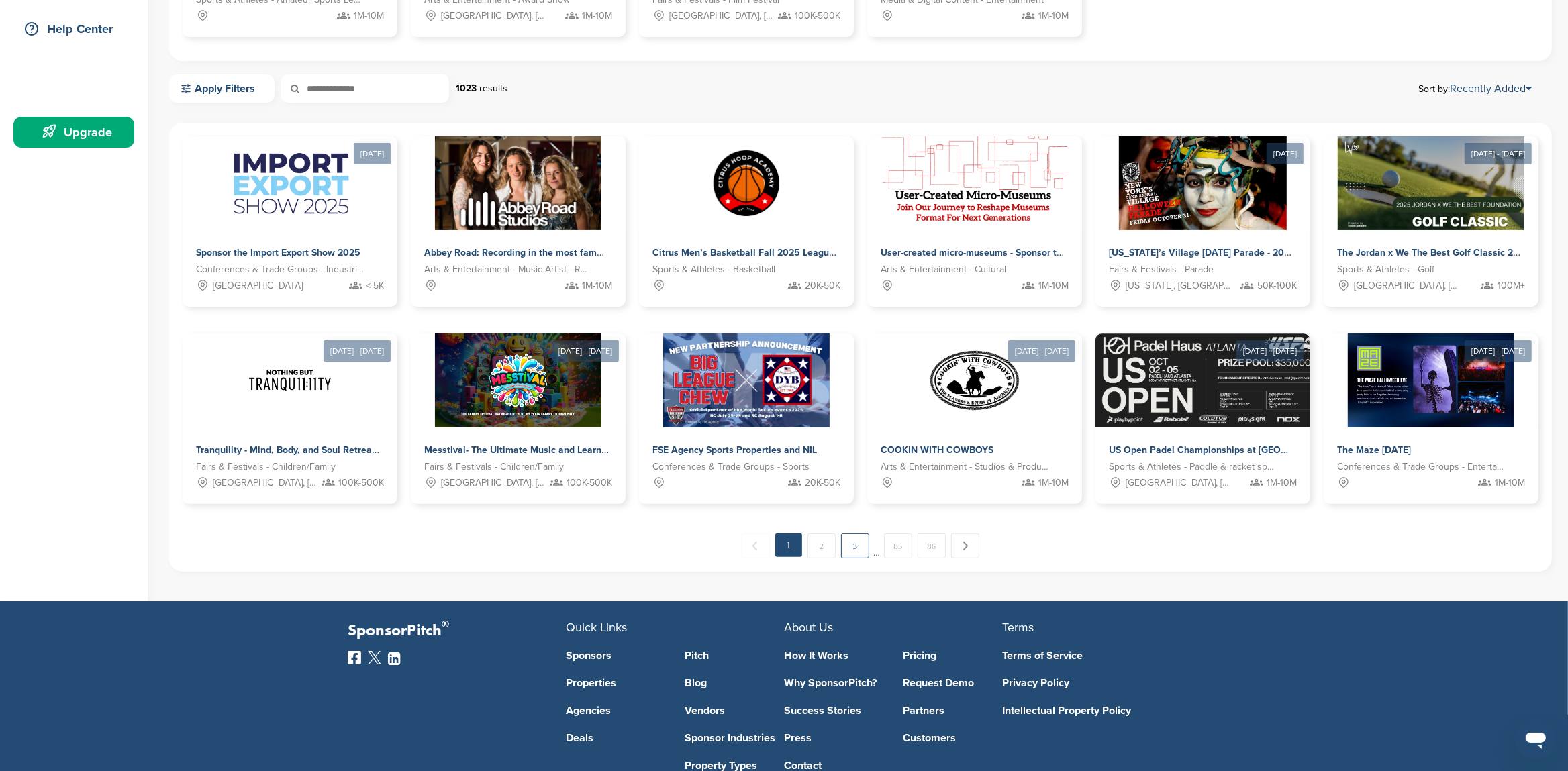
click at [853, 546] on link "3" at bounding box center [855, 546] width 28 height 25
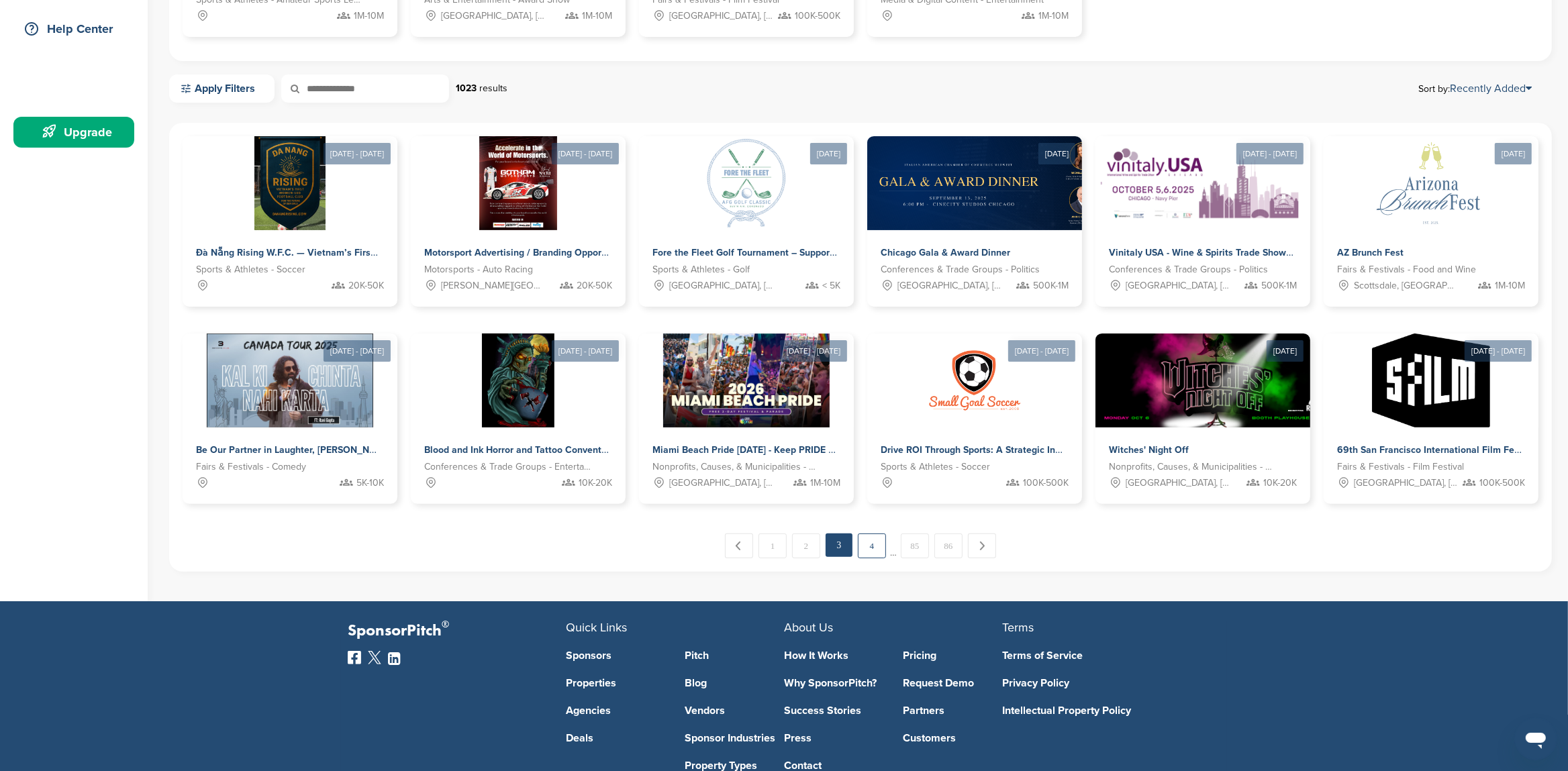
click at [880, 541] on link "4" at bounding box center [872, 546] width 28 height 25
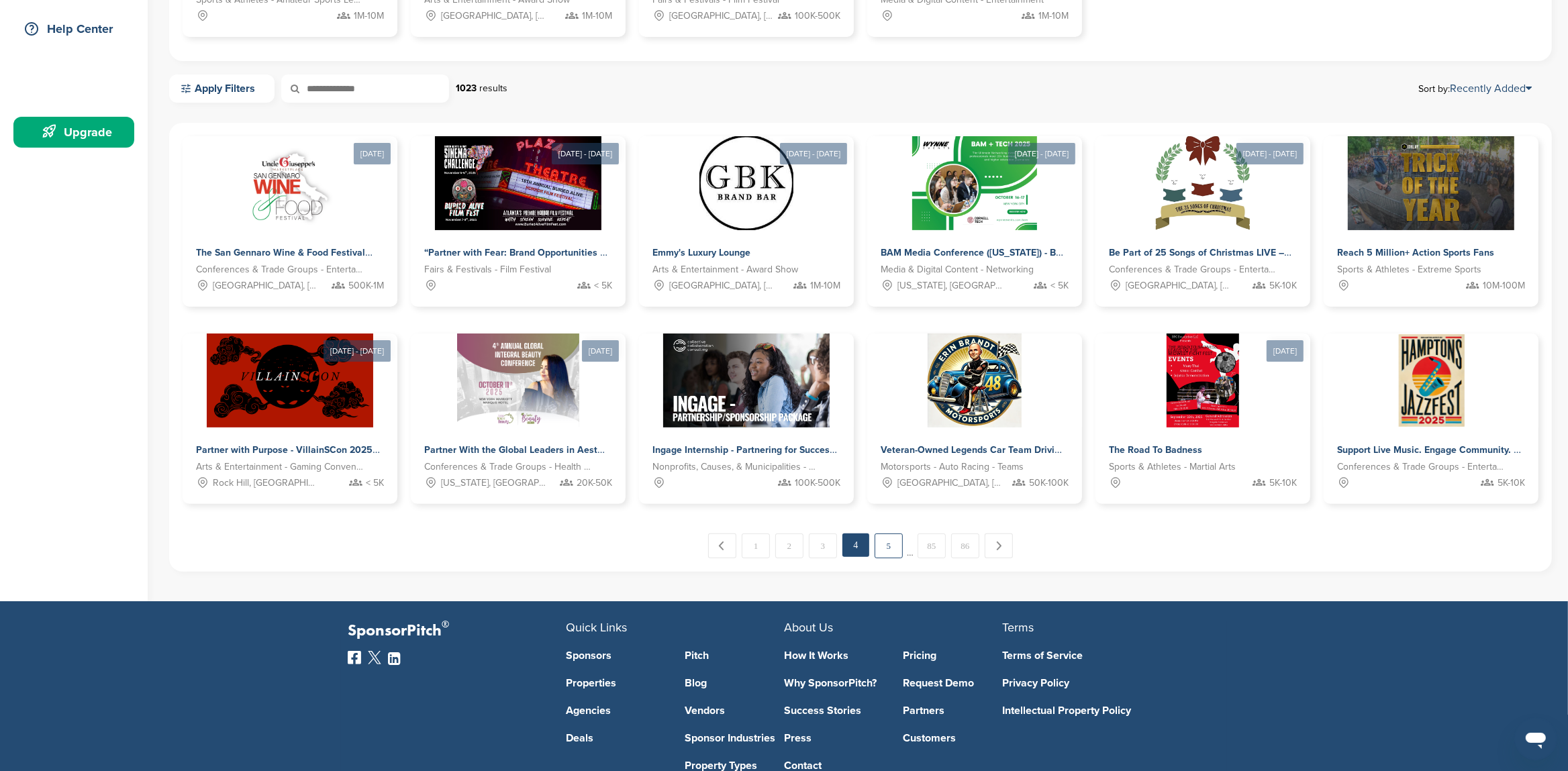
click at [882, 546] on link "5" at bounding box center [889, 546] width 28 height 25
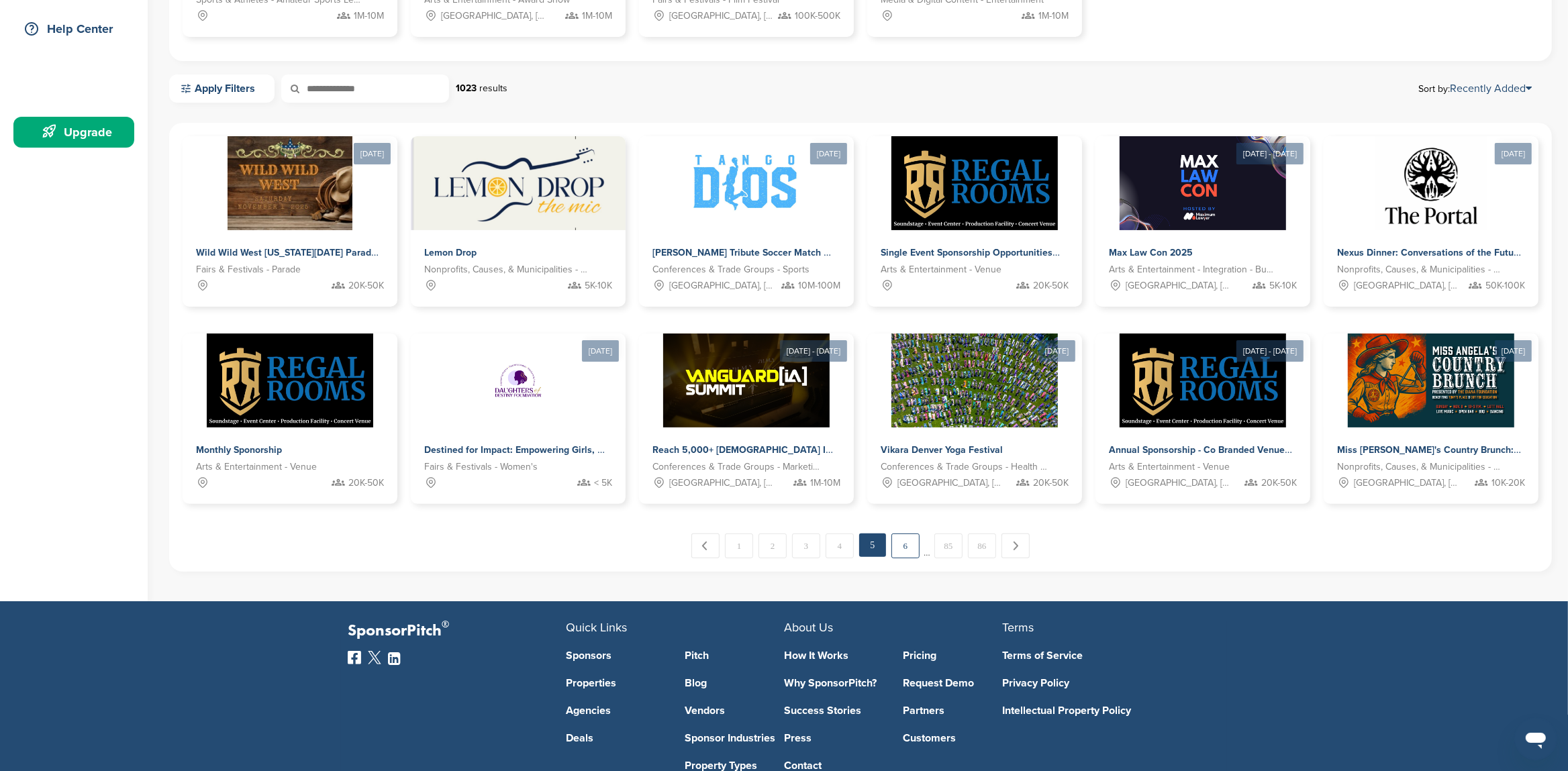
click at [907, 547] on link "6" at bounding box center [905, 546] width 28 height 25
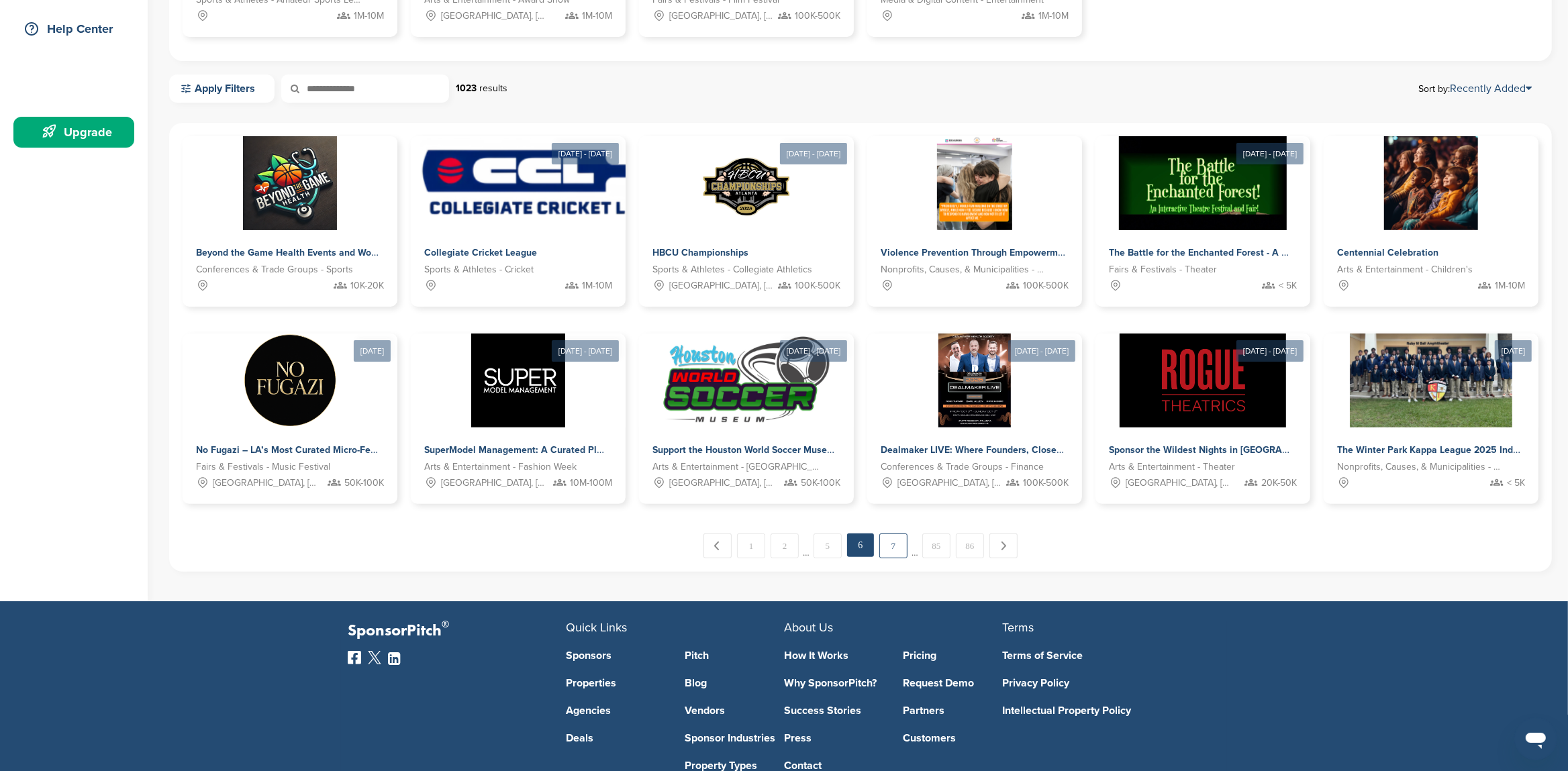
click at [894, 550] on link "7" at bounding box center [894, 546] width 28 height 25
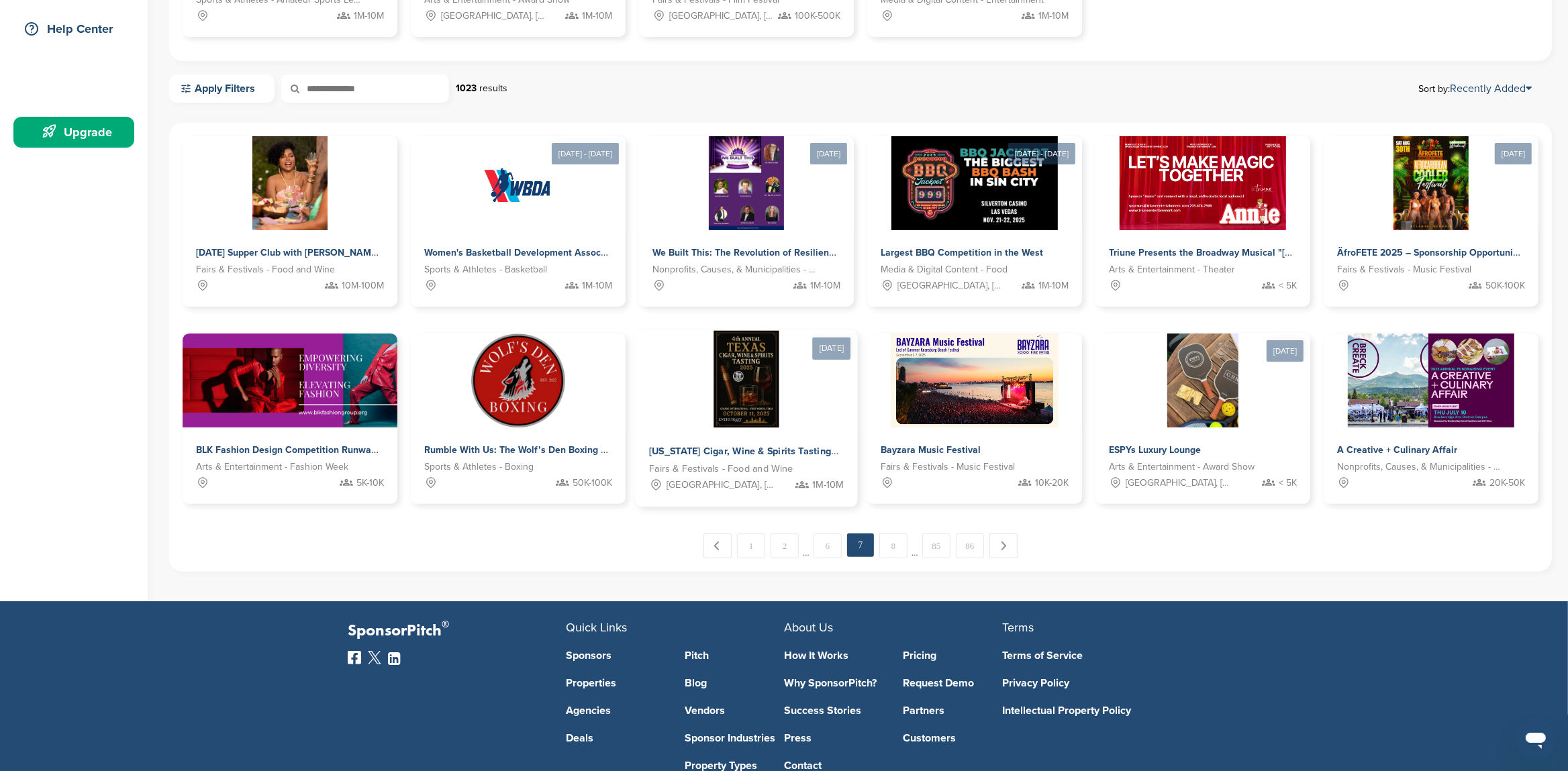
click at [745, 383] on img at bounding box center [747, 379] width 65 height 97
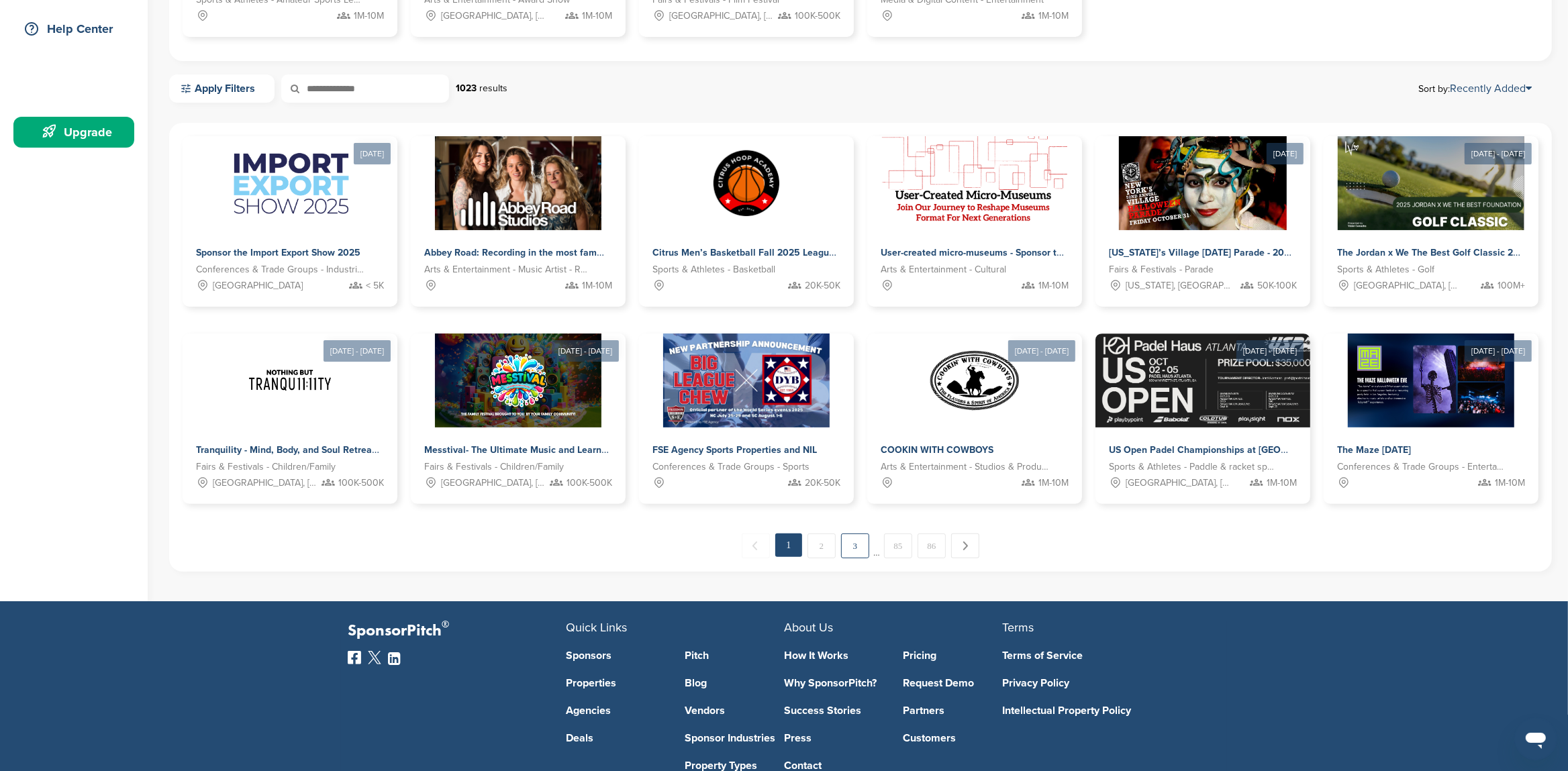
click at [858, 549] on link "3" at bounding box center [855, 546] width 28 height 25
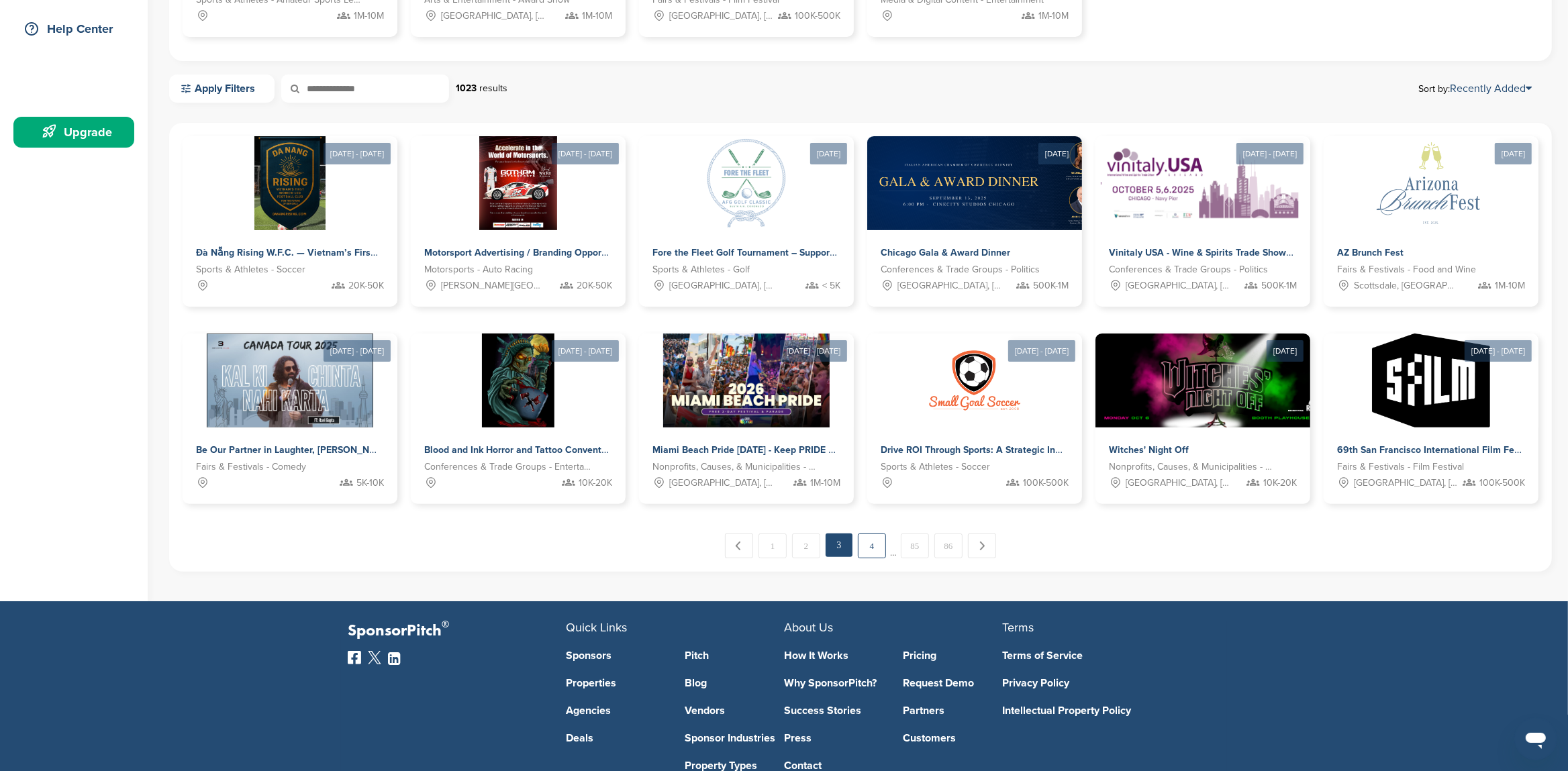
click at [872, 549] on link "4" at bounding box center [872, 546] width 28 height 25
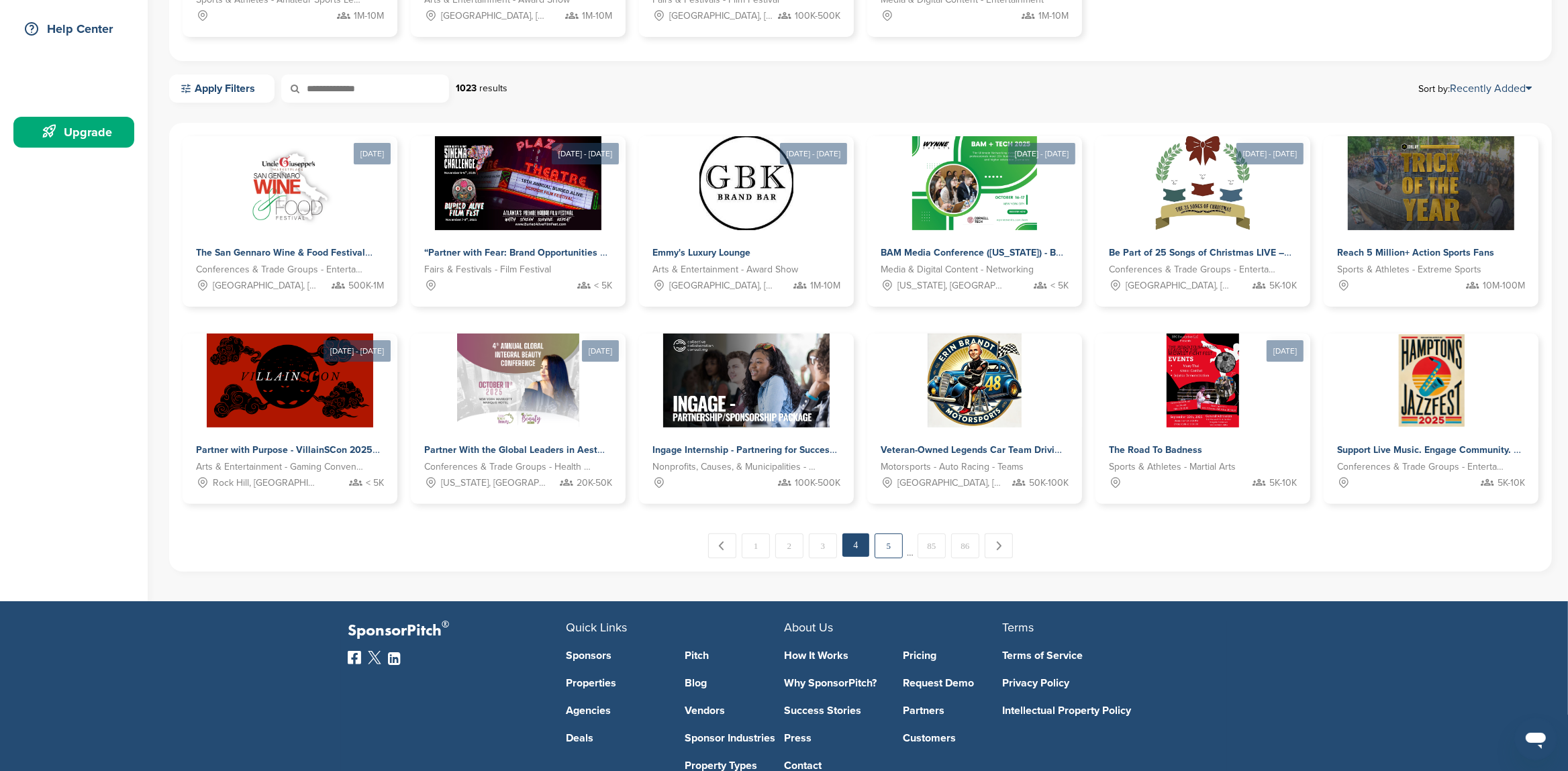
click at [888, 547] on link "5" at bounding box center [889, 546] width 28 height 25
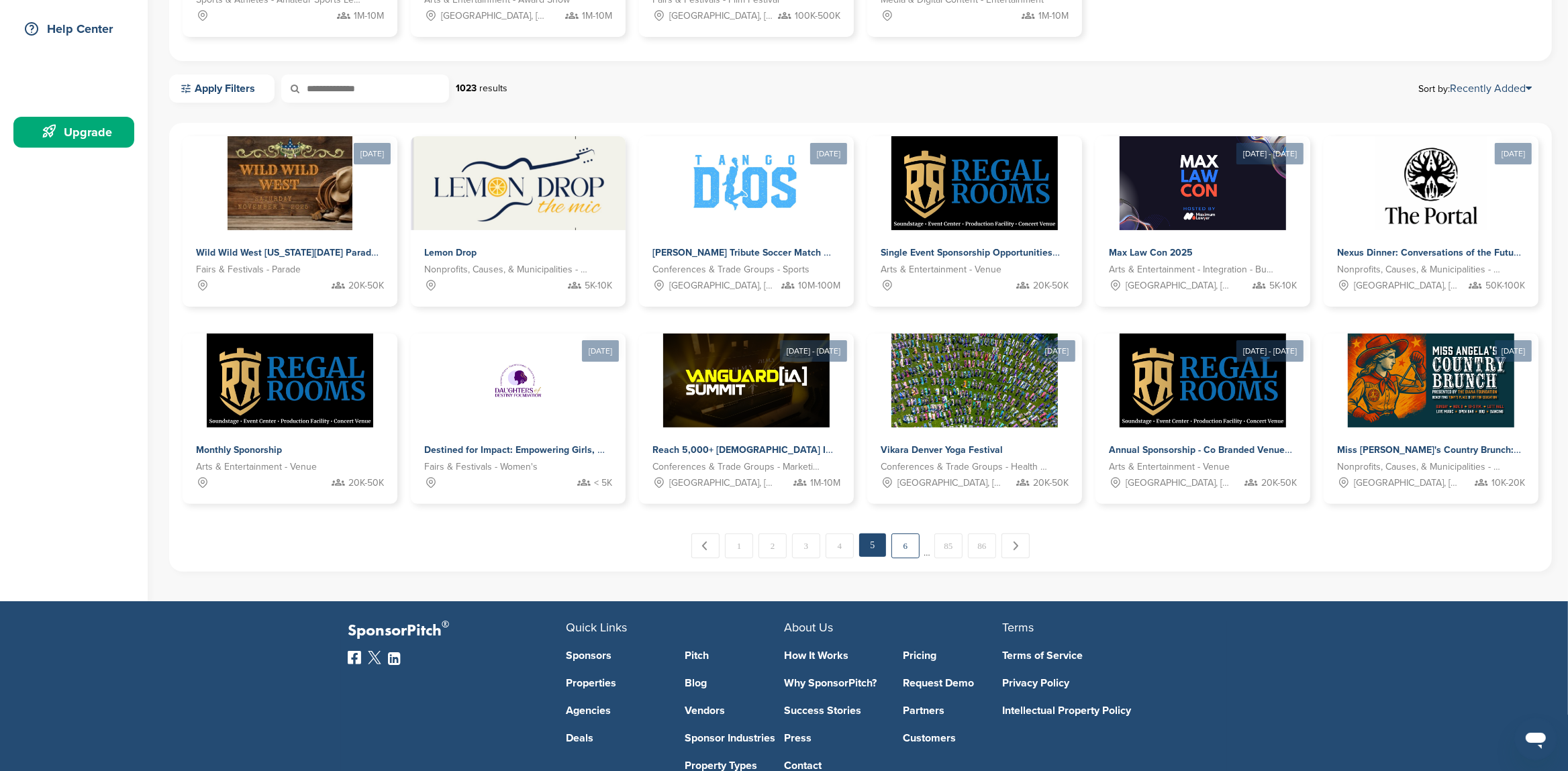
click at [908, 548] on link "6" at bounding box center [905, 546] width 28 height 25
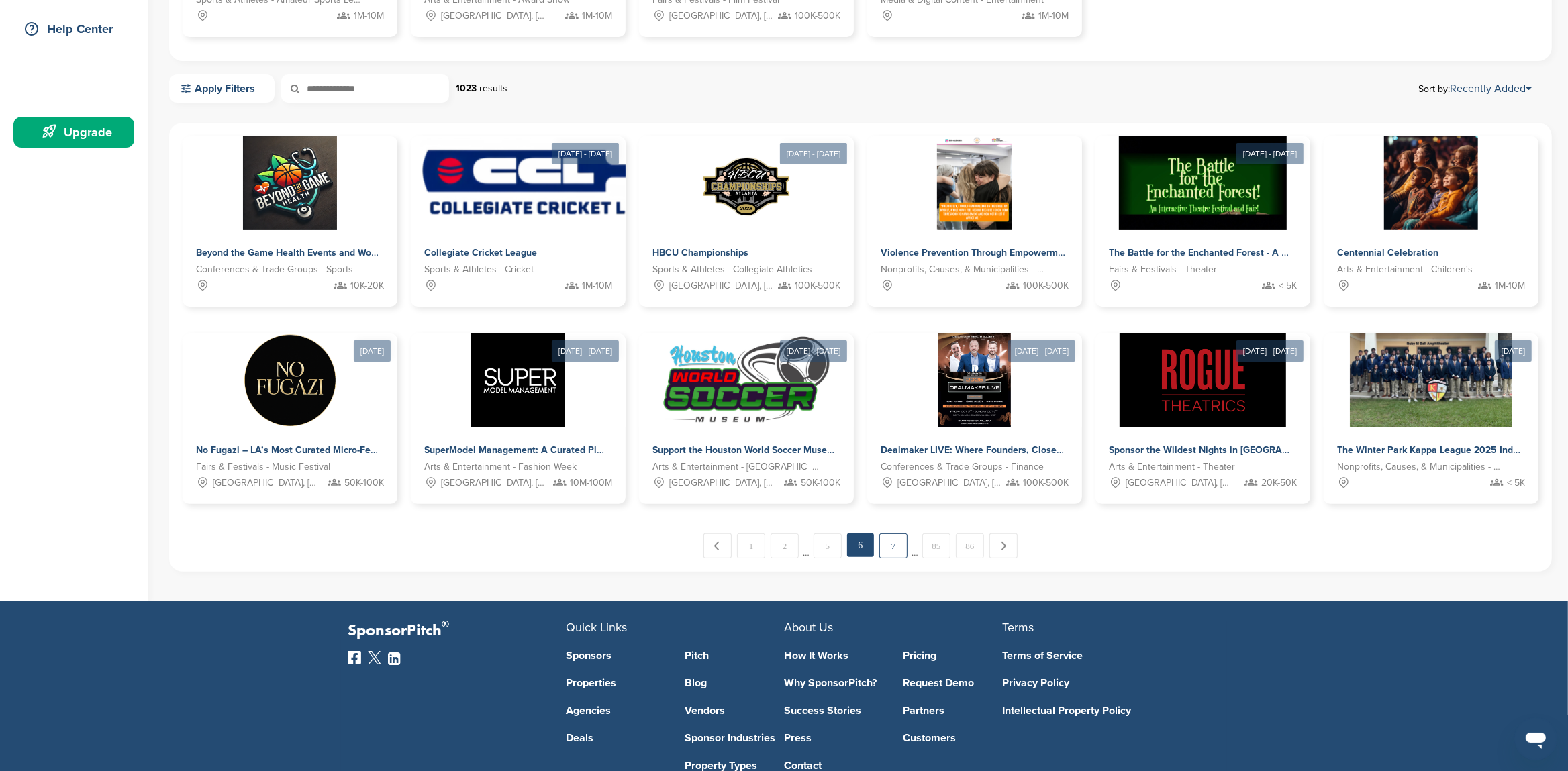
click at [890, 544] on link "7" at bounding box center [894, 546] width 28 height 25
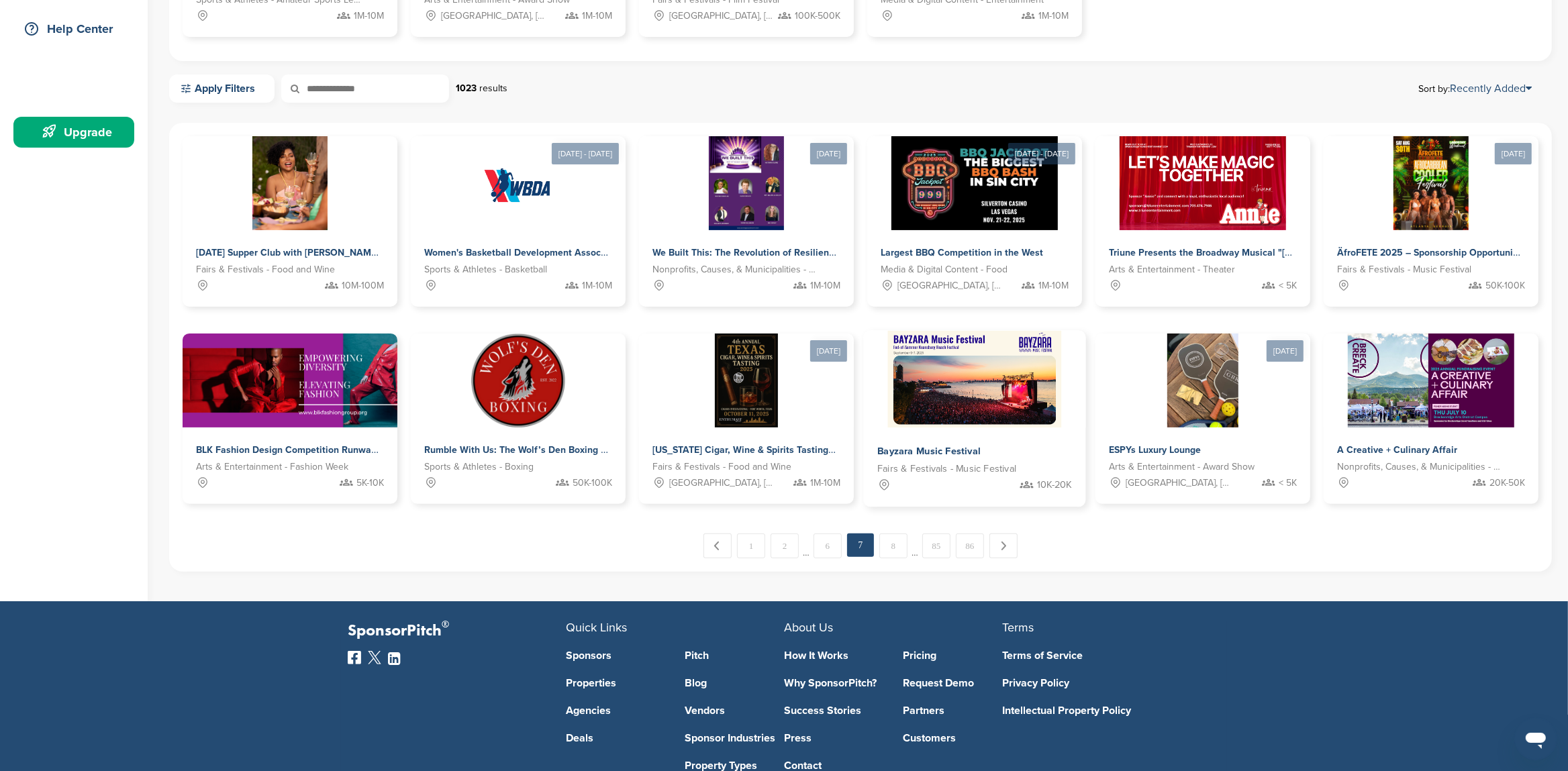
click at [977, 450] on span "Bayzara Music Festival" at bounding box center [929, 451] width 104 height 12
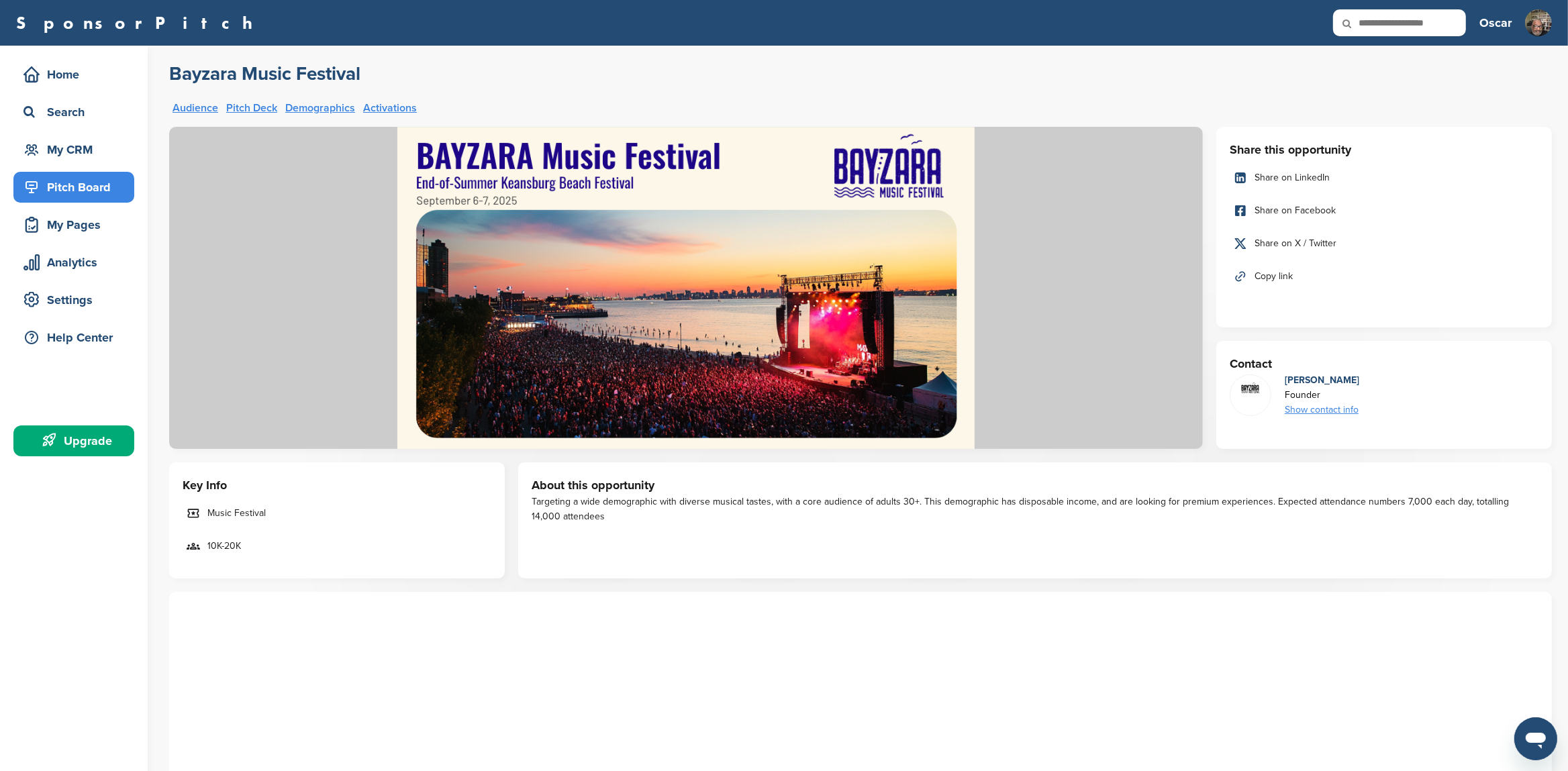
click at [1319, 412] on div "Show contact info" at bounding box center [1321, 410] width 75 height 15
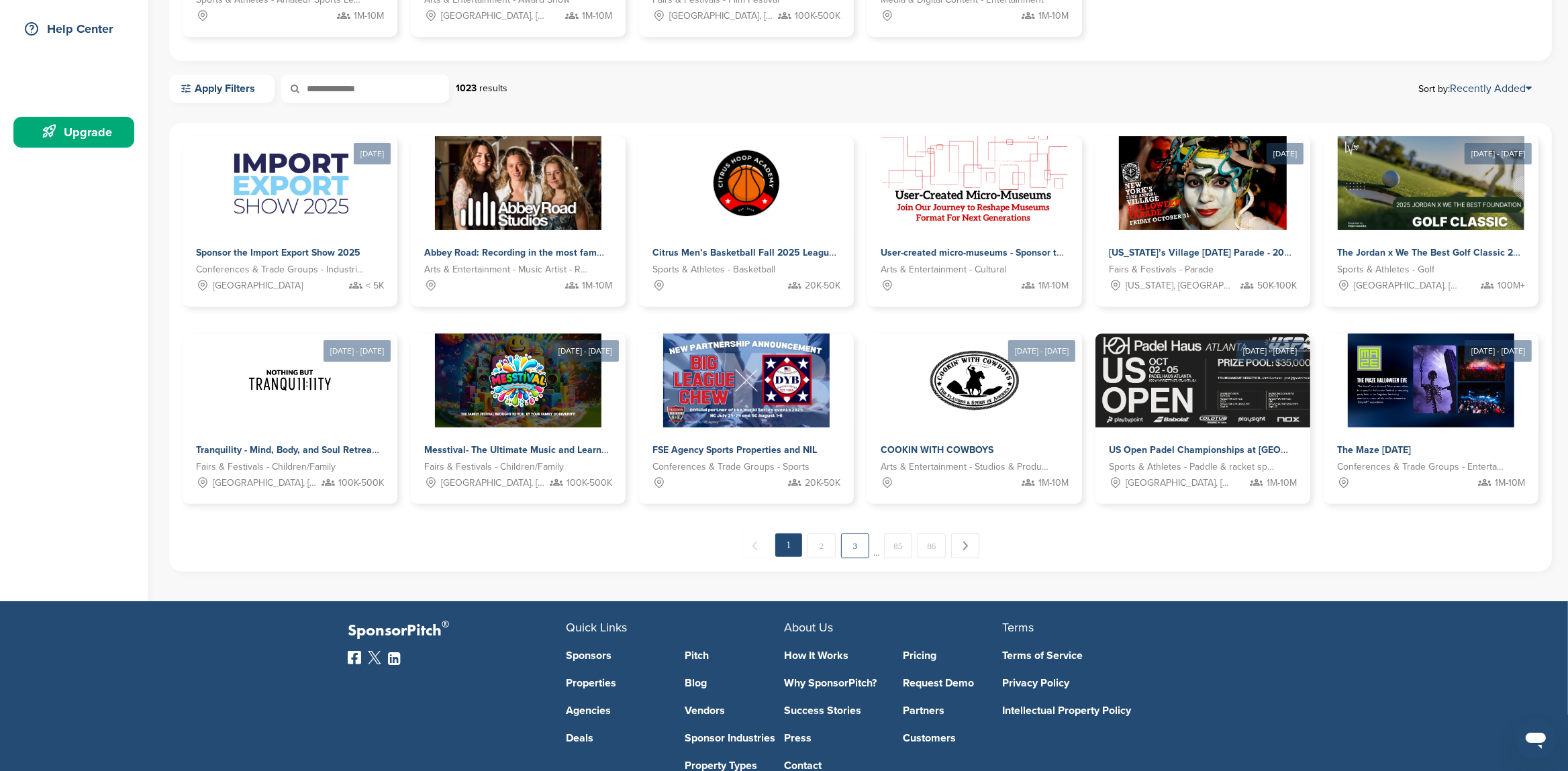
click at [858, 551] on link "3" at bounding box center [855, 546] width 28 height 25
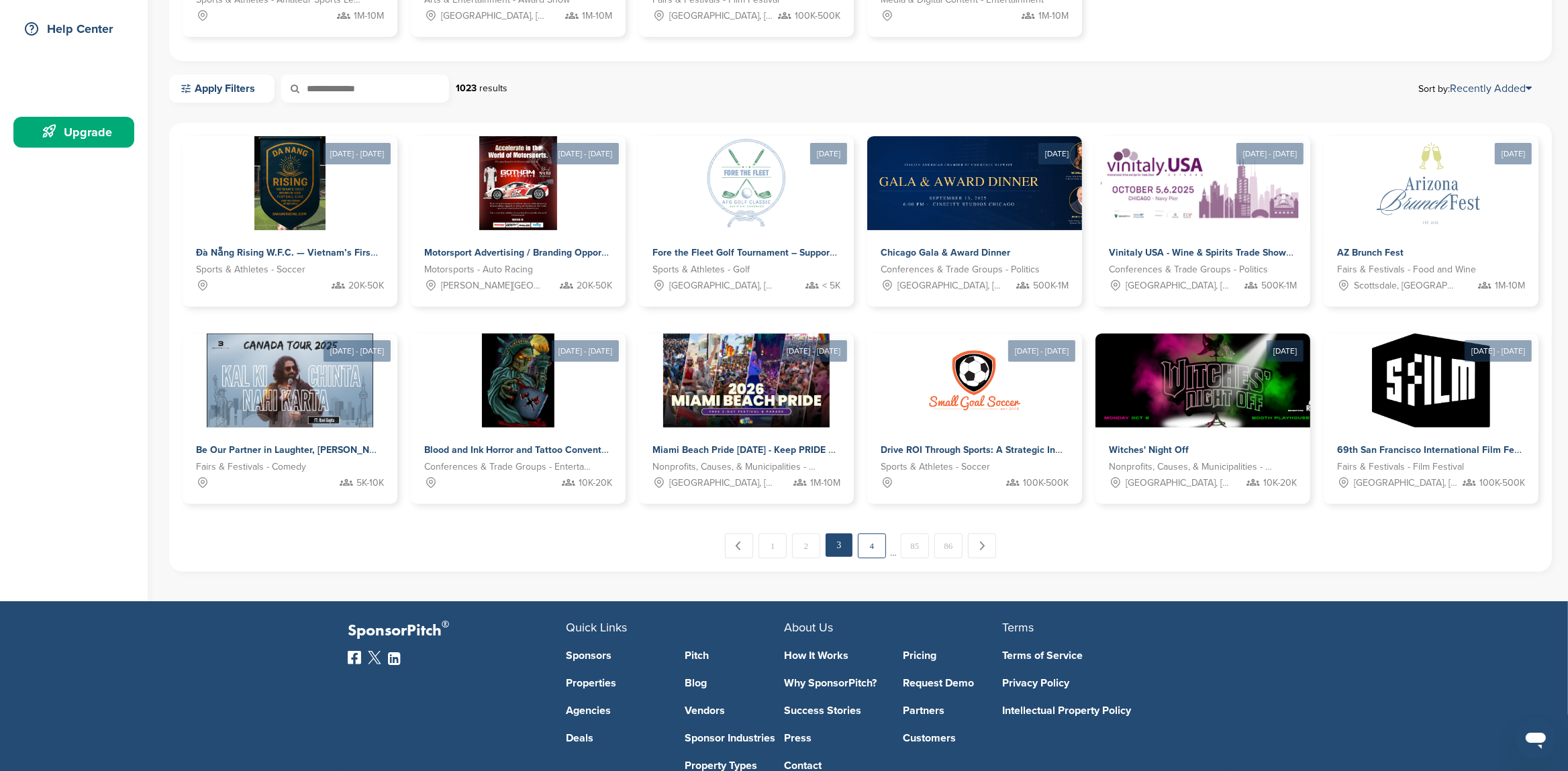
click at [876, 546] on link "4" at bounding box center [872, 546] width 28 height 25
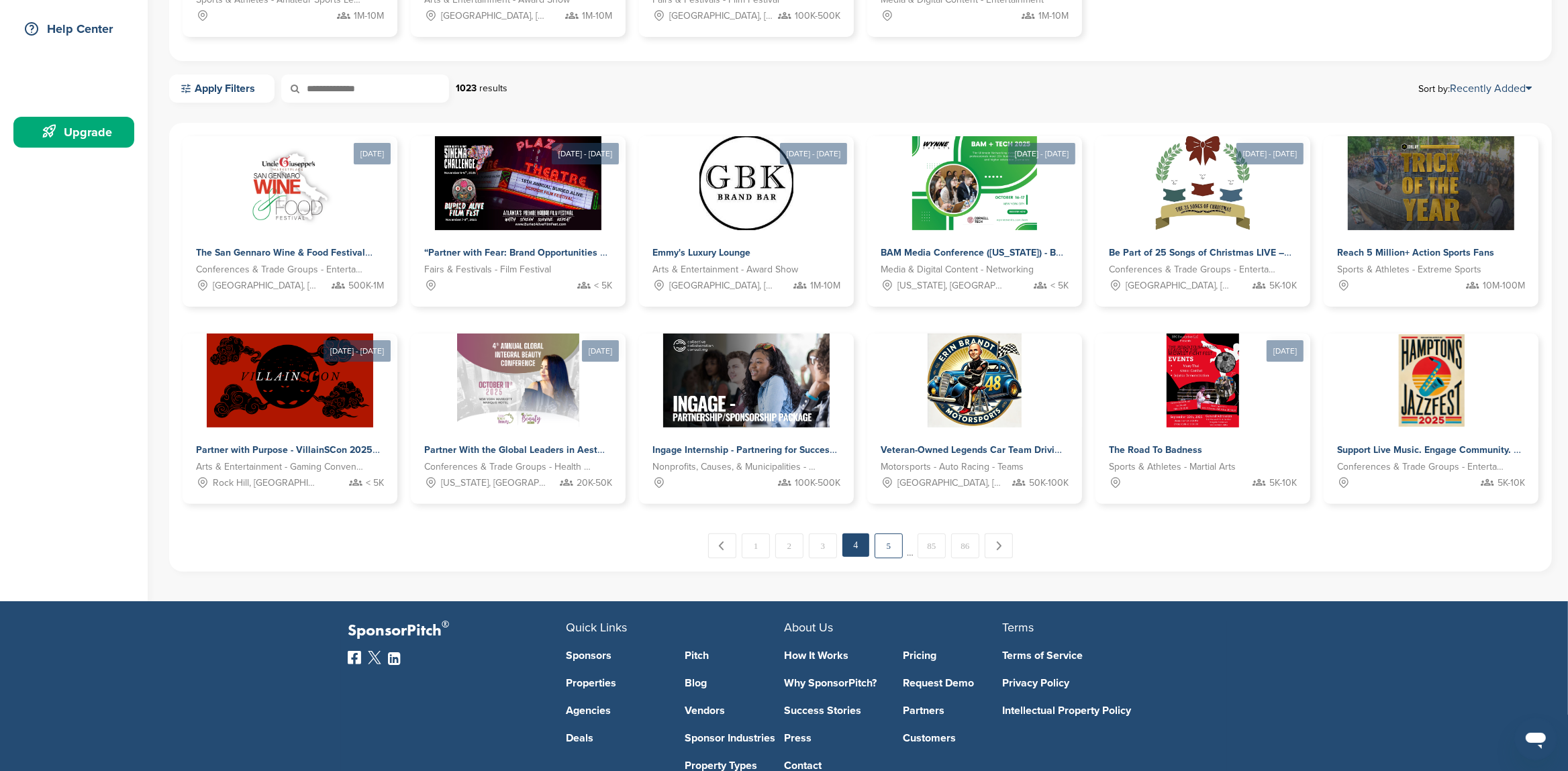
click at [893, 546] on link "5" at bounding box center [889, 546] width 28 height 25
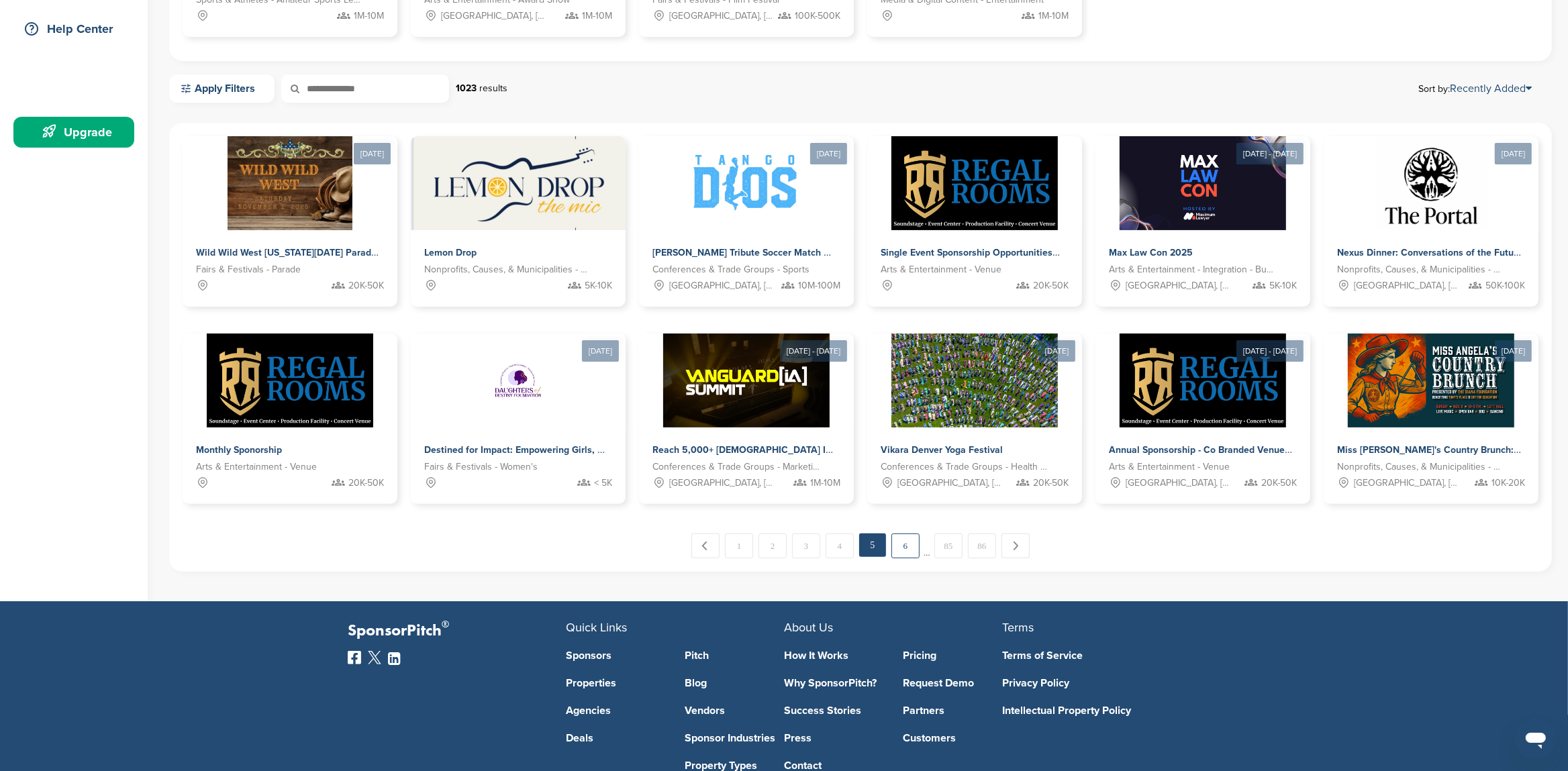
click at [903, 546] on link "6" at bounding box center [905, 546] width 28 height 25
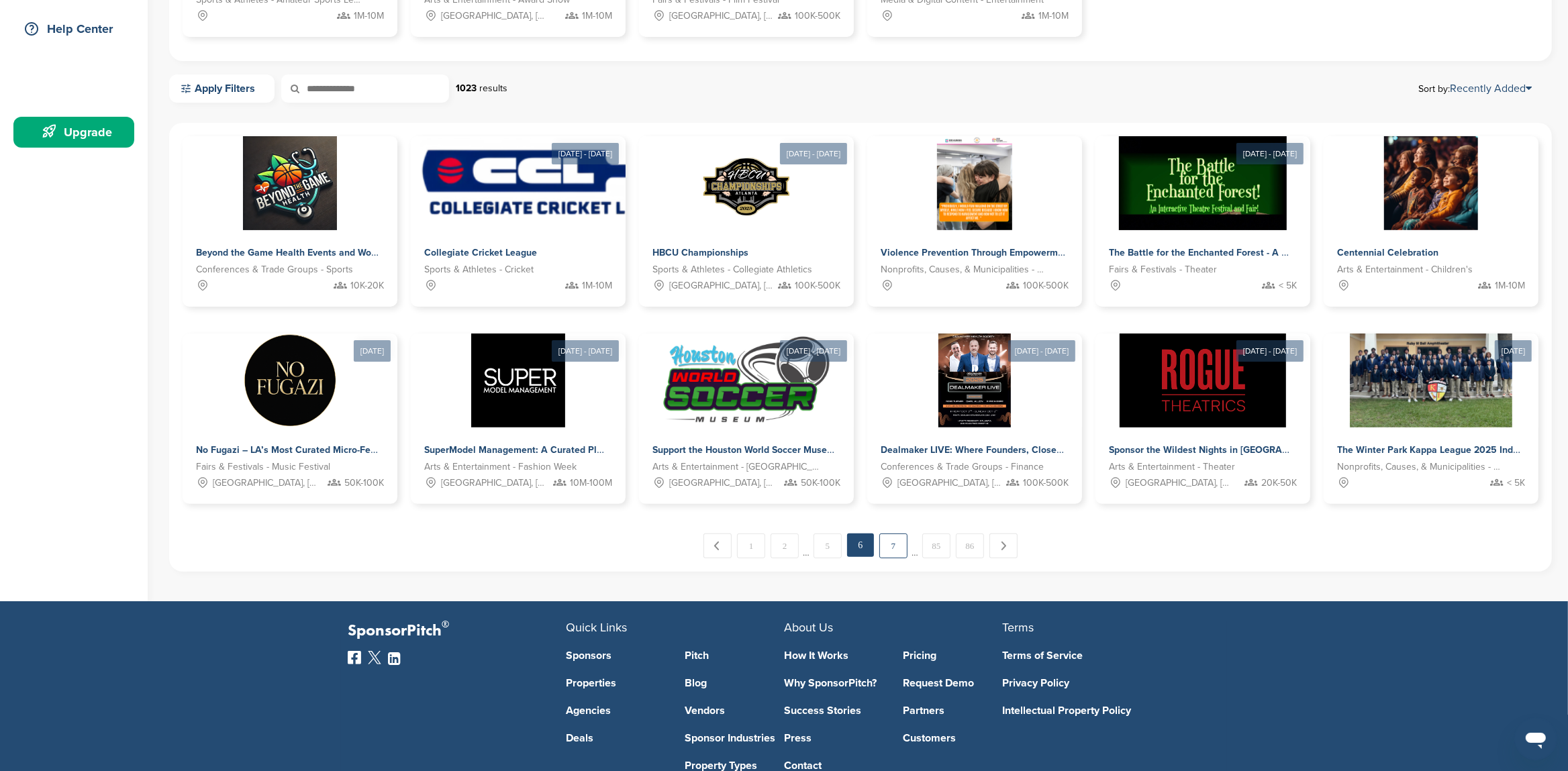
click at [904, 540] on link "7" at bounding box center [894, 546] width 28 height 25
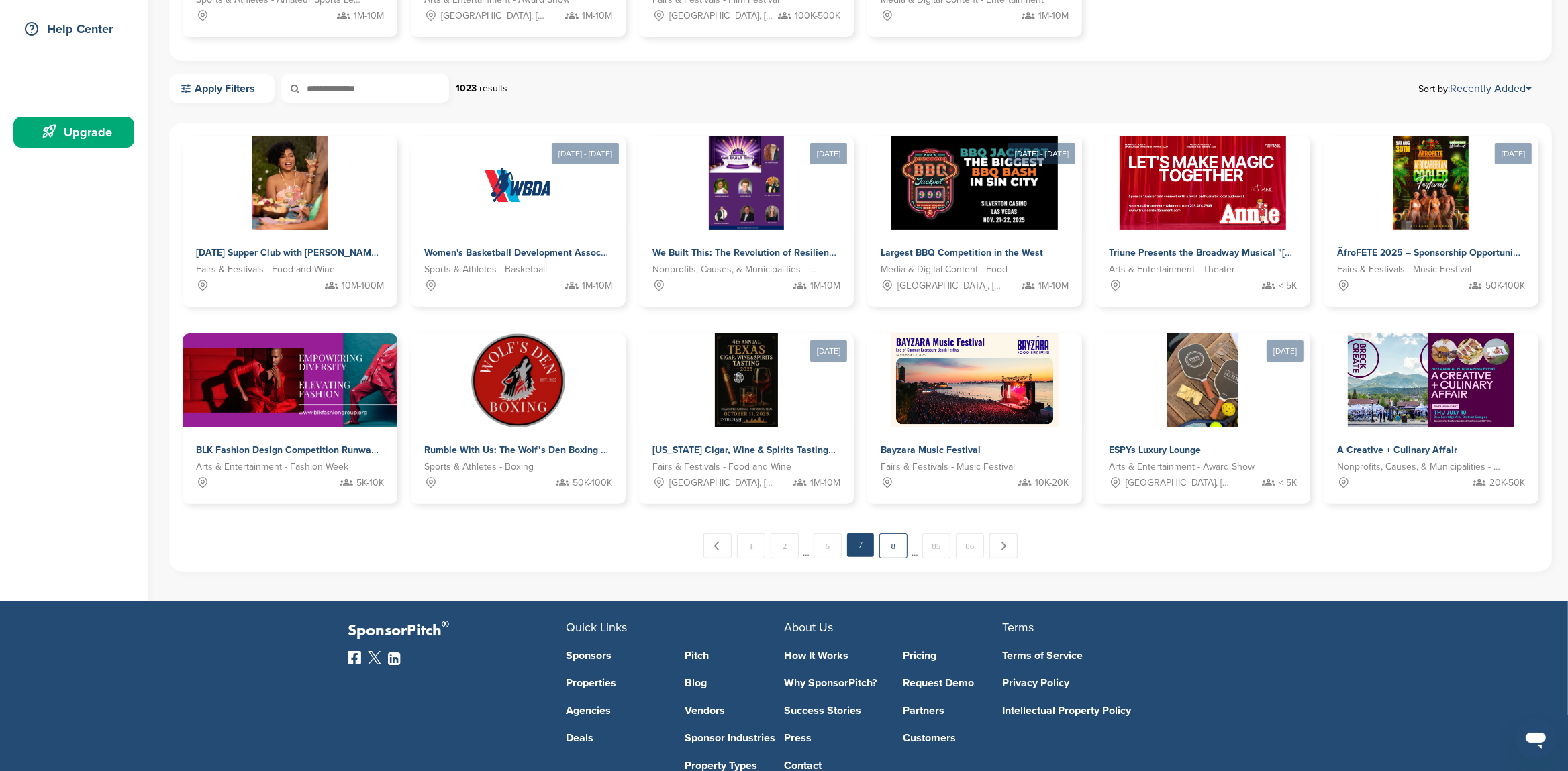
click at [900, 540] on link "8" at bounding box center [894, 546] width 28 height 25
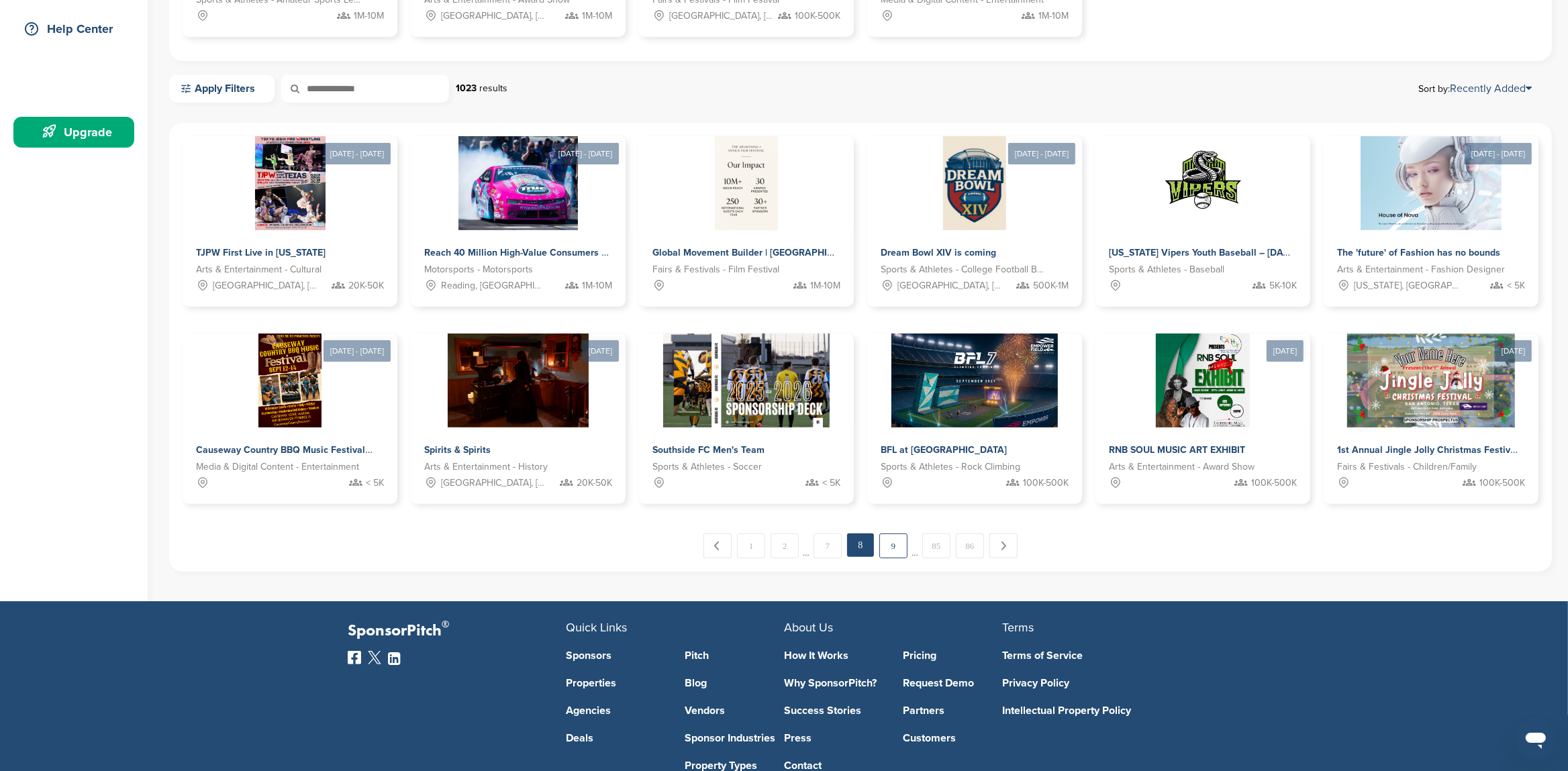
click at [897, 540] on link "9" at bounding box center [894, 546] width 28 height 25
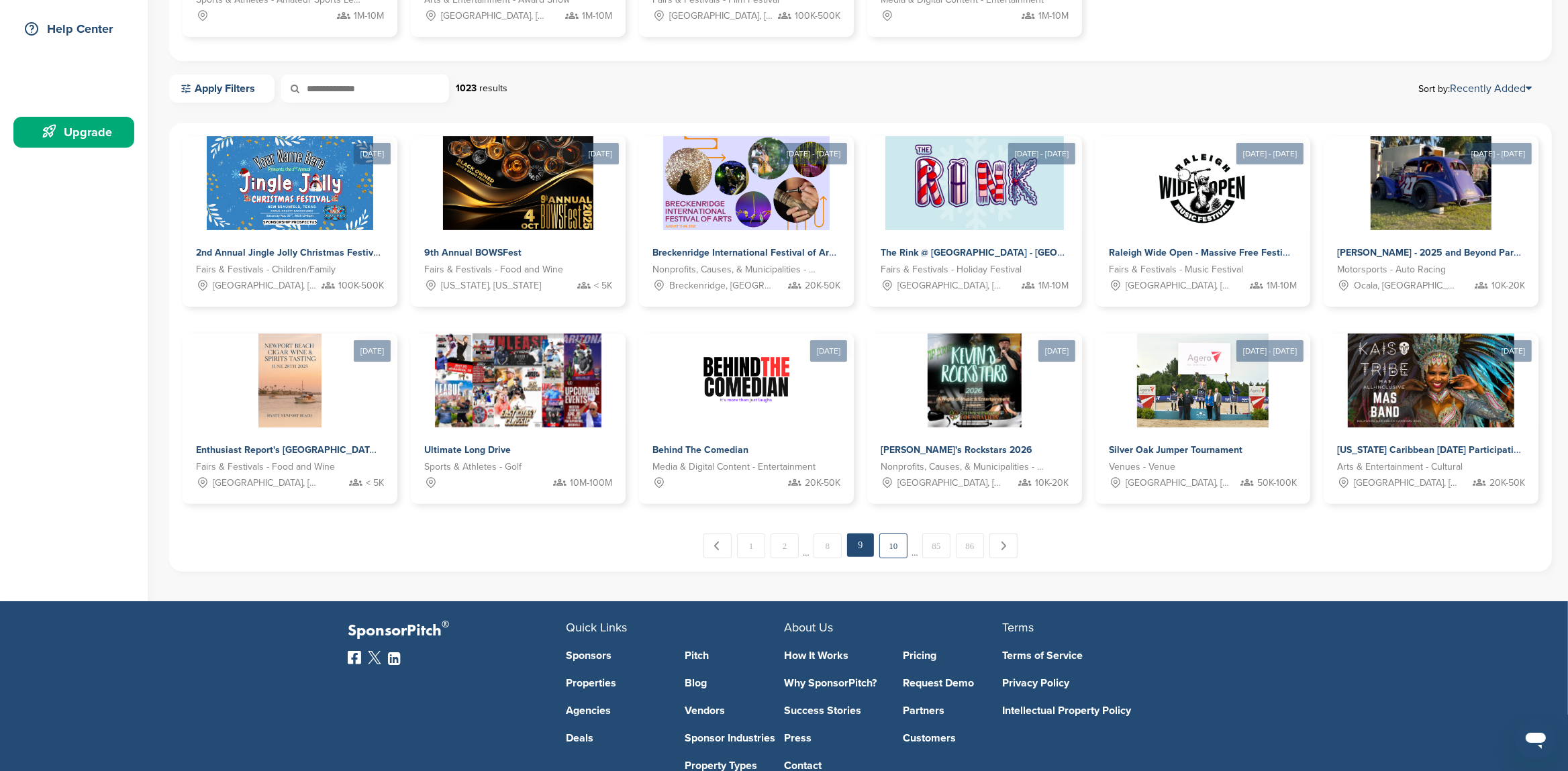
click at [892, 547] on link "10" at bounding box center [894, 546] width 28 height 25
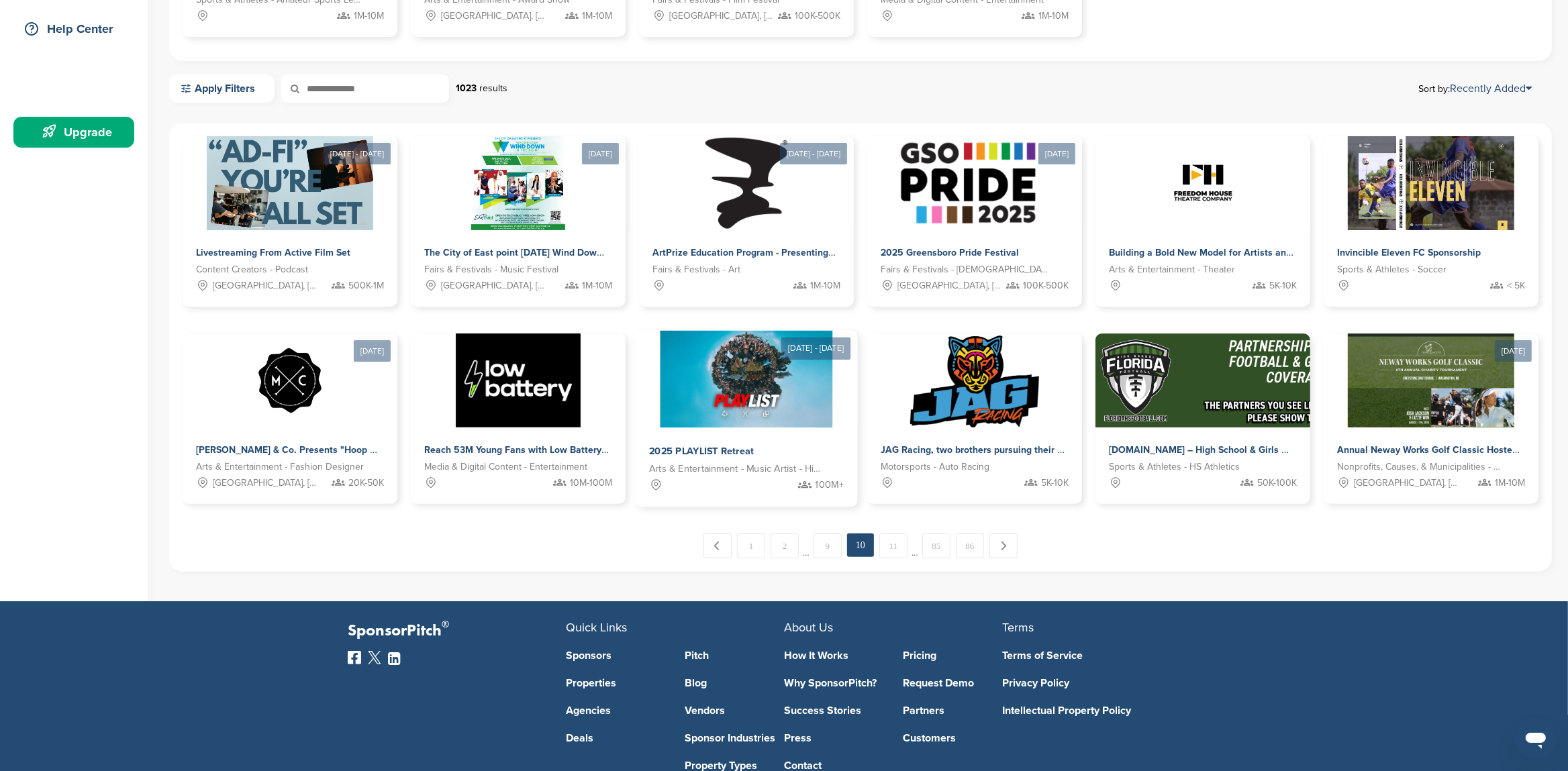
click at [739, 391] on img at bounding box center [746, 379] width 174 height 97
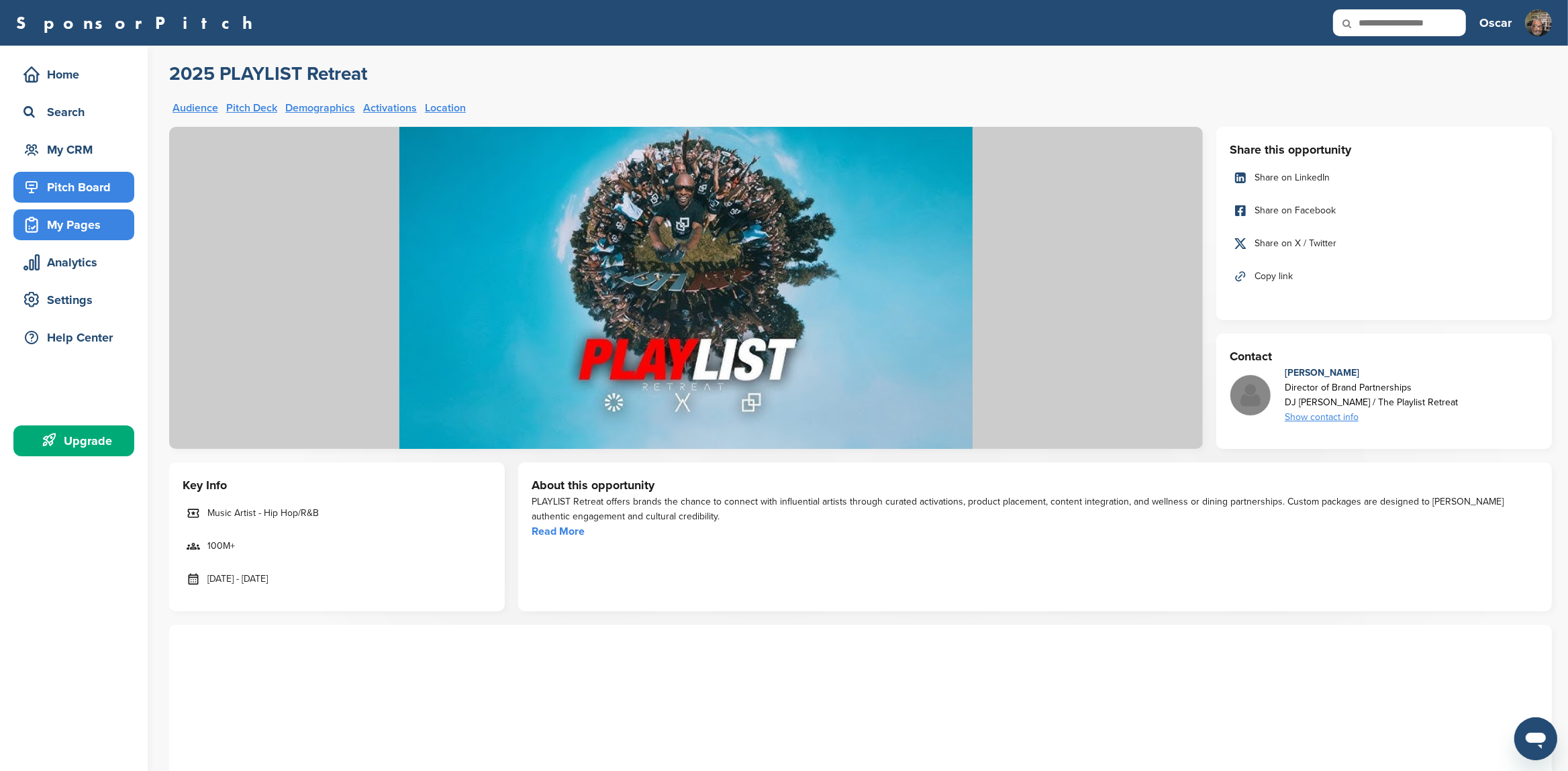
click at [64, 221] on div "My Pages" at bounding box center [77, 225] width 114 height 24
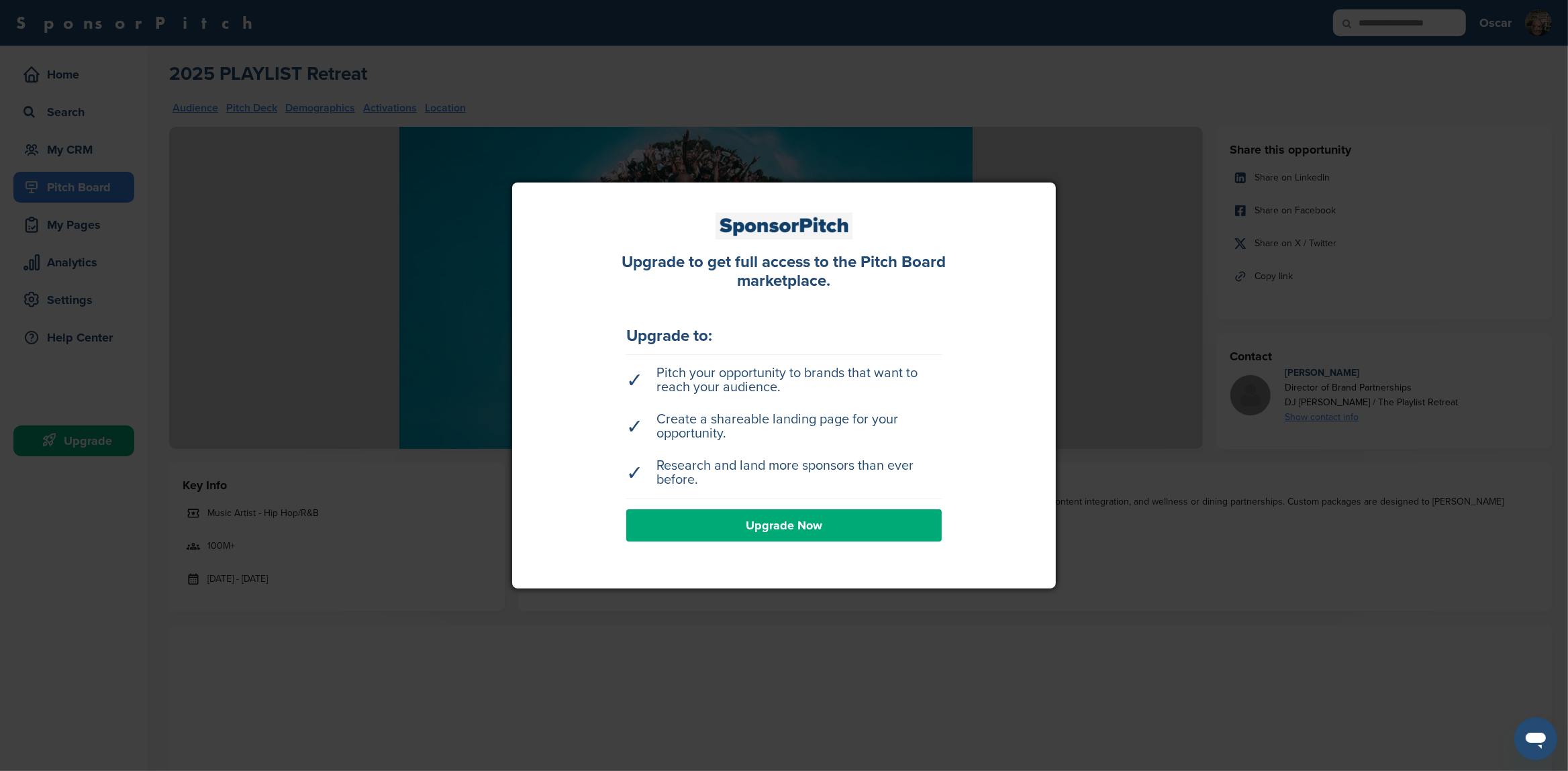
click at [1252, 217] on div at bounding box center [784, 386] width 1568 height 771
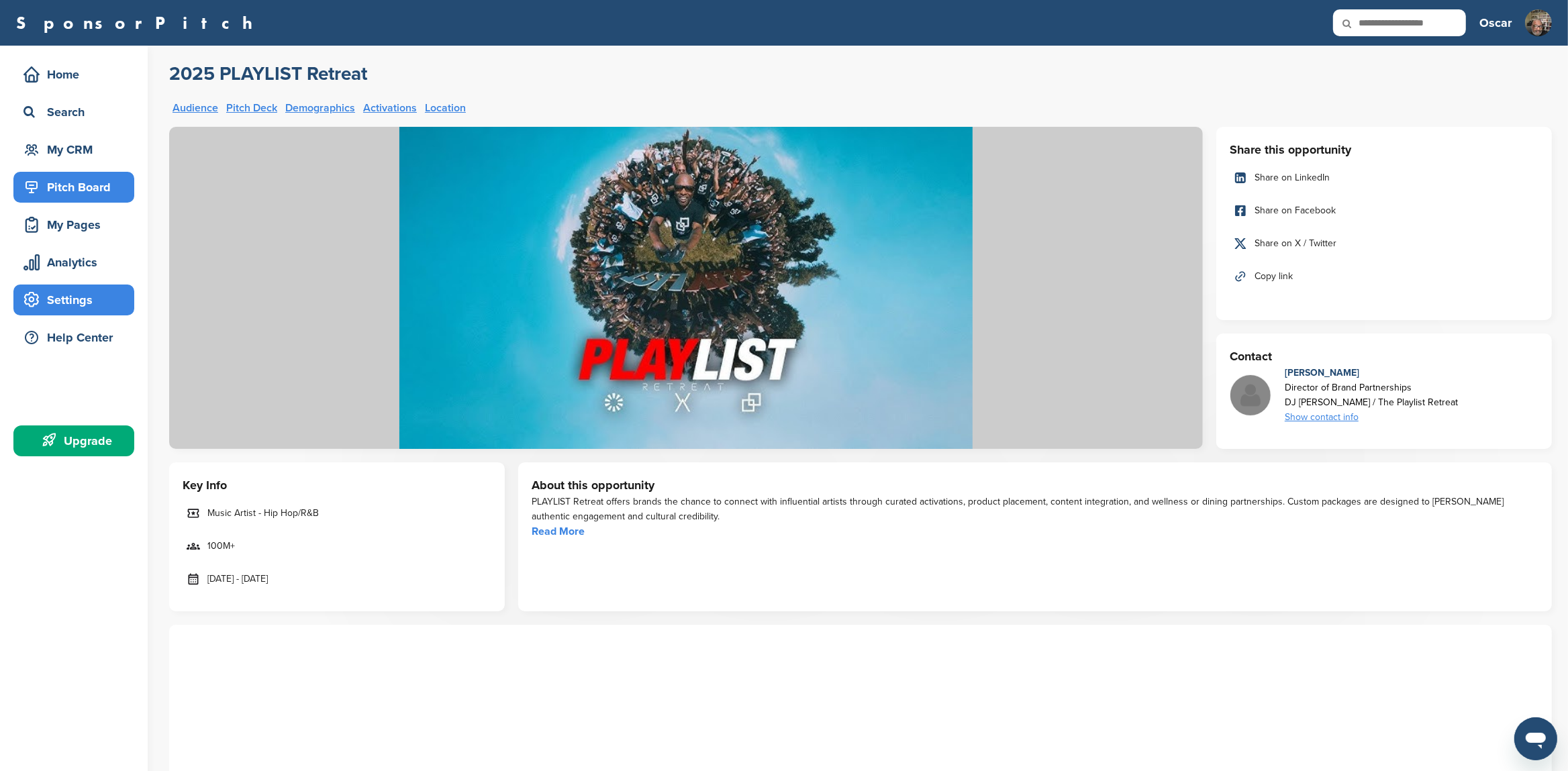
click at [57, 301] on div "Settings" at bounding box center [77, 300] width 114 height 24
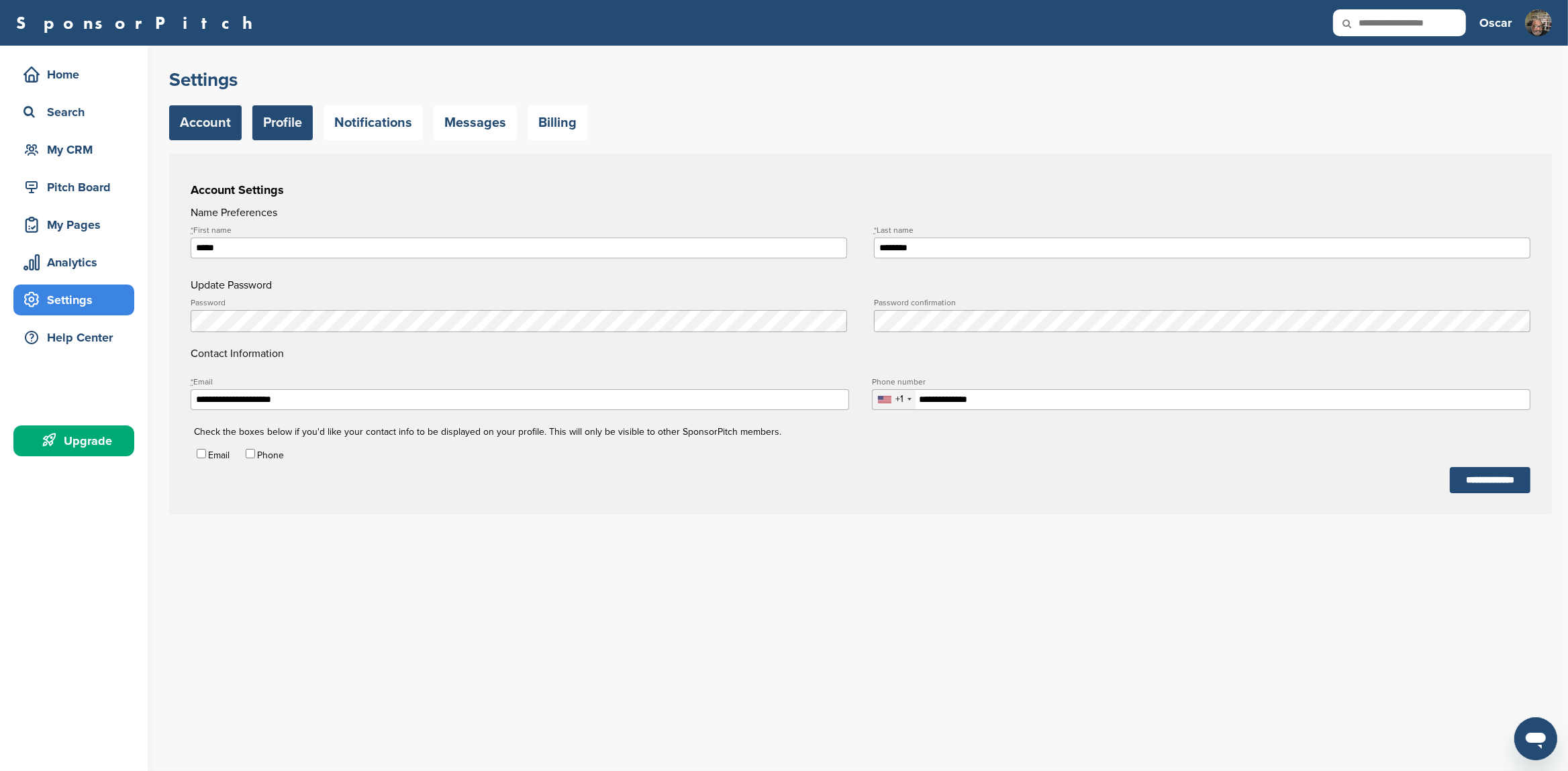
click at [274, 121] on link "Profile" at bounding box center [282, 122] width 60 height 35
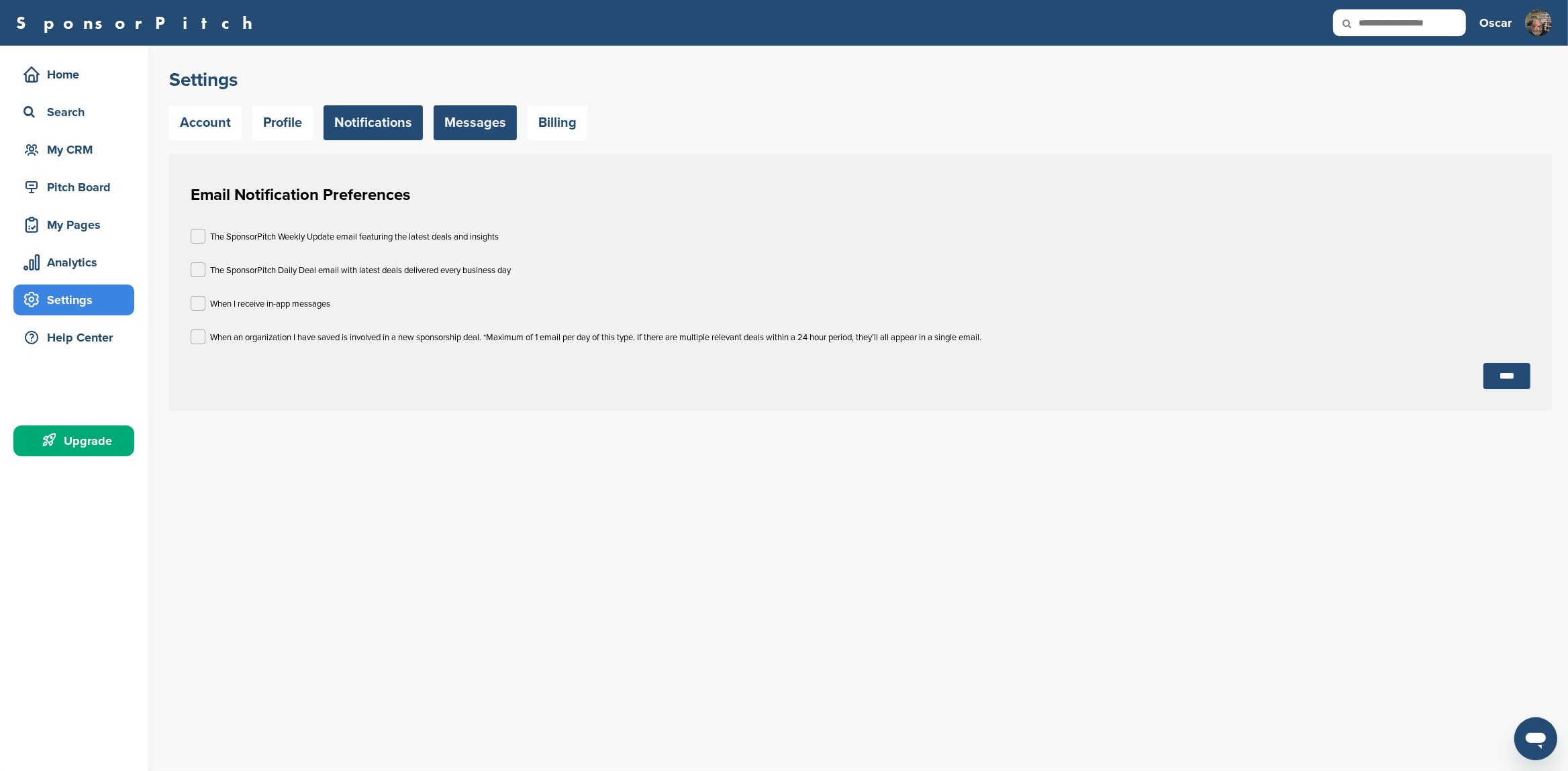
click at [477, 125] on link "Messages" at bounding box center [475, 122] width 83 height 35
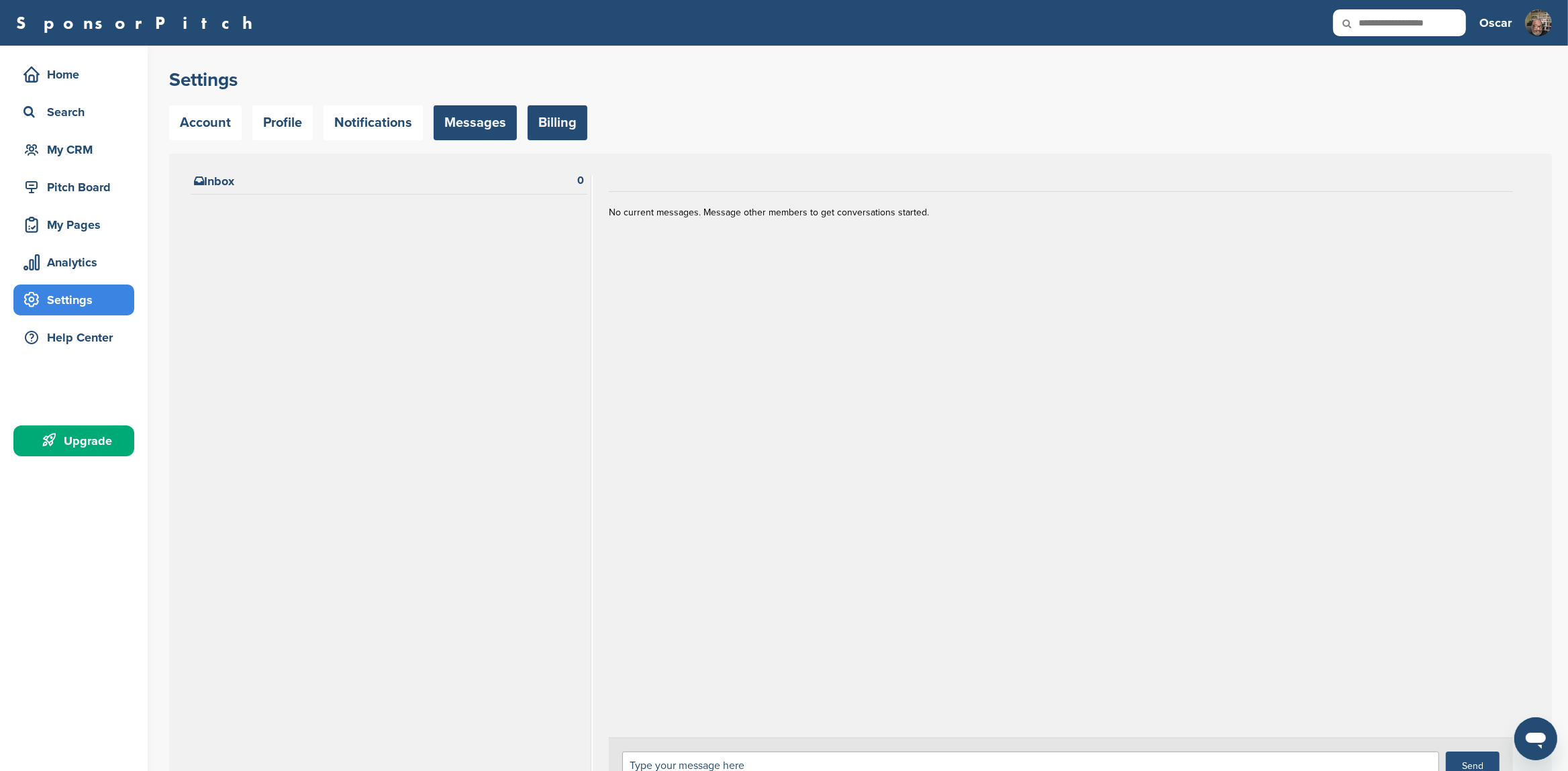
click at [569, 119] on link "Billing" at bounding box center [557, 122] width 60 height 35
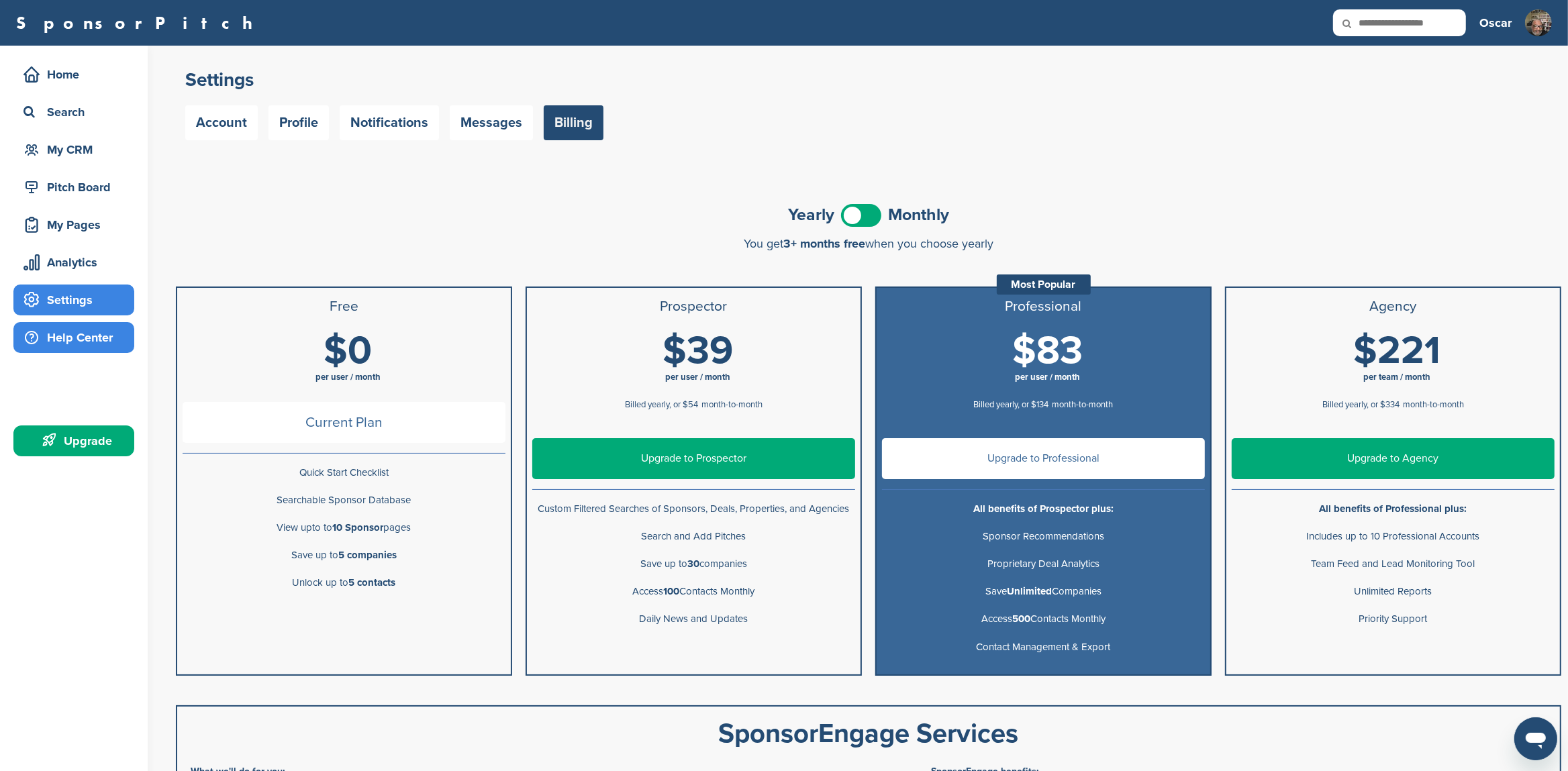
click at [70, 338] on div "Help Center" at bounding box center [77, 338] width 114 height 24
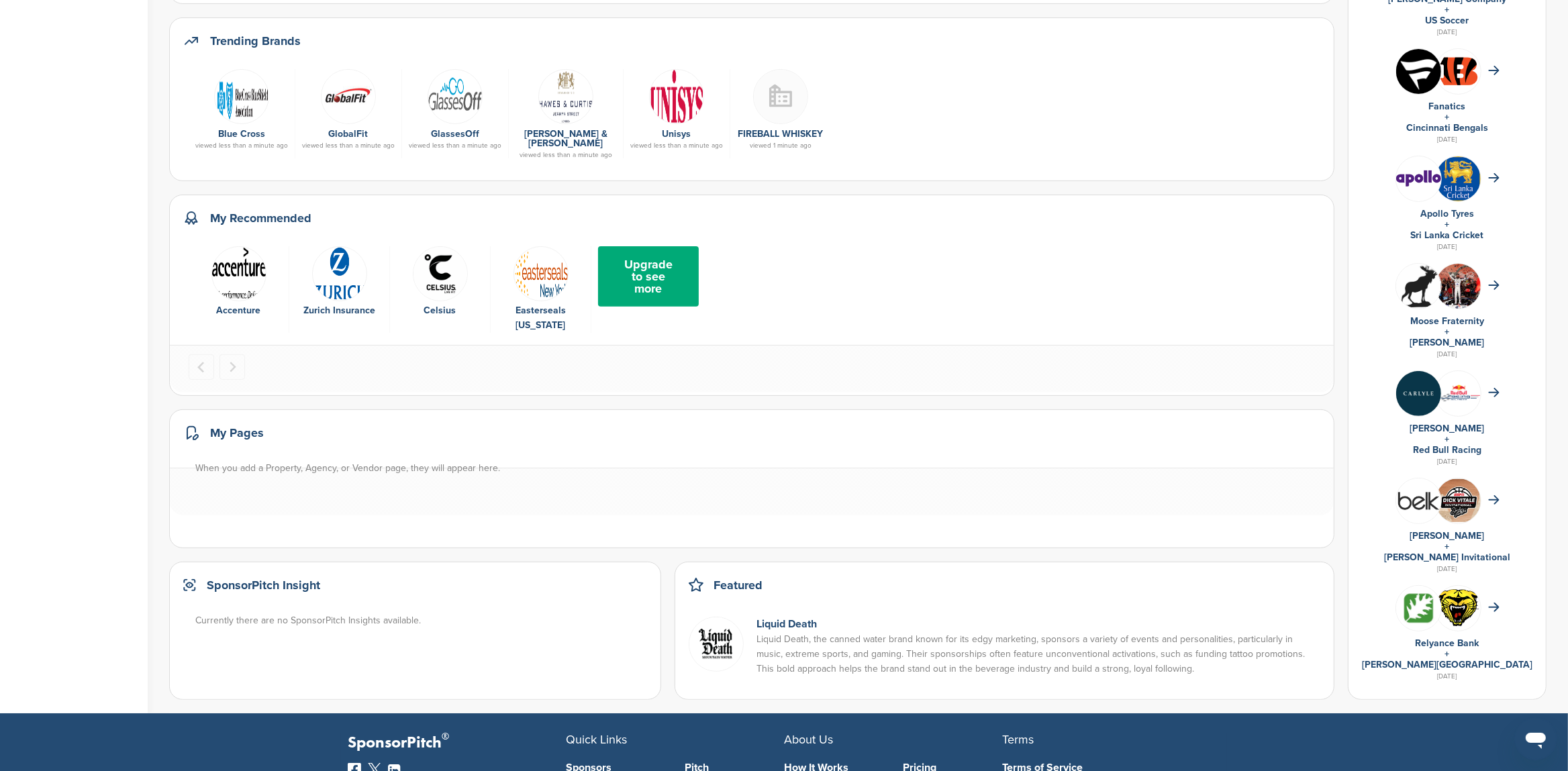
scroll to position [423, 0]
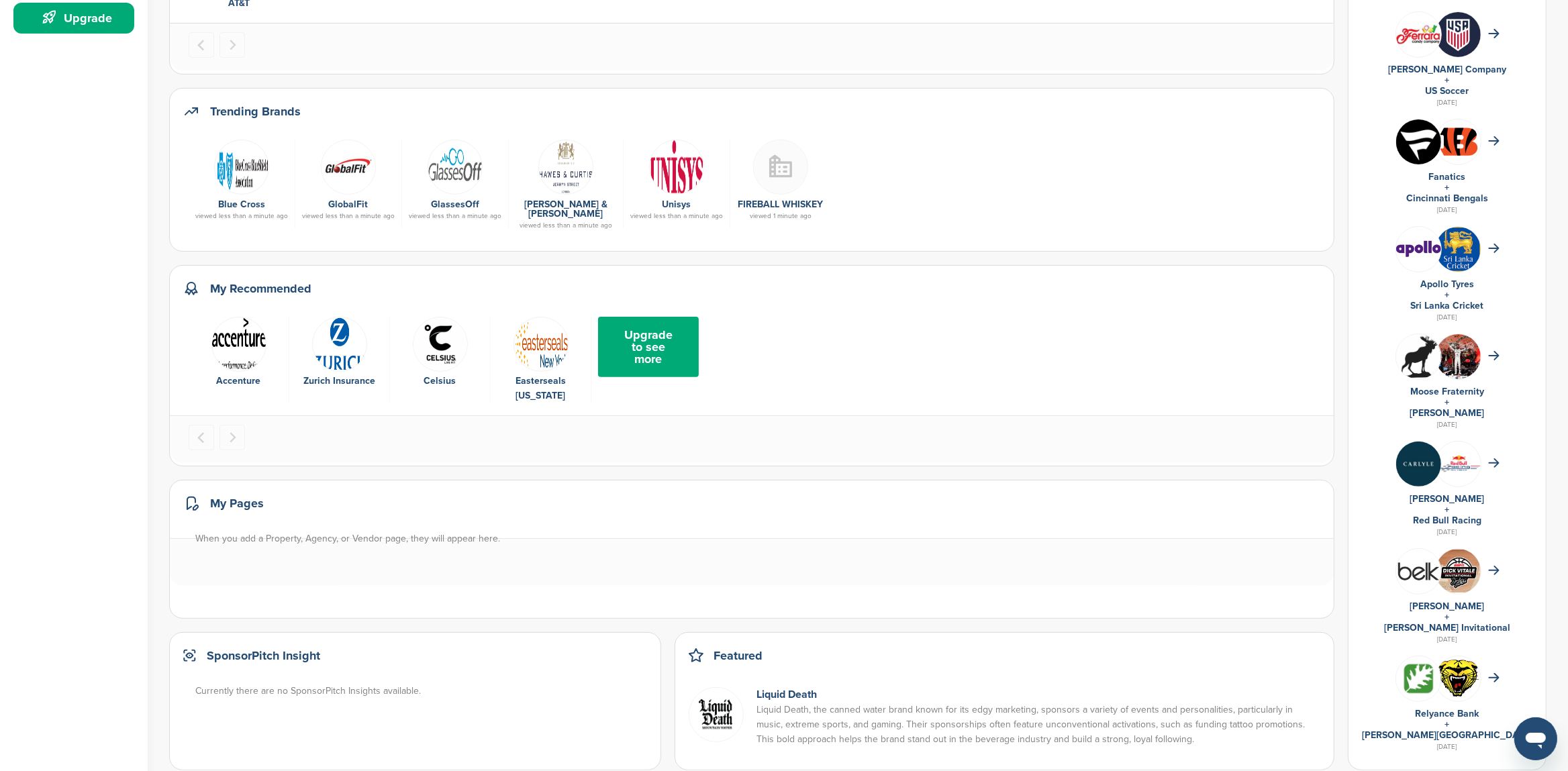
click at [326, 353] on img "2 of 4" at bounding box center [340, 345] width 55 height 55
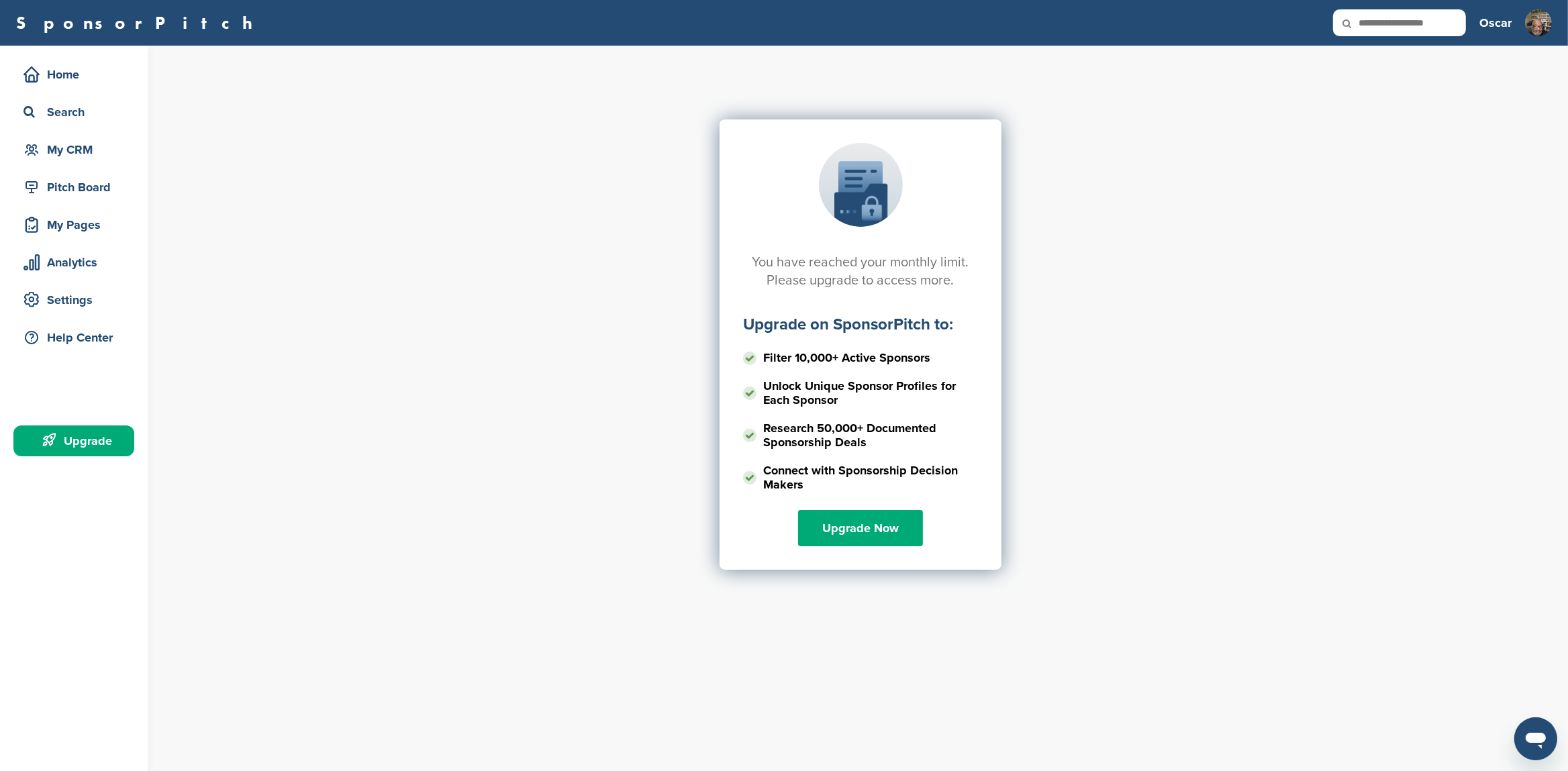
click at [1122, 447] on div "You have reached your monthly limit. Please upgrade to access more. Upgrade on …" at bounding box center [868, 408] width 1399 height 725
click at [1117, 538] on div "You have reached your monthly limit. Please upgrade to access more. Upgrade on …" at bounding box center [868, 408] width 1399 height 725
click at [1406, 153] on div "You have reached your monthly limit. Please upgrade to access more. Upgrade on …" at bounding box center [860, 253] width 1383 height 335
click at [1541, 27] on img at bounding box center [1538, 27] width 27 height 35
click at [63, 82] on div "Home" at bounding box center [77, 75] width 114 height 24
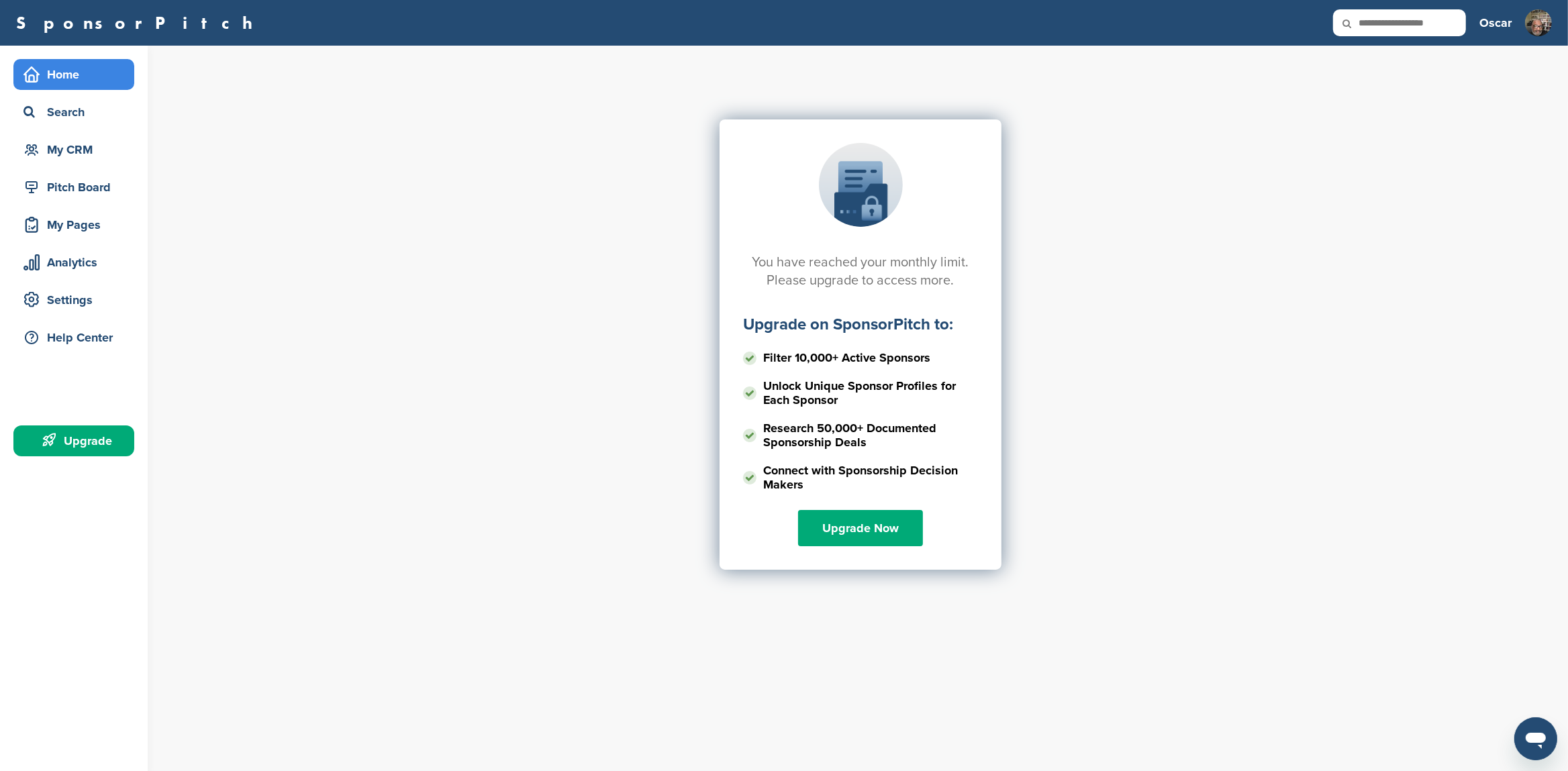
click at [51, 77] on div "Home" at bounding box center [77, 75] width 114 height 24
